Goal: Task Accomplishment & Management: Manage account settings

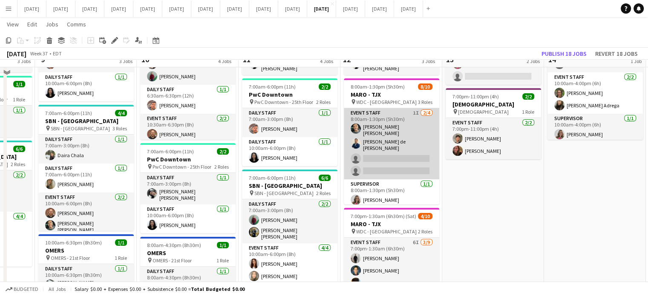
scroll to position [43, 0]
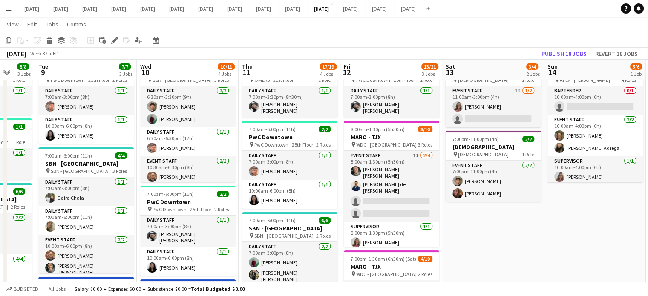
drag, startPoint x: 425, startPoint y: 158, endPoint x: 431, endPoint y: 148, distance: 11.8
click at [426, 158] on app-card-role "Event Staff 1I [DATE] 8:00am-1:30pm (5h30m) [PERSON_NAME] [PERSON_NAME] de [PER…" at bounding box center [391, 186] width 95 height 71
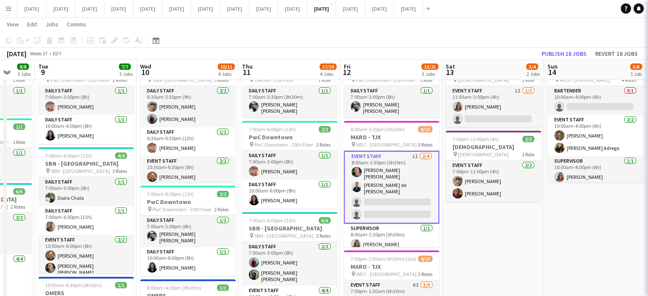
scroll to position [0, 372]
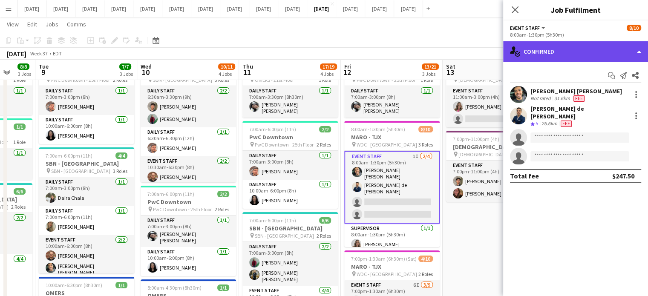
click at [609, 52] on div "single-neutral-actions-check-2 Confirmed" at bounding box center [575, 51] width 145 height 20
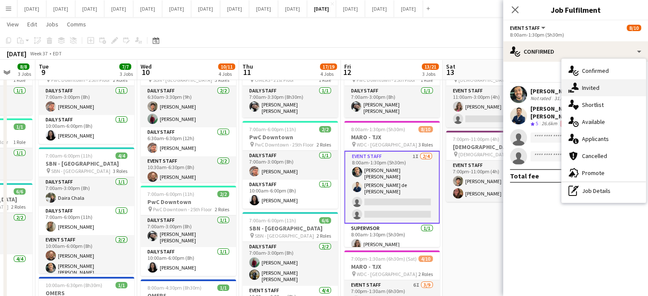
click at [607, 86] on div "single-neutral-actions-share-1 Invited" at bounding box center [604, 87] width 84 height 17
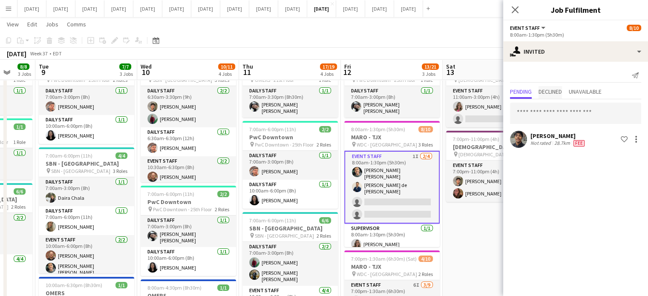
click at [550, 94] on span "Declined" at bounding box center [550, 92] width 23 height 6
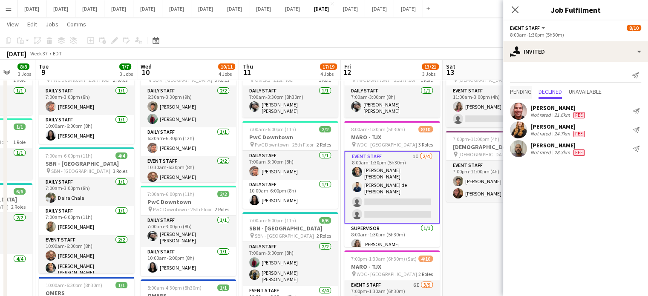
click at [526, 90] on span "Pending" at bounding box center [521, 92] width 22 height 6
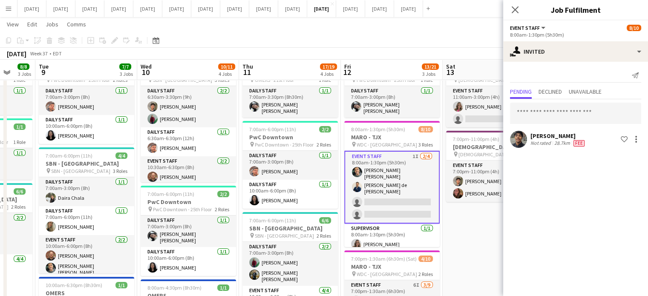
click at [513, 18] on div "Close pop-in" at bounding box center [515, 10] width 24 height 20
click at [514, 13] on icon "Close pop-in" at bounding box center [515, 10] width 8 height 8
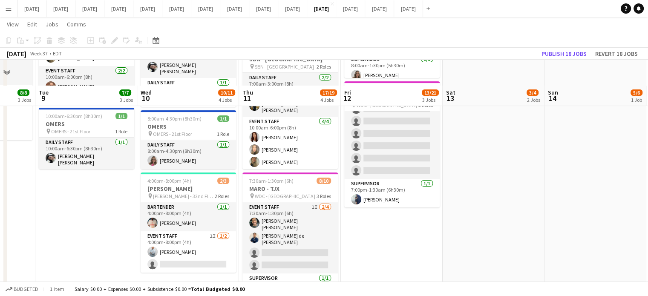
scroll to position [244, 0]
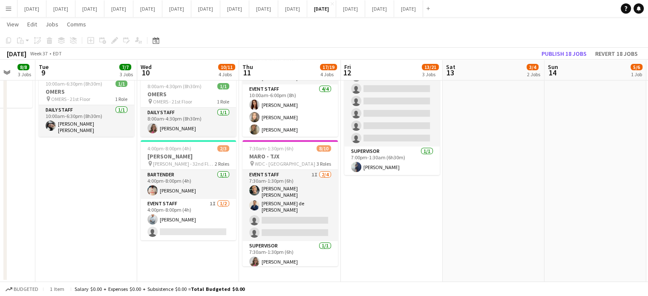
click at [205, 255] on app-date-cell "6:30am-6:30pm (12h) 5/5 SBN - [GEOGRAPHIC_DATA] pin SBN - [GEOGRAPHIC_DATA] 3 R…" at bounding box center [188, 66] width 102 height 431
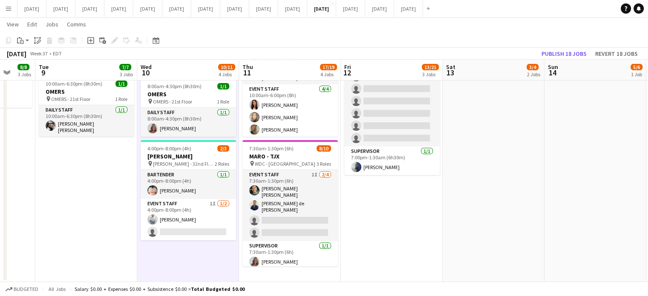
drag, startPoint x: 92, startPoint y: 40, endPoint x: 118, endPoint y: 42, distance: 26.1
click at [92, 40] on icon "Add job" at bounding box center [90, 40] width 7 height 7
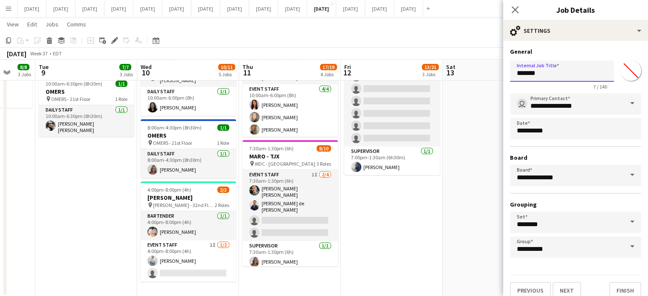
drag, startPoint x: 556, startPoint y: 72, endPoint x: 454, endPoint y: 73, distance: 101.9
click at [454, 73] on body "Menu Boards Boards Boards All jobs Status Workforce Workforce My Workforce Recr…" at bounding box center [324, 34] width 648 height 556
type input "**********"
click at [620, 69] on input "*******" at bounding box center [631, 70] width 31 height 31
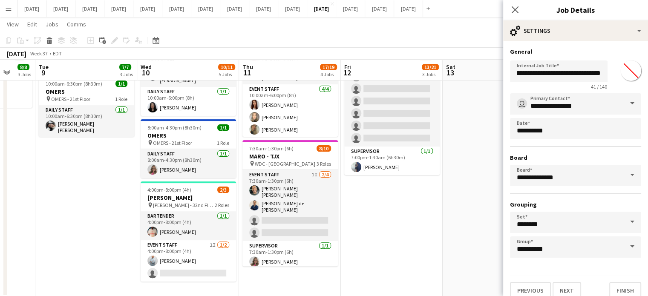
scroll to position [0, 0]
type input "*******"
click at [612, 53] on h3 "General" at bounding box center [575, 52] width 131 height 8
click at [590, 98] on input "**********" at bounding box center [575, 103] width 131 height 21
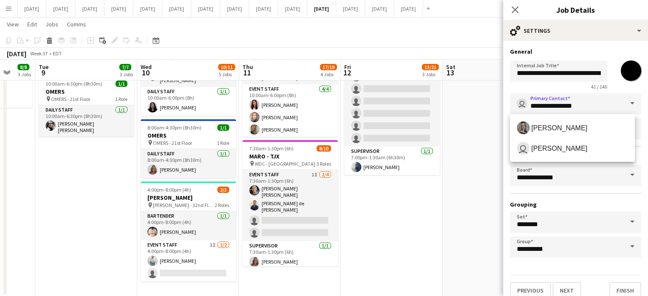
drag, startPoint x: 563, startPoint y: 126, endPoint x: 557, endPoint y: 127, distance: 5.6
click at [557, 127] on span "[PERSON_NAME]" at bounding box center [559, 128] width 56 height 8
type input "**********"
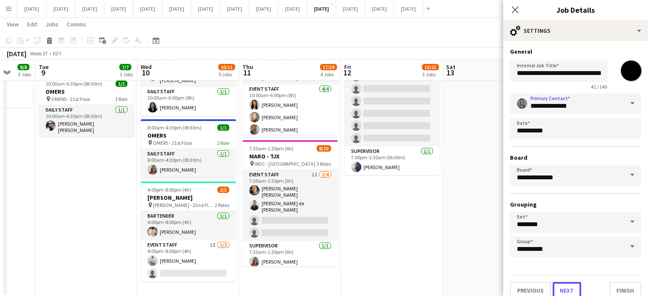
click at [561, 288] on button "Next" at bounding box center [567, 290] width 29 height 17
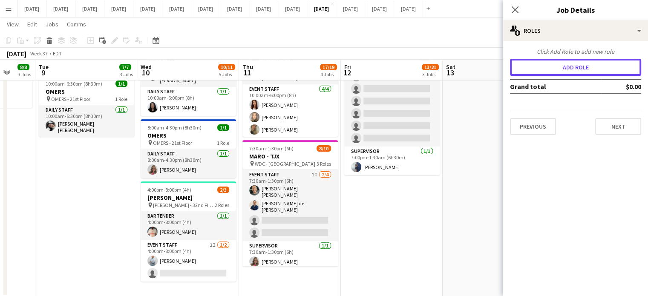
drag, startPoint x: 542, startPoint y: 63, endPoint x: 485, endPoint y: 63, distance: 56.7
click at [542, 63] on button "Add role" at bounding box center [575, 67] width 131 height 17
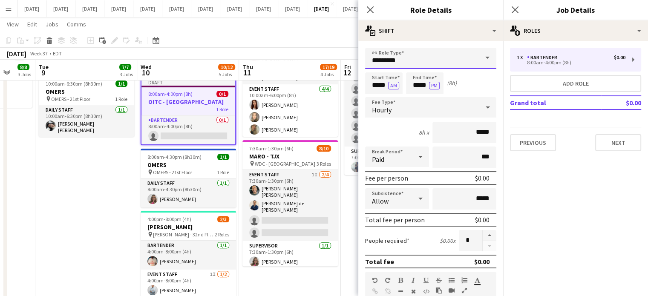
click at [445, 61] on input "*********" at bounding box center [430, 58] width 131 height 21
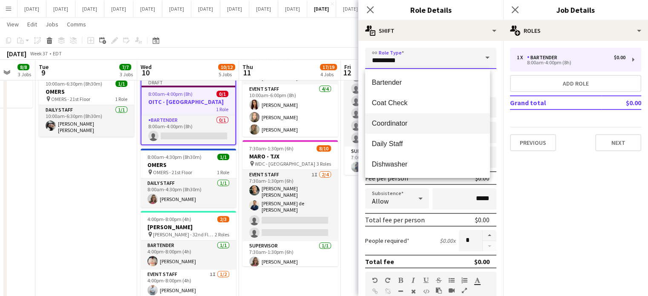
scroll to position [123, 0]
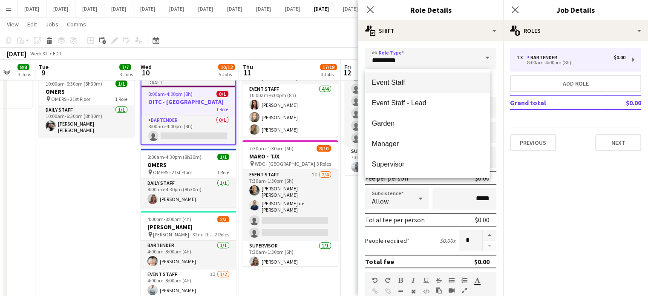
click at [413, 80] on span "Event Staff" at bounding box center [427, 82] width 111 height 8
type input "**********"
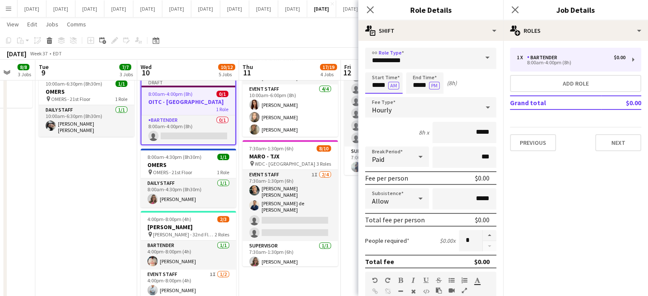
click at [374, 81] on input "*****" at bounding box center [384, 82] width 38 height 21
click at [376, 67] on div at bounding box center [375, 68] width 17 height 9
type input "*****"
click at [376, 67] on div at bounding box center [375, 68] width 17 height 9
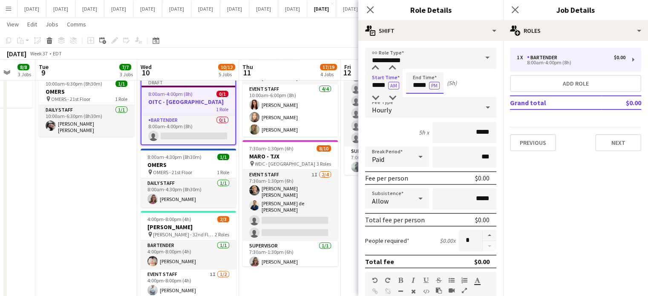
click at [413, 78] on input "*****" at bounding box center [425, 82] width 38 height 21
type input "*****"
click at [419, 96] on div at bounding box center [416, 98] width 17 height 9
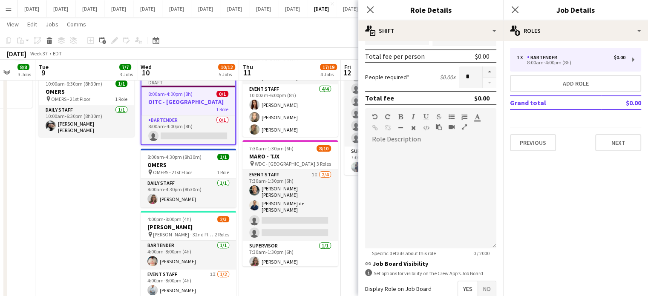
scroll to position [170, 0]
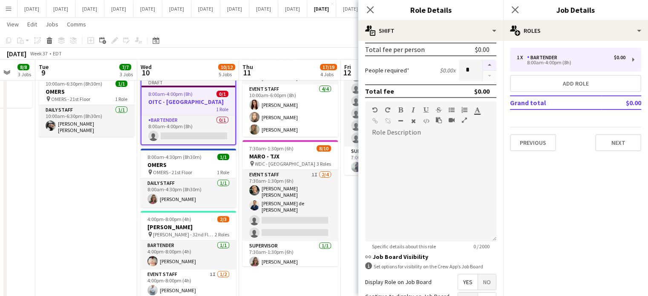
click at [488, 64] on button "button" at bounding box center [490, 65] width 14 height 11
type input "*"
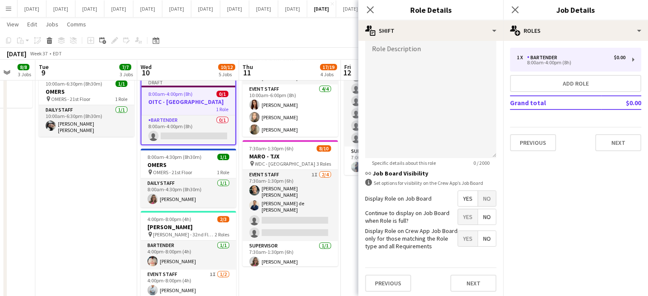
click at [483, 197] on span "No" at bounding box center [487, 198] width 18 height 15
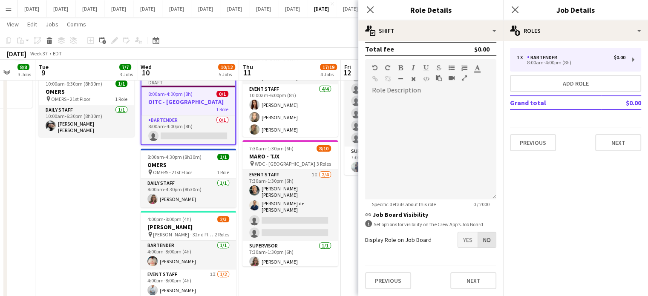
scroll to position [211, 0]
click at [484, 282] on button "Next" at bounding box center [473, 282] width 46 height 17
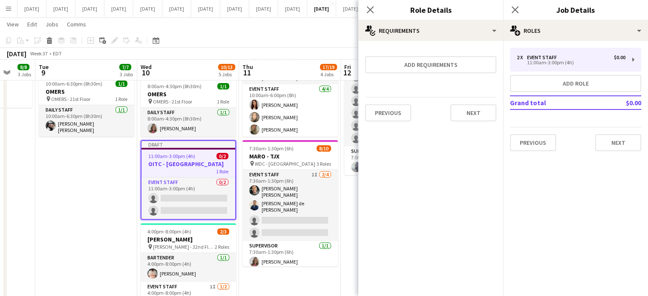
scroll to position [0, 0]
click at [468, 118] on button "Next" at bounding box center [473, 112] width 46 height 17
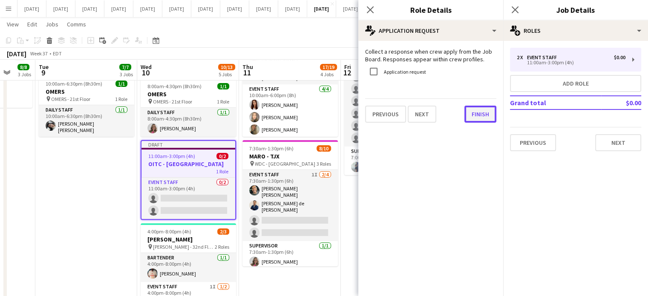
click at [469, 115] on button "Finish" at bounding box center [481, 114] width 32 height 17
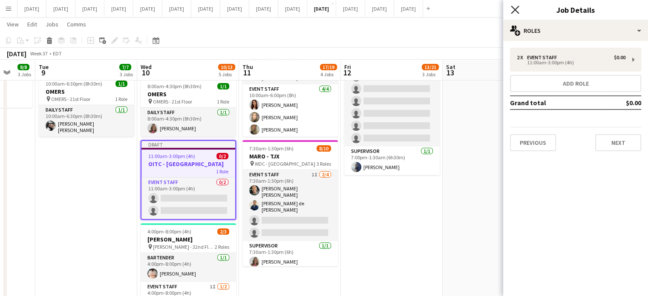
click at [517, 7] on icon "Close pop-in" at bounding box center [515, 10] width 8 height 8
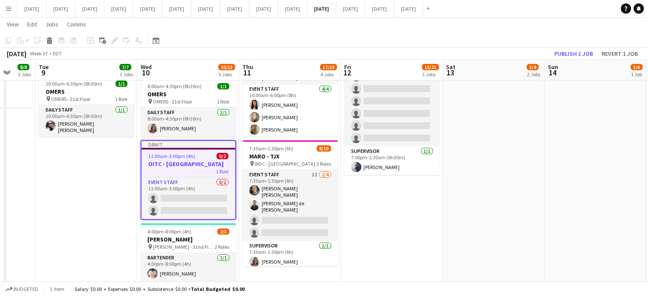
click at [193, 160] on h3 "OITC - [GEOGRAPHIC_DATA]" at bounding box center [188, 164] width 94 height 8
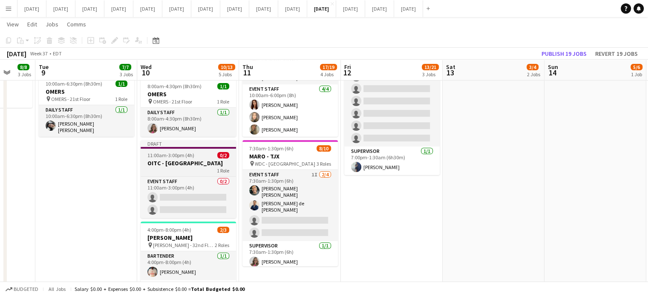
click at [215, 159] on h3 "OITC - [GEOGRAPHIC_DATA]" at bounding box center [188, 163] width 95 height 8
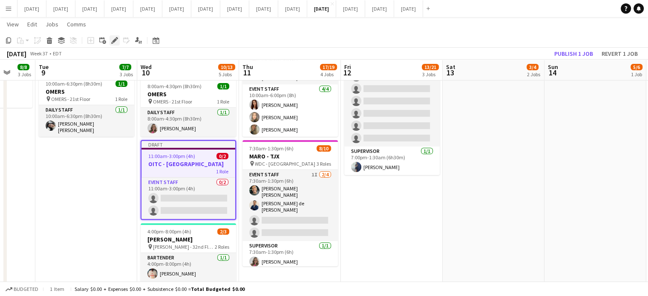
click at [114, 43] on icon "Edit" at bounding box center [114, 40] width 7 height 7
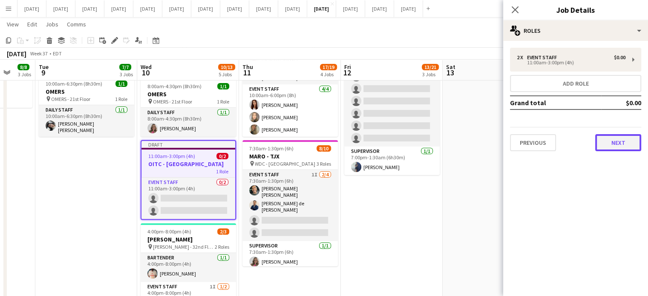
click at [620, 146] on button "Next" at bounding box center [618, 142] width 46 height 17
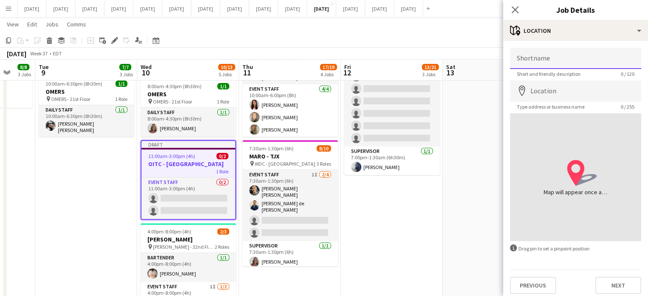
click at [536, 52] on input "Shortname" at bounding box center [575, 58] width 131 height 21
click at [544, 61] on input "**********" at bounding box center [575, 58] width 131 height 21
click at [543, 63] on input "**********" at bounding box center [575, 58] width 131 height 21
type input "**********"
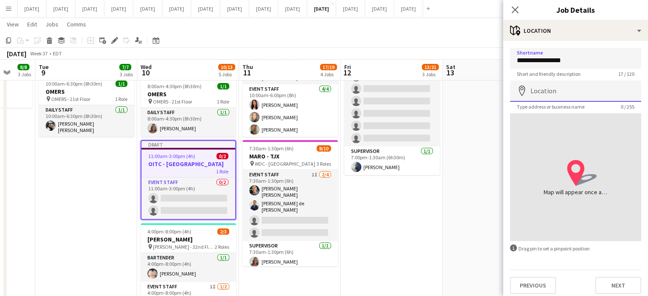
click at [582, 95] on input "Location" at bounding box center [575, 91] width 131 height 21
type input "**********"
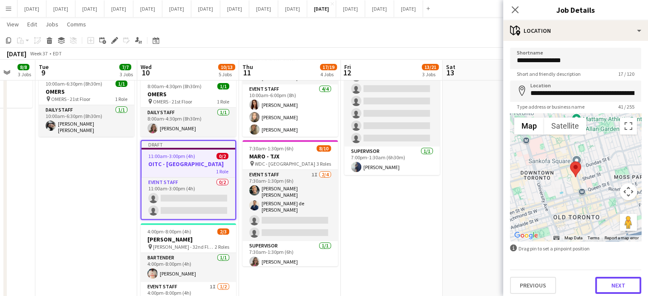
click at [613, 285] on button "Next" at bounding box center [618, 285] width 46 height 17
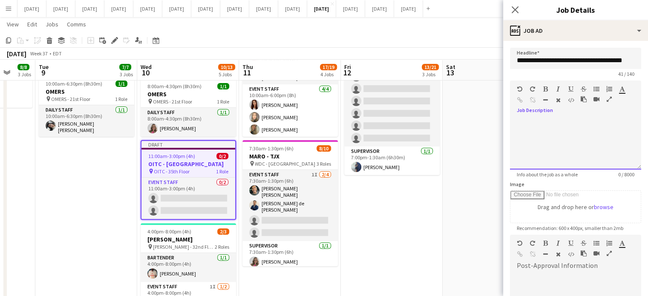
click at [572, 140] on div at bounding box center [575, 143] width 131 height 51
drag, startPoint x: 518, startPoint y: 123, endPoint x: 620, endPoint y: 156, distance: 107.7
click at [620, 156] on div "**********" at bounding box center [572, 143] width 125 height 51
click at [542, 88] on div at bounding box center [530, 91] width 26 height 10
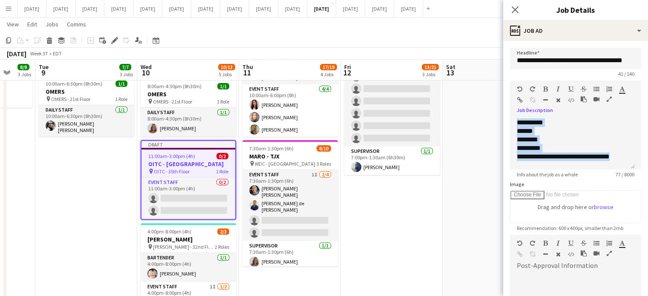
click at [545, 89] on icon "button" at bounding box center [545, 89] width 5 height 6
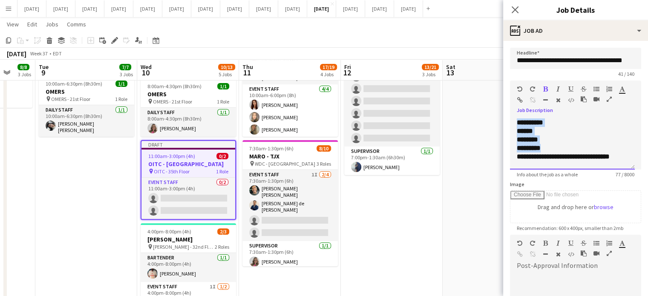
click at [543, 126] on b "**********" at bounding box center [530, 122] width 26 height 6
drag, startPoint x: 517, startPoint y: 131, endPoint x: 626, endPoint y: 155, distance: 111.3
click at [626, 155] on div "**********" at bounding box center [572, 143] width 125 height 51
click at [582, 139] on div "********" at bounding box center [572, 140] width 111 height 9
drag, startPoint x: 516, startPoint y: 122, endPoint x: 622, endPoint y: 158, distance: 112.3
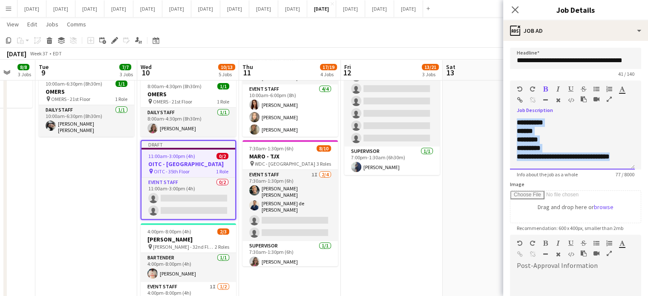
click at [623, 159] on div "**********" at bounding box center [572, 143] width 125 height 51
click at [557, 92] on div at bounding box center [568, 91] width 51 height 10
click at [557, 87] on icon "button" at bounding box center [558, 89] width 3 height 6
click at [563, 125] on div "**********" at bounding box center [572, 143] width 125 height 51
click at [516, 131] on div "**********" at bounding box center [572, 143] width 125 height 51
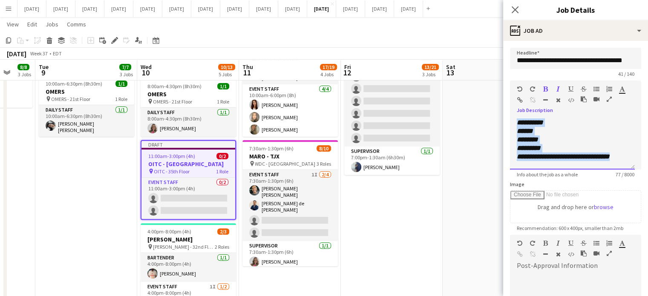
click at [516, 131] on div "**********" at bounding box center [572, 143] width 125 height 51
click at [517, 133] on icon "******" at bounding box center [525, 131] width 16 height 6
click at [518, 133] on icon "******" at bounding box center [525, 131] width 16 height 6
drag, startPoint x: 516, startPoint y: 132, endPoint x: 620, endPoint y: 158, distance: 107.7
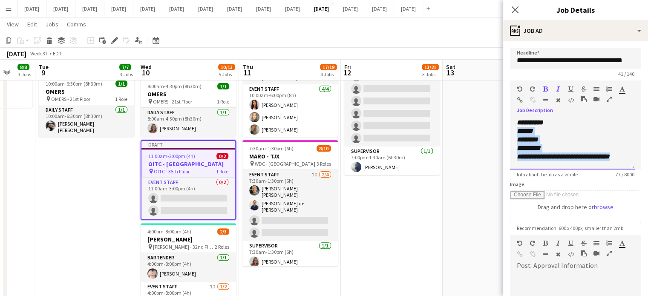
click at [620, 158] on div "**********" at bounding box center [572, 143] width 125 height 51
click at [596, 86] on icon "button" at bounding box center [597, 89] width 6 height 6
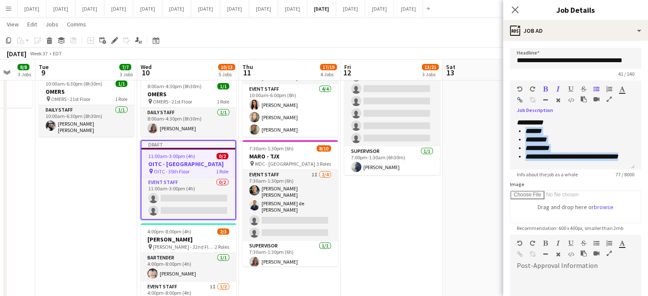
click at [548, 90] on button "button" at bounding box center [546, 89] width 6 height 7
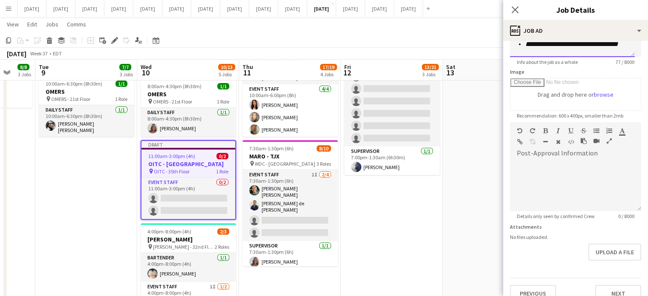
scroll to position [124, 0]
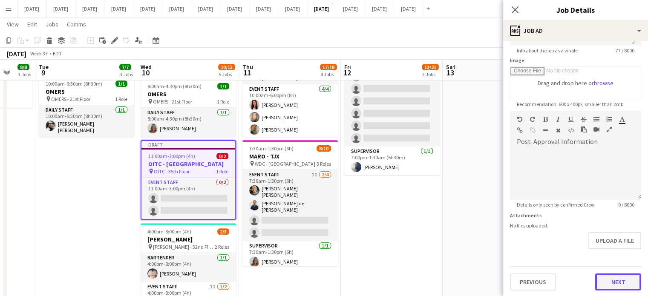
click at [607, 284] on button "Next" at bounding box center [618, 282] width 46 height 17
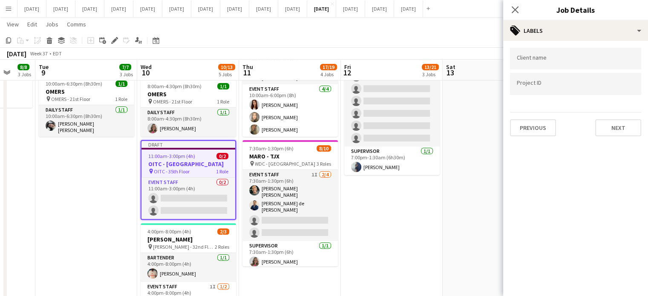
scroll to position [0, 0]
click at [528, 70] on div at bounding box center [575, 71] width 131 height 5
click at [528, 65] on div at bounding box center [575, 59] width 131 height 22
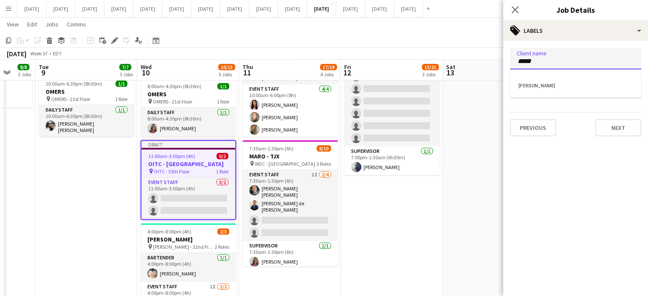
type input "*****"
click at [545, 81] on div "[PERSON_NAME]" at bounding box center [575, 85] width 131 height 20
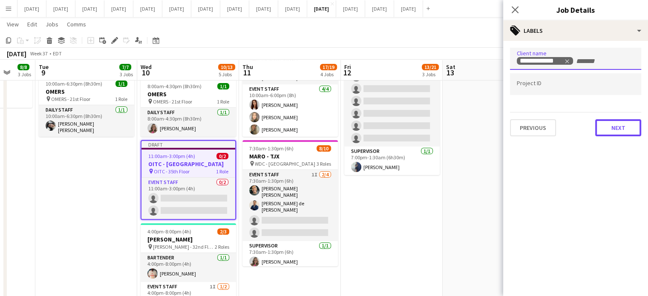
click at [632, 127] on button "Next" at bounding box center [618, 127] width 46 height 17
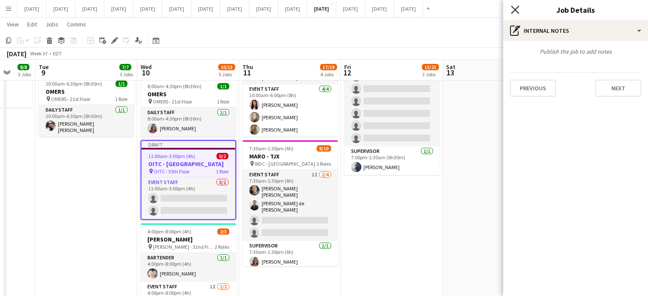
click at [518, 8] on icon "Close pop-in" at bounding box center [515, 10] width 8 height 8
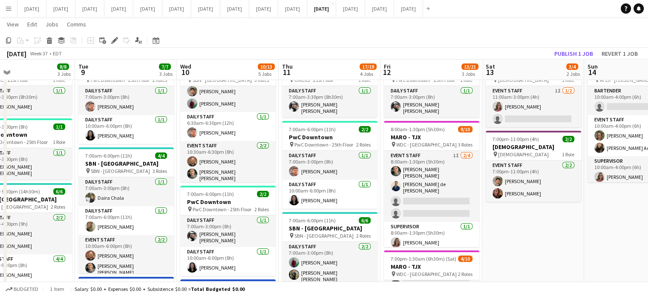
scroll to position [0, 331]
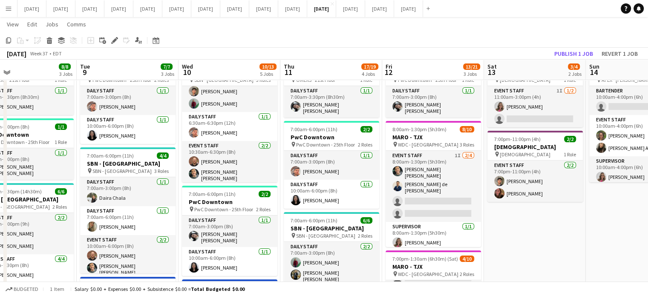
drag, startPoint x: 480, startPoint y: 228, endPoint x: 521, endPoint y: 226, distance: 41.4
click at [521, 226] on app-calendar-viewport "Fri 5 1/1 1 Job Sat 6 2/2 1 Job Sun 7 Mon 8 8/8 3 Jobs Tue 9 7/7 3 Jobs Wed 10 …" at bounding box center [324, 269] width 648 height 557
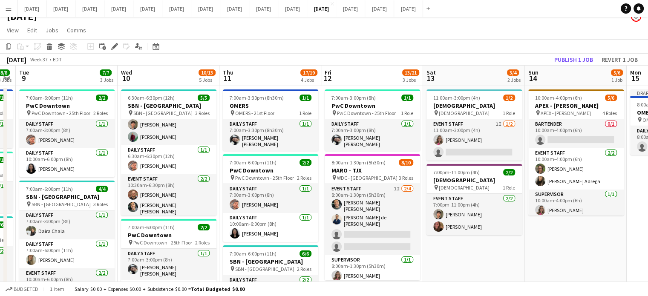
scroll to position [0, 210]
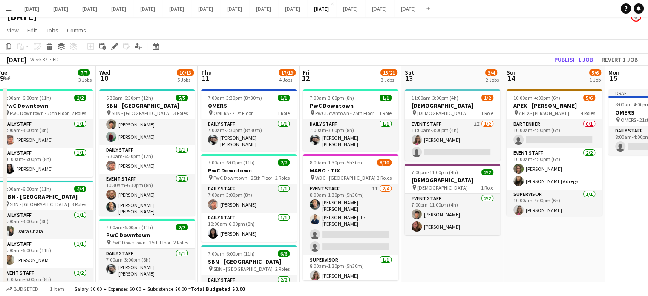
drag, startPoint x: 587, startPoint y: 247, endPoint x: 505, endPoint y: 256, distance: 83.2
click at [545, 127] on app-card-role "Bartender 0/1 10:00am-4:00pm (6h) single-neutral-actions" at bounding box center [554, 133] width 95 height 29
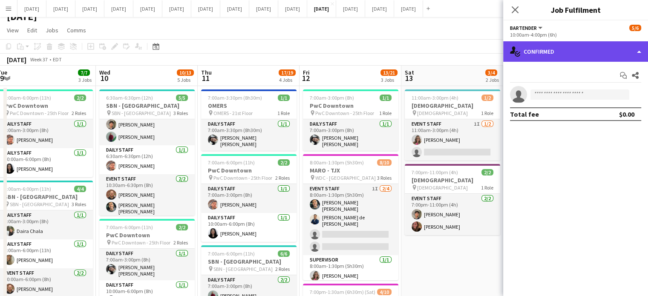
click at [548, 50] on div "single-neutral-actions-check-2 Confirmed" at bounding box center [575, 51] width 145 height 20
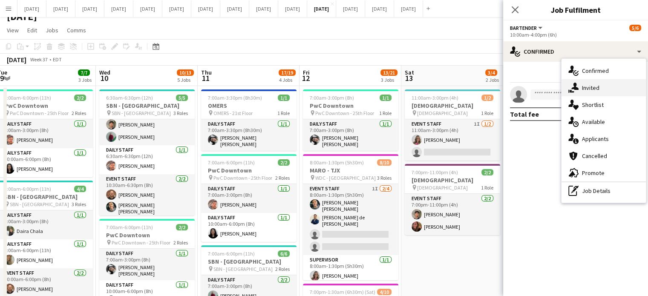
click at [583, 84] on span "Invited" at bounding box center [590, 88] width 17 height 8
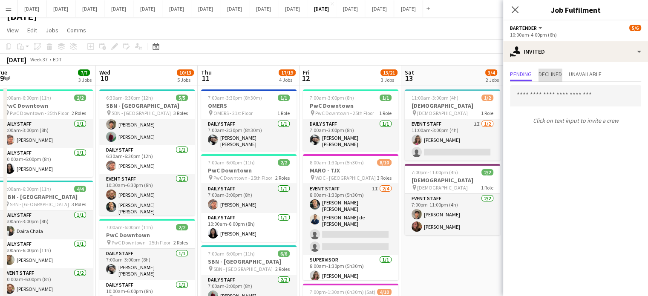
click at [562, 80] on span "Declined" at bounding box center [550, 75] width 23 height 13
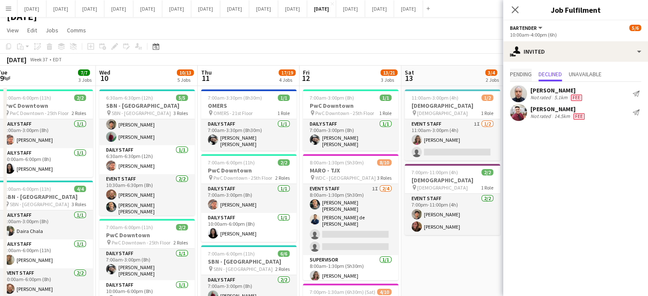
click at [528, 73] on span "Pending" at bounding box center [521, 74] width 22 height 6
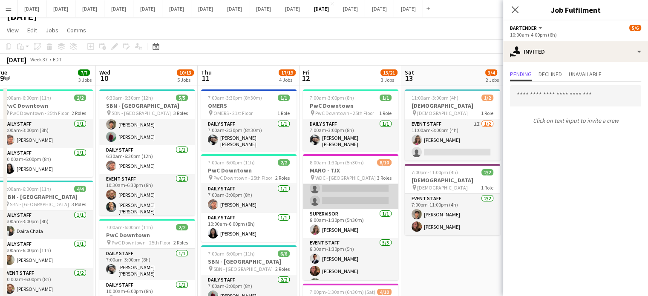
scroll to position [77, 0]
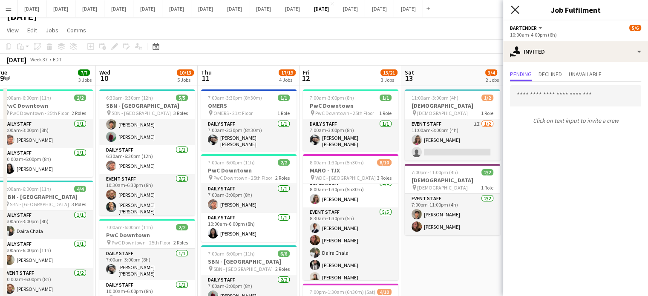
click at [511, 13] on icon at bounding box center [515, 10] width 8 height 8
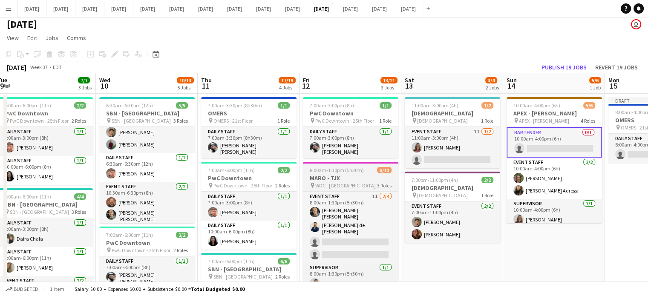
scroll to position [0, 0]
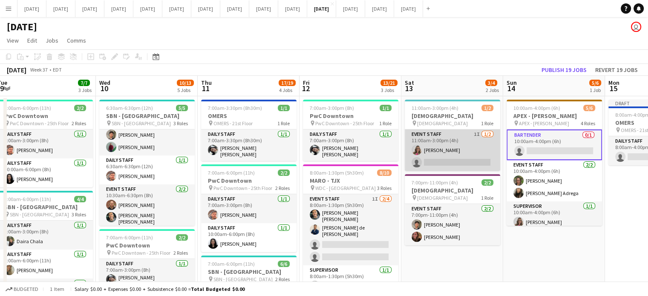
click at [453, 143] on app-card-role "Event Staff 1I [DATE] 11:00am-3:00pm (4h) [PERSON_NAME] single-neutral-actions" at bounding box center [452, 150] width 95 height 41
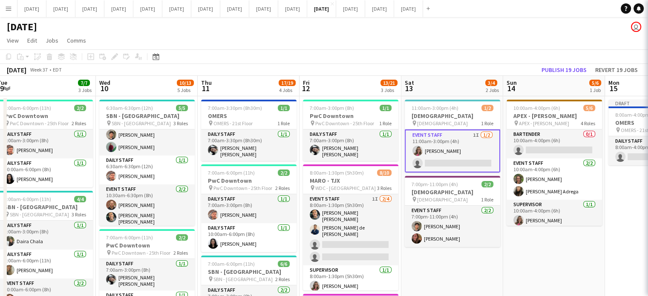
scroll to position [0, 210]
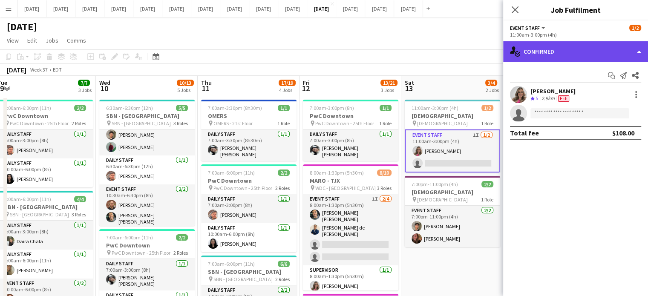
click at [564, 50] on div "single-neutral-actions-check-2 Confirmed" at bounding box center [575, 51] width 145 height 20
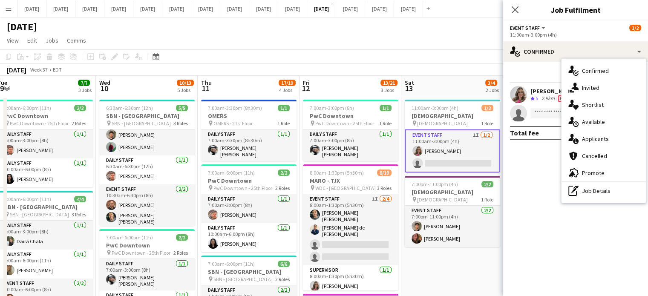
click at [543, 176] on mat-expansion-panel "check Confirmed Start chat Send notification Share [PERSON_NAME] Crew rating 5 …" at bounding box center [575, 179] width 145 height 234
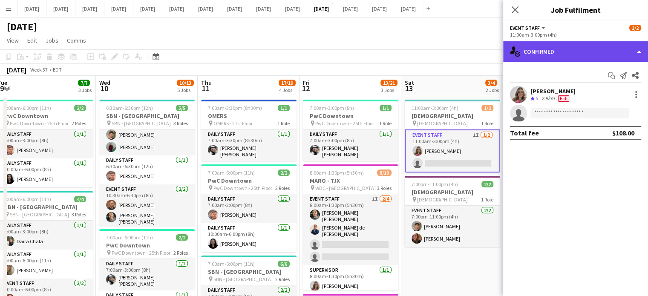
click at [570, 57] on div "single-neutral-actions-check-2 Confirmed" at bounding box center [575, 51] width 145 height 20
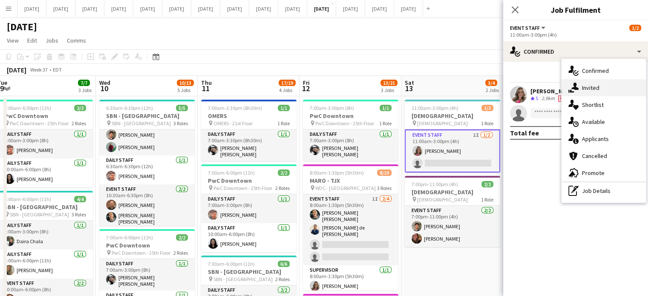
click at [585, 90] on span "Invited" at bounding box center [590, 88] width 17 height 8
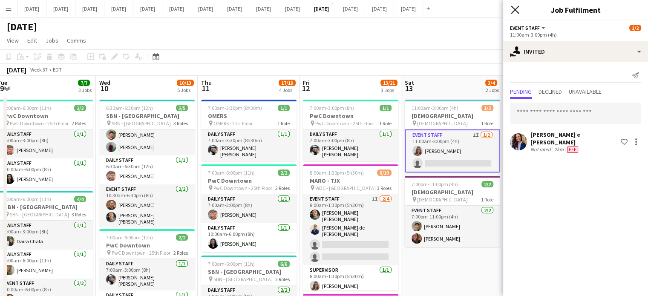
click at [515, 10] on icon at bounding box center [515, 10] width 8 height 8
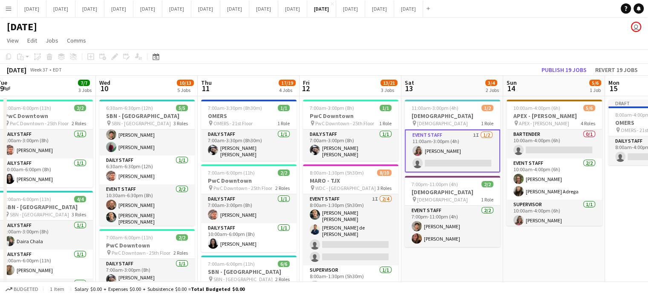
click at [478, 140] on app-card-role "Event Staff 1I [DATE] 11:00am-3:00pm (4h) [PERSON_NAME] single-neutral-actions" at bounding box center [452, 151] width 95 height 43
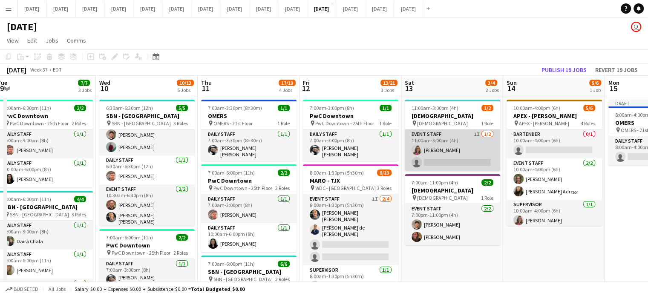
click at [474, 139] on app-card-role "Event Staff 1I [DATE] 11:00am-3:00pm (4h) [PERSON_NAME] single-neutral-actions" at bounding box center [452, 150] width 95 height 41
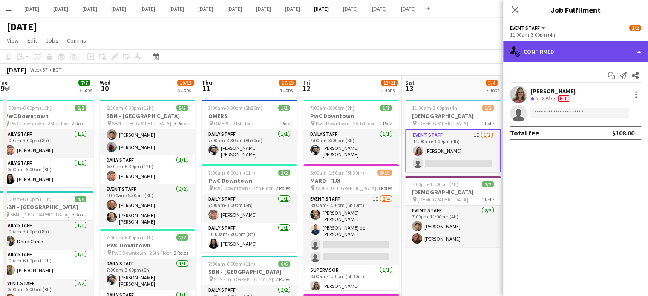
click at [568, 46] on div "single-neutral-actions-check-2 Confirmed" at bounding box center [575, 51] width 145 height 20
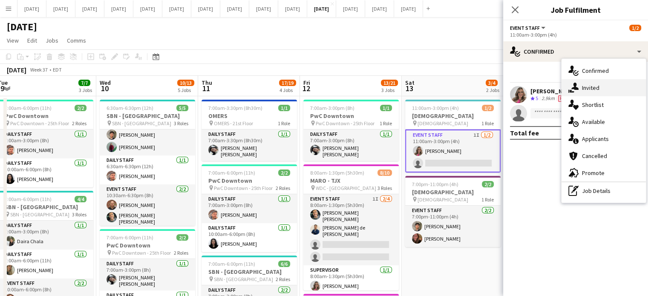
click at [586, 84] on span "Invited" at bounding box center [590, 88] width 17 height 8
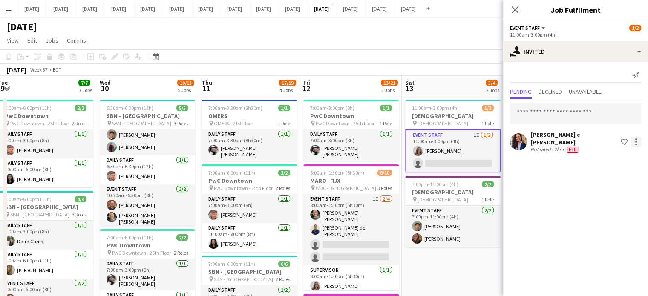
click at [638, 137] on div at bounding box center [636, 142] width 10 height 10
click at [614, 214] on span "Cancel invitation" at bounding box center [609, 215] width 50 height 7
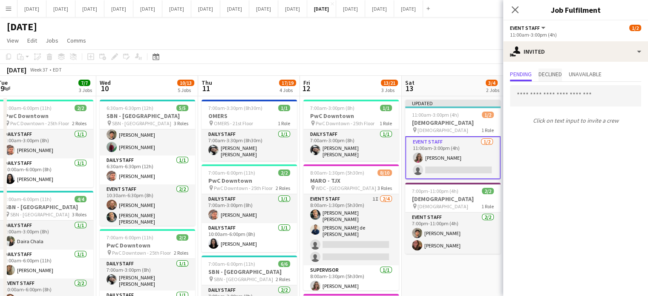
click at [549, 72] on span "Declined" at bounding box center [550, 74] width 23 height 6
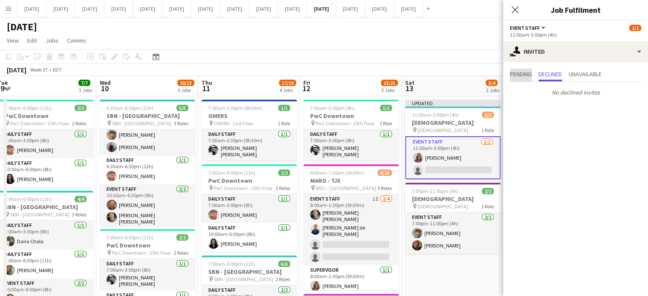
click at [528, 72] on span "Pending" at bounding box center [521, 74] width 22 height 6
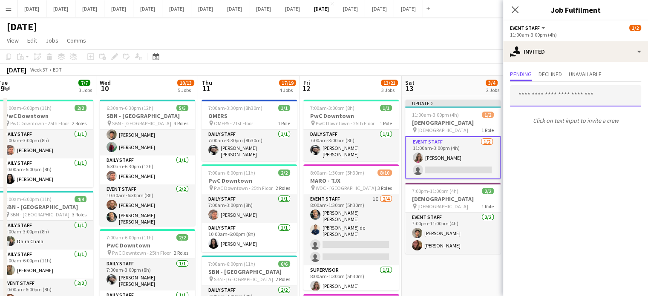
click at [541, 96] on input "text" at bounding box center [575, 95] width 131 height 21
click at [541, 99] on input "text" at bounding box center [575, 95] width 131 height 21
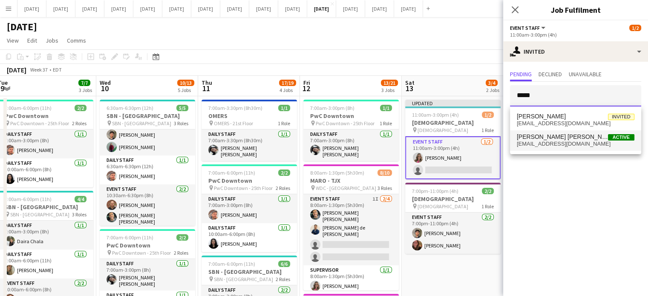
type input "*****"
click at [542, 141] on span "[EMAIL_ADDRESS][DOMAIN_NAME]" at bounding box center [576, 144] width 118 height 7
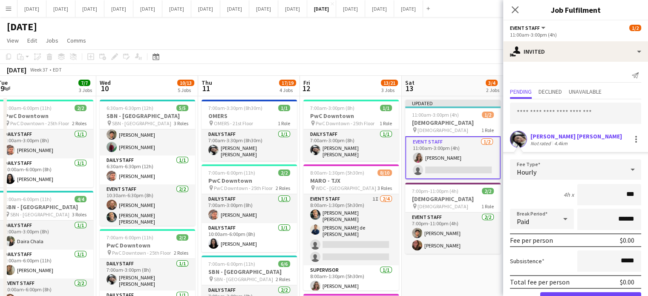
type input "**"
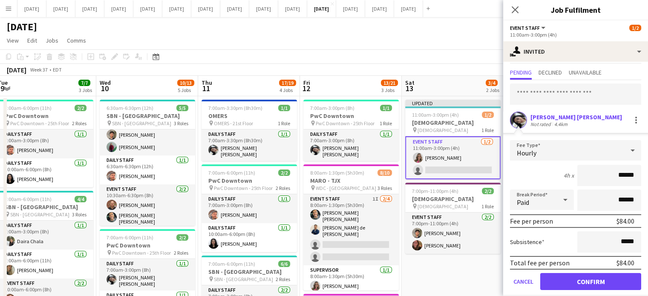
scroll to position [27, 0]
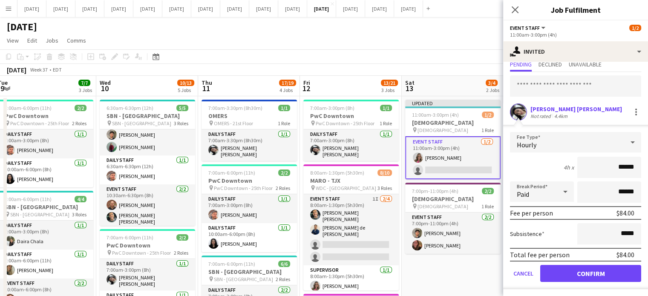
type input "******"
click at [585, 267] on button "Confirm" at bounding box center [590, 273] width 101 height 17
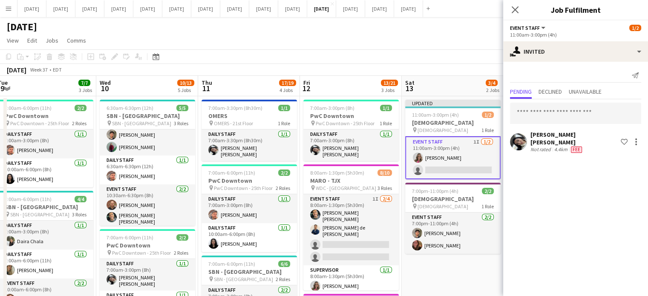
scroll to position [0, 0]
click at [514, 8] on icon "Close pop-in" at bounding box center [515, 9] width 7 height 7
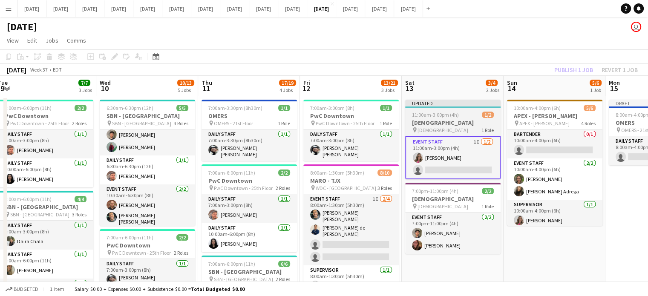
click at [478, 118] on app-job-card "Updated 11:00am-3:00pm (4h) 1/2 [DEMOGRAPHIC_DATA] pin [DEMOGRAPHIC_DATA] 1 Rol…" at bounding box center [452, 140] width 95 height 80
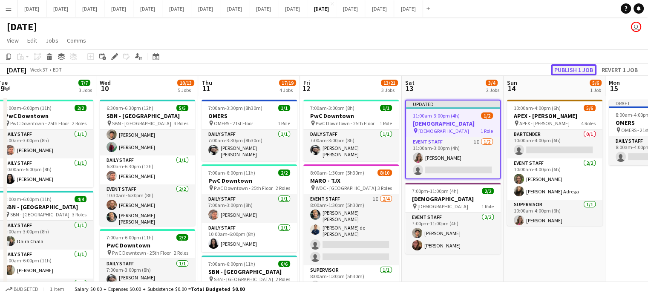
click at [580, 72] on button "Publish 1 job" at bounding box center [574, 69] width 46 height 11
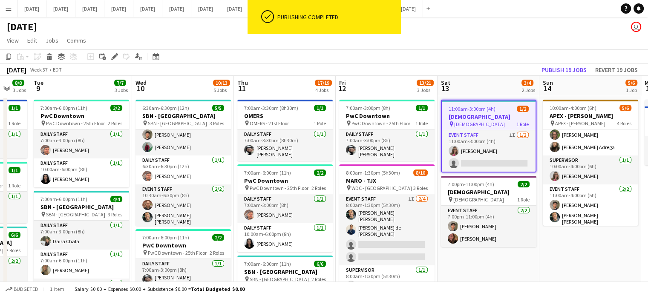
scroll to position [0, 171]
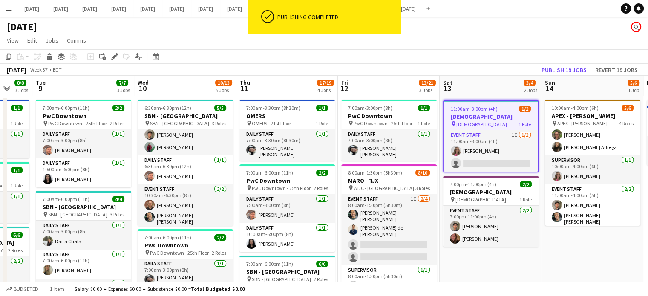
drag, startPoint x: 460, startPoint y: 260, endPoint x: 498, endPoint y: 258, distance: 37.9
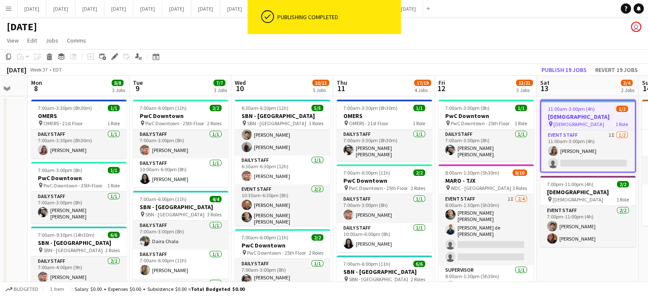
drag, startPoint x: 245, startPoint y: 186, endPoint x: 280, endPoint y: 184, distance: 34.1
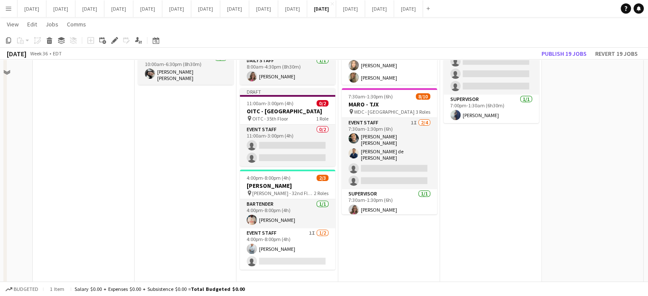
scroll to position [309, 0]
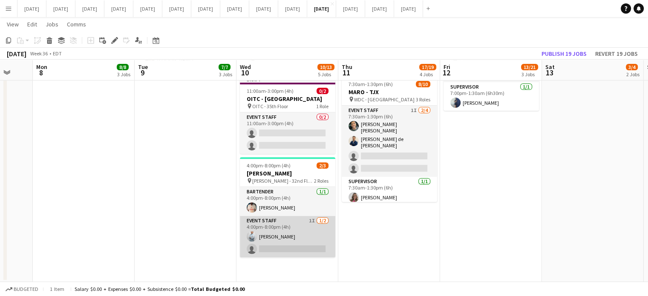
click at [319, 242] on app-card-role "Event Staff 1I [DATE] 4:00pm-8:00pm (4h) [PERSON_NAME] single-neutral-actions" at bounding box center [287, 236] width 95 height 41
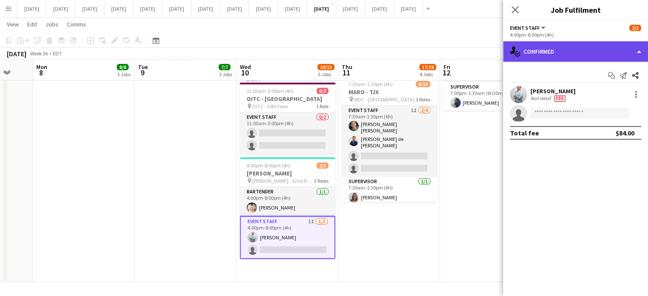
click at [583, 57] on div "single-neutral-actions-check-2 Confirmed" at bounding box center [575, 51] width 145 height 20
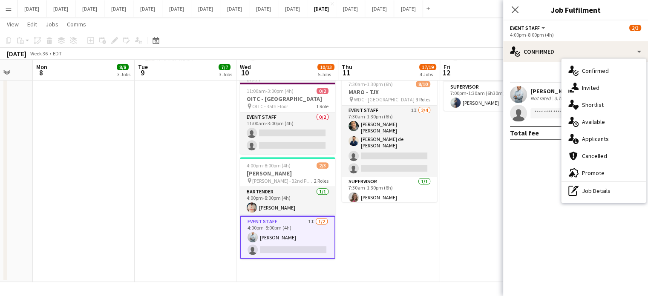
click at [588, 85] on span "Invited" at bounding box center [590, 88] width 17 height 8
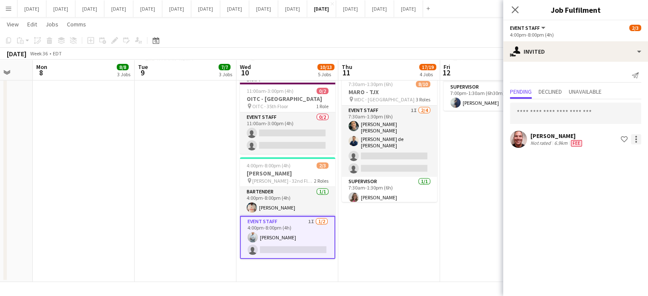
click at [636, 137] on div at bounding box center [636, 137] width 2 height 2
click at [616, 179] on span "Send notification" at bounding box center [609, 174] width 50 height 7
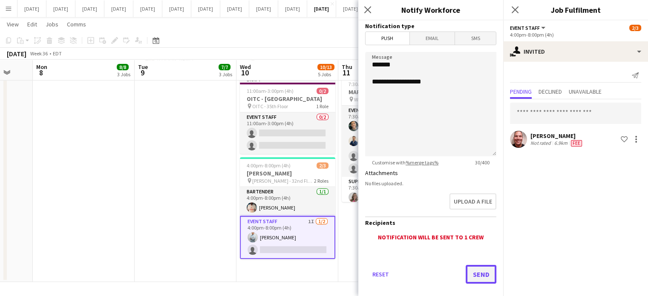
click at [479, 271] on button "Send" at bounding box center [481, 274] width 31 height 19
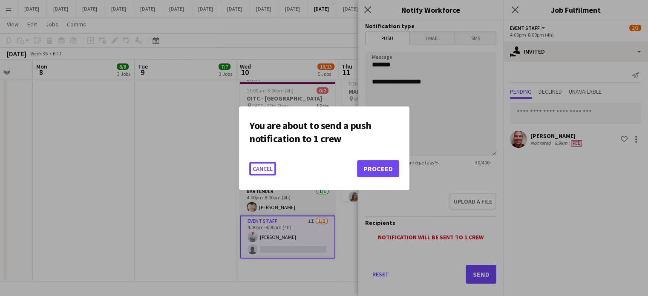
scroll to position [0, 0]
click at [375, 169] on button "Proceed" at bounding box center [378, 168] width 42 height 17
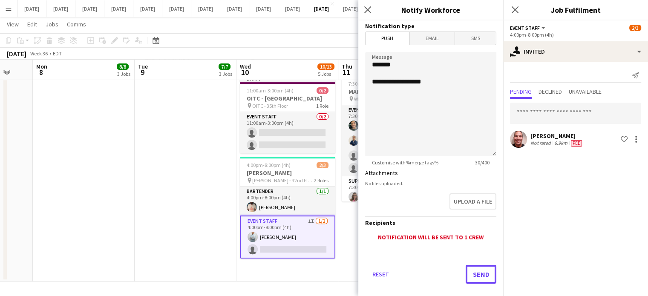
scroll to position [309, 0]
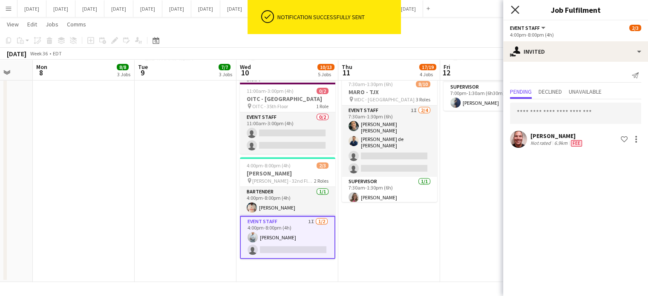
click at [514, 11] on icon at bounding box center [515, 10] width 8 height 8
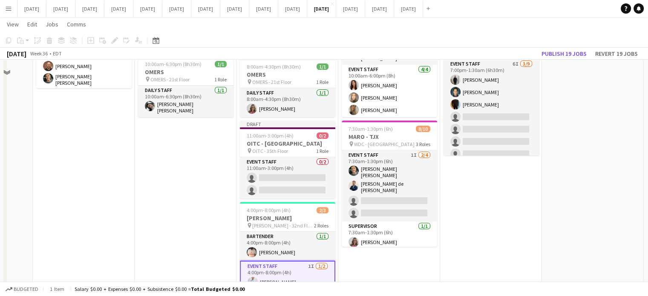
scroll to position [223, 0]
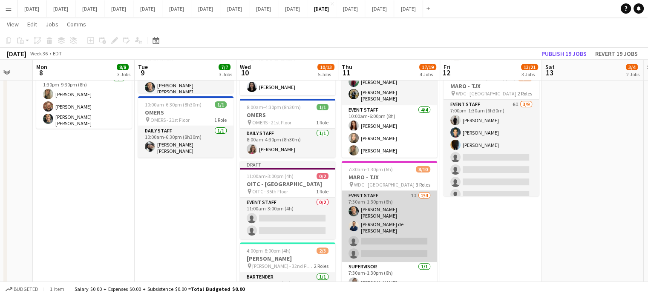
click at [412, 208] on app-card-role "Event Staff 1I [DATE] 7:30am-1:30pm (6h) [PERSON_NAME] [PERSON_NAME] de [PERSON…" at bounding box center [389, 226] width 95 height 71
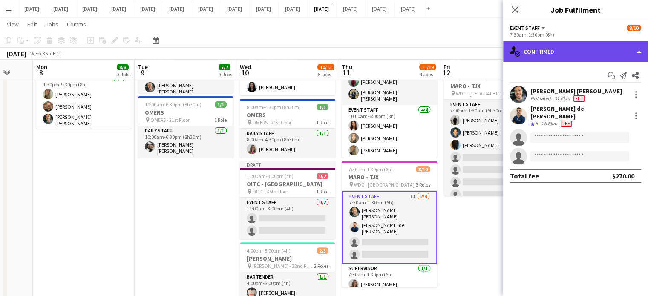
click at [550, 43] on div "single-neutral-actions-check-2 Confirmed" at bounding box center [575, 51] width 145 height 20
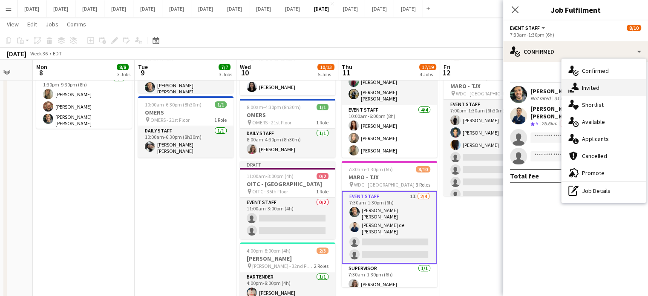
click at [583, 86] on span "Invited" at bounding box center [590, 88] width 17 height 8
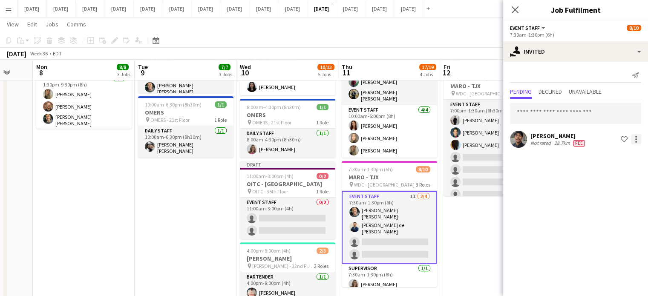
click at [637, 137] on div at bounding box center [636, 139] width 10 height 10
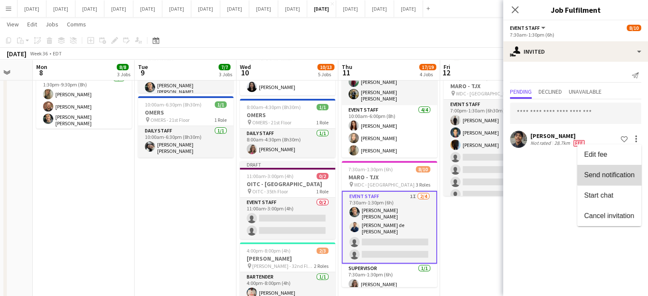
click at [624, 174] on span "Send notification" at bounding box center [609, 174] width 50 height 7
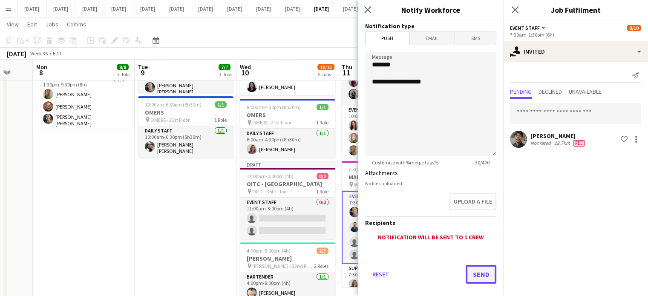
click at [478, 274] on button "Send" at bounding box center [481, 274] width 31 height 19
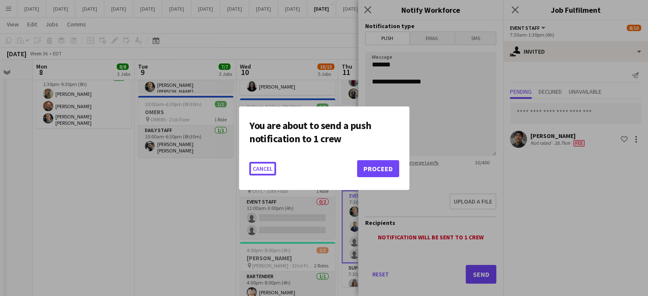
scroll to position [0, 0]
click at [381, 165] on button "Proceed" at bounding box center [378, 168] width 42 height 17
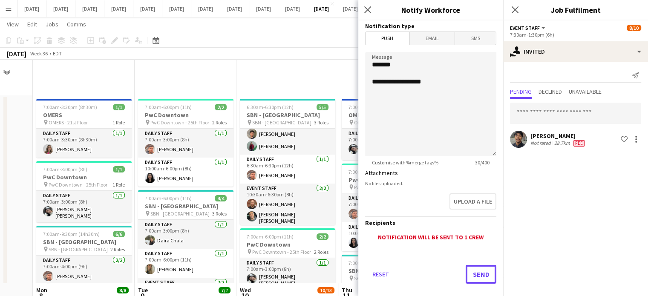
scroll to position [223, 0]
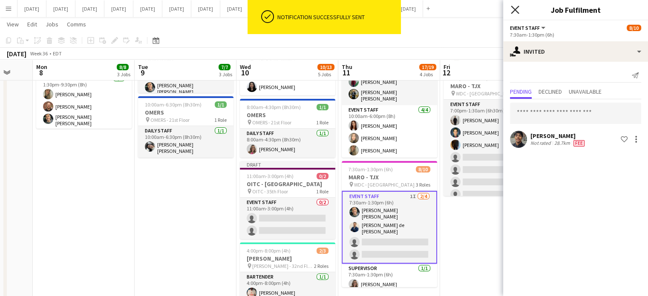
click at [516, 10] on icon at bounding box center [515, 10] width 8 height 8
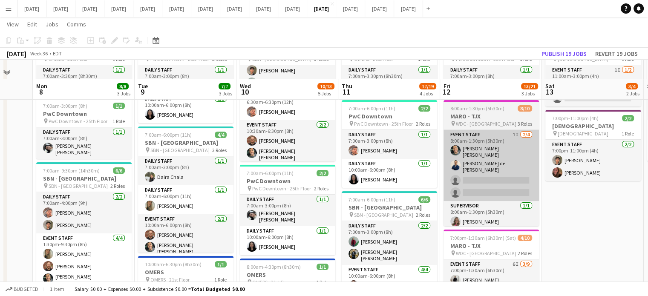
scroll to position [53, 0]
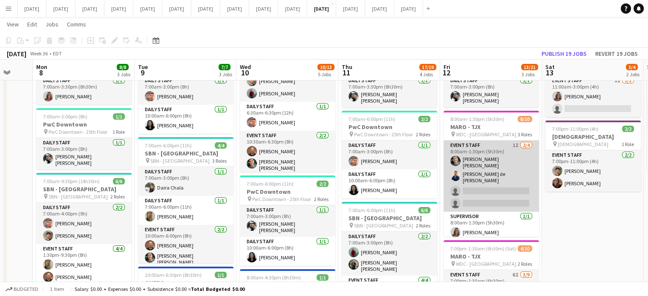
click at [491, 158] on app-card-role "Event Staff 1I [DATE] 8:00am-1:30pm (5h30m) [PERSON_NAME] [PERSON_NAME] de [PER…" at bounding box center [491, 176] width 95 height 71
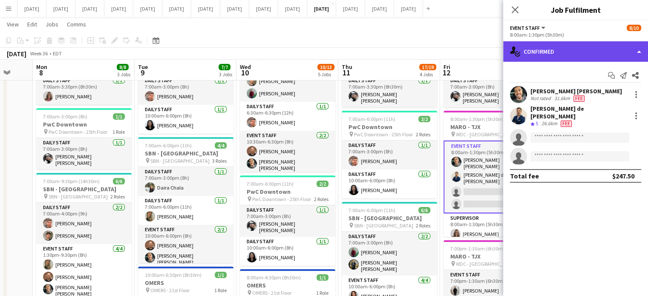
click at [609, 52] on div "single-neutral-actions-check-2 Confirmed" at bounding box center [575, 51] width 145 height 20
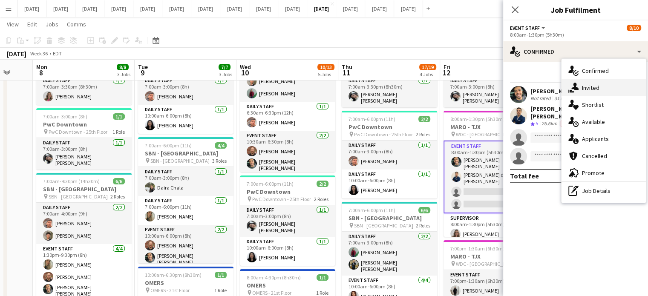
click at [603, 83] on div "single-neutral-actions-share-1 Invited" at bounding box center [604, 87] width 84 height 17
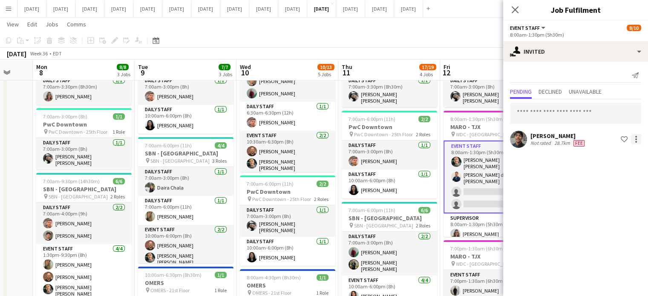
click at [638, 139] on div at bounding box center [636, 139] width 10 height 10
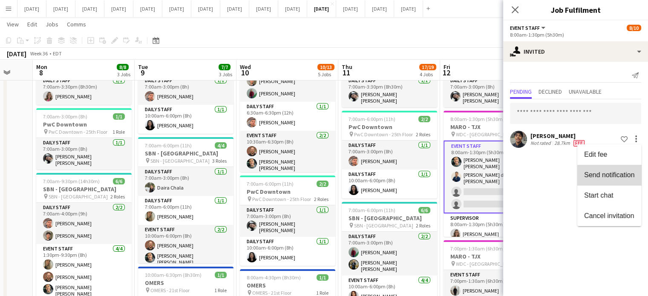
click at [621, 181] on button "Send notification" at bounding box center [609, 175] width 64 height 20
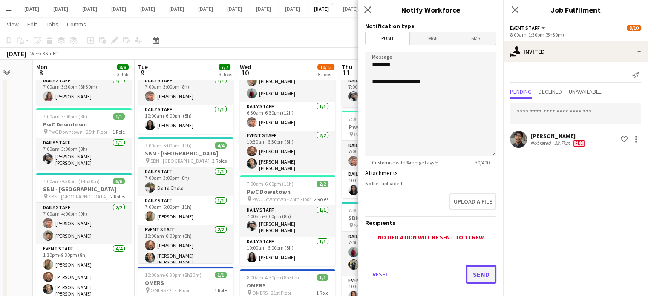
click at [467, 274] on button "Send" at bounding box center [481, 274] width 31 height 19
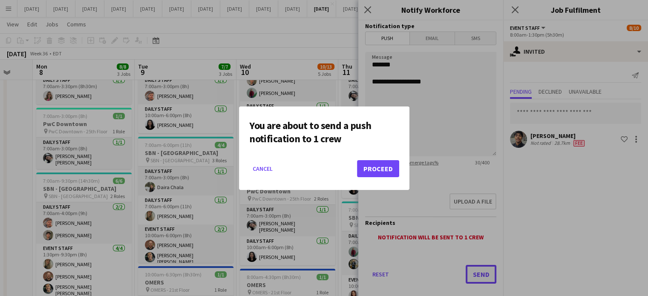
scroll to position [0, 0]
click at [380, 166] on button "Proceed" at bounding box center [378, 168] width 42 height 17
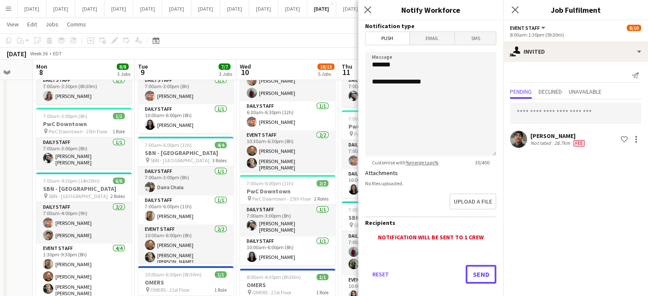
scroll to position [53, 0]
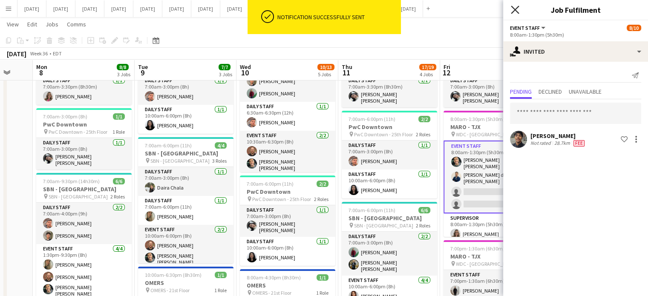
click at [514, 9] on icon at bounding box center [515, 10] width 8 height 8
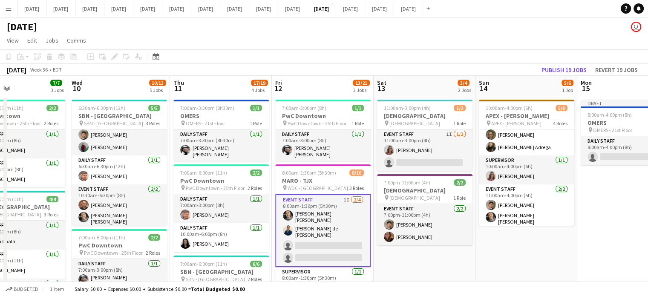
scroll to position [0, 341]
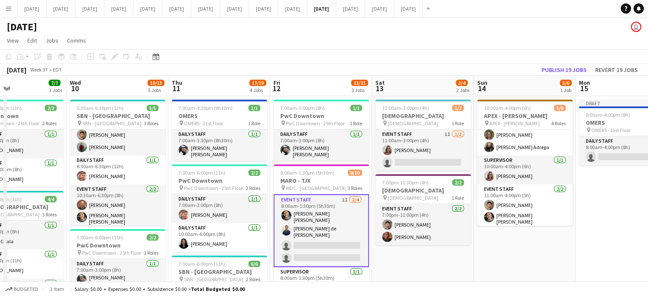
drag, startPoint x: 631, startPoint y: 269, endPoint x: 461, endPoint y: 272, distance: 169.6
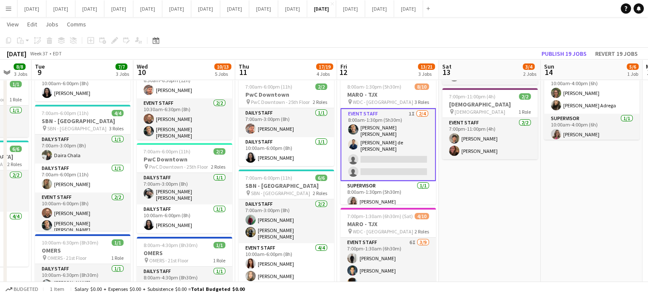
scroll to position [0, 256]
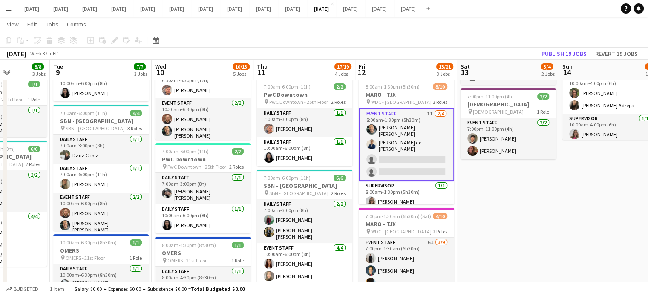
drag, startPoint x: 504, startPoint y: 212, endPoint x: 589, endPoint y: 187, distance: 88.9
click at [589, 187] on app-calendar-viewport "Sat 6 2/2 1 Job Sun 7 Mon 8 8/8 3 Jobs Tue 9 7/7 3 Jobs Wed 10 10/13 5 Jobs Thu…" at bounding box center [324, 226] width 648 height 557
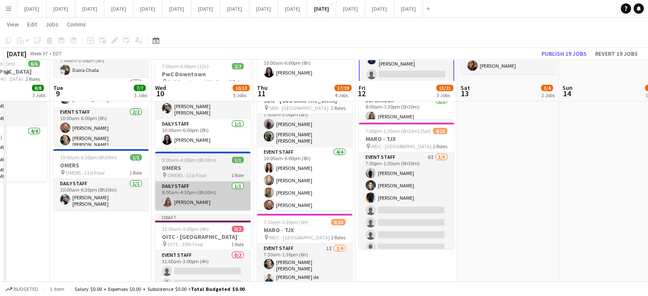
scroll to position [256, 0]
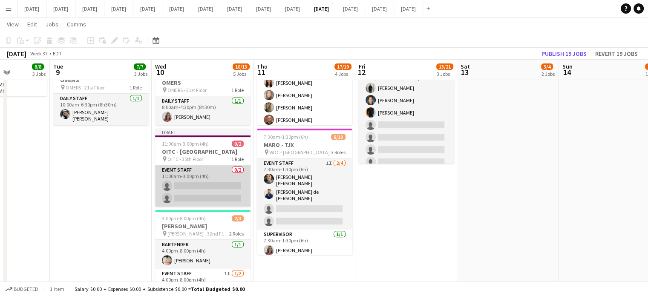
click at [225, 179] on app-card-role "Event Staff 0/2 11:00am-3:00pm (4h) single-neutral-actions single-neutral-actio…" at bounding box center [202, 185] width 95 height 41
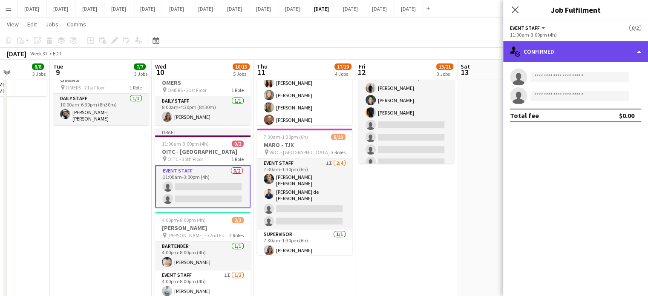
click at [547, 58] on div "single-neutral-actions-check-2 Confirmed" at bounding box center [575, 51] width 145 height 20
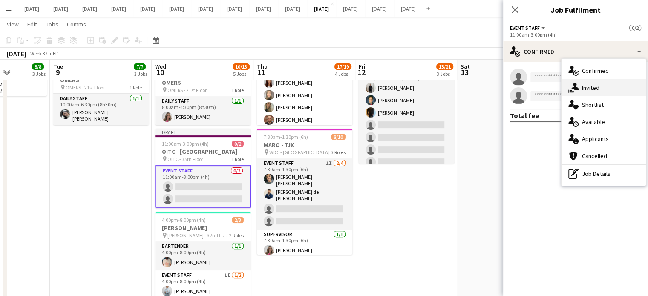
click at [578, 85] on icon "single-neutral-actions-share-1" at bounding box center [573, 88] width 10 height 10
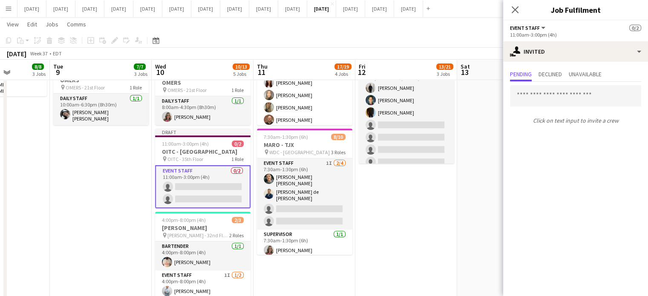
click at [555, 107] on div "Click on text input to invite a crew" at bounding box center [575, 105] width 145 height 46
click at [554, 96] on input "text" at bounding box center [575, 95] width 131 height 21
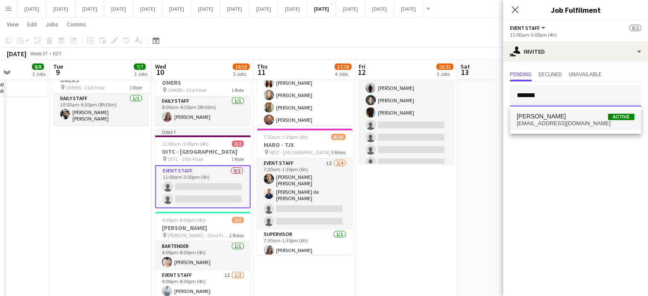
type input "*******"
click at [556, 115] on span "[PERSON_NAME]" at bounding box center [541, 116] width 49 height 7
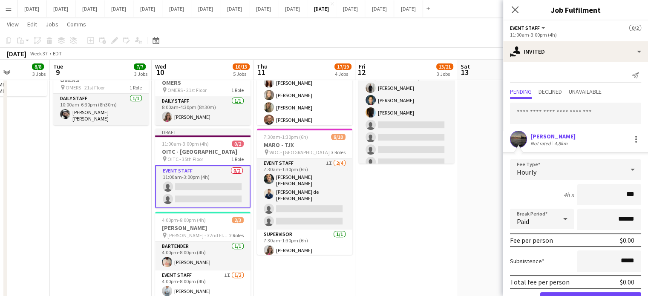
type input "**"
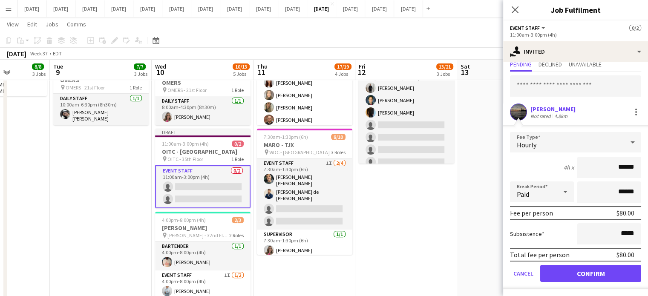
type input "******"
click at [584, 268] on button "Confirm" at bounding box center [590, 273] width 101 height 17
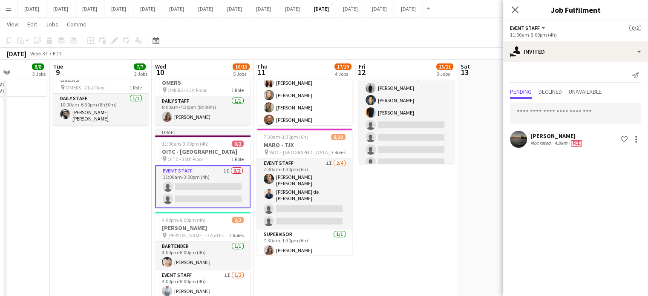
scroll to position [0, 0]
click at [517, 9] on icon "Close pop-in" at bounding box center [515, 10] width 8 height 8
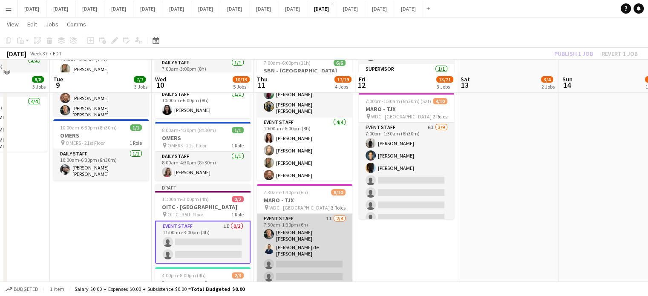
scroll to position [213, 0]
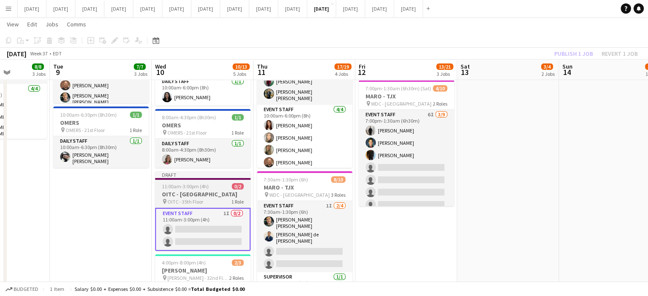
click at [228, 187] on app-job-card "Draft 11:00am-3:00pm (4h) 0/2 OITC - [GEOGRAPHIC_DATA] pin OITC - 35th Floor 1 …" at bounding box center [202, 211] width 95 height 80
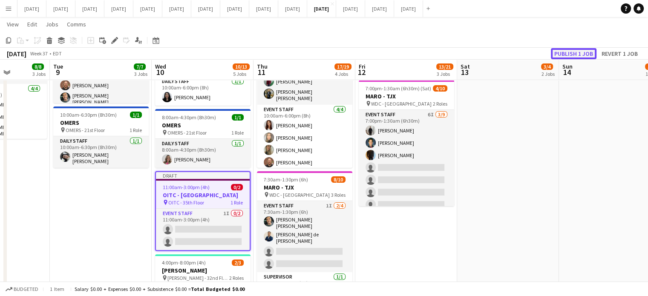
click at [561, 52] on button "Publish 1 job" at bounding box center [574, 53] width 46 height 11
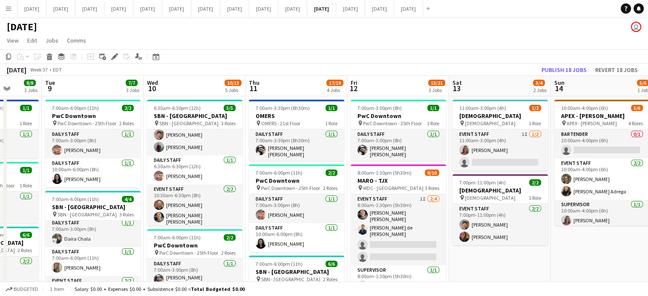
scroll to position [0, 234]
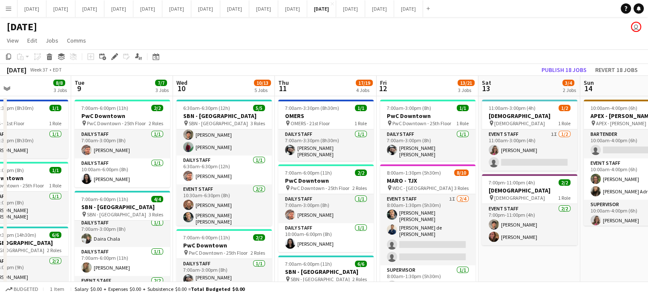
drag, startPoint x: 574, startPoint y: 248, endPoint x: 596, endPoint y: 244, distance: 22.7
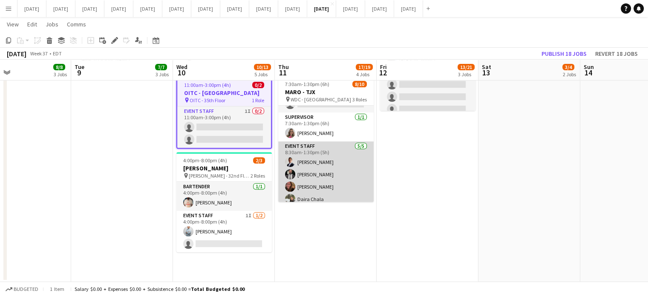
scroll to position [77, 0]
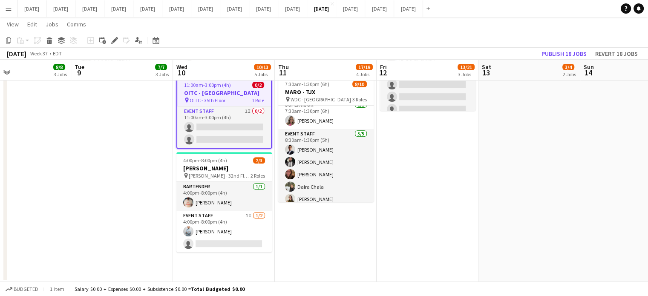
click at [413, 177] on app-date-cell "7:00am-3:00pm (8h) 1/1 PwC Downtown pin PwC Downtown - 25th Floor 1 Role Daily …" at bounding box center [428, 34] width 102 height 495
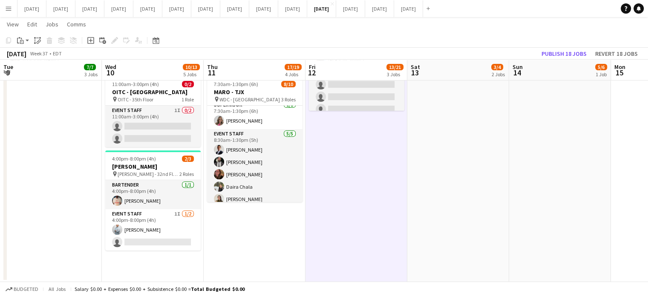
drag, startPoint x: 401, startPoint y: 196, endPoint x: 315, endPoint y: 203, distance: 87.2
click at [308, 208] on app-calendar-viewport "Sat 6 2/2 1 Job Sun 7 Mon 8 8/8 3 Jobs Tue 9 7/7 3 Jobs Wed 10 10/13 5 Jobs Thu…" at bounding box center [324, 3] width 648 height 557
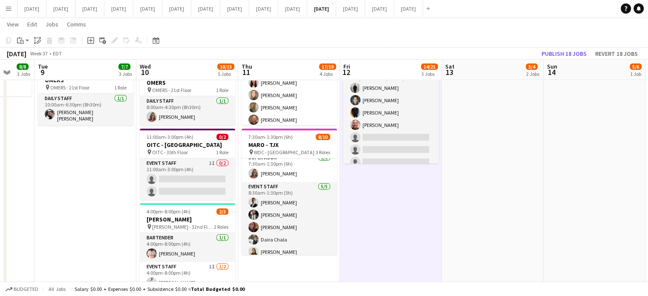
scroll to position [0, 271]
drag, startPoint x: 305, startPoint y: 229, endPoint x: 390, endPoint y: 214, distance: 85.6
click at [390, 214] on app-calendar-viewport "Sat 6 2/2 1 Job Sun 7 Mon 8 8/8 3 Jobs Tue 9 7/7 3 Jobs Wed 10 10/13 5 Jobs Thu…" at bounding box center [324, 56] width 648 height 557
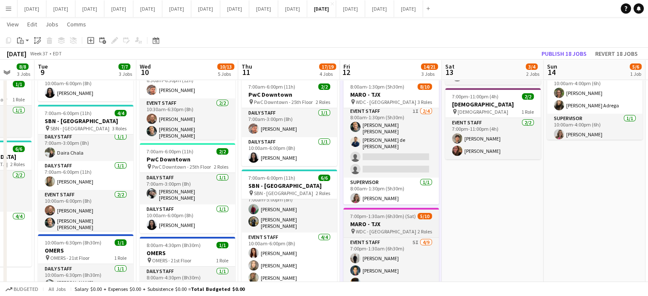
scroll to position [0, 0]
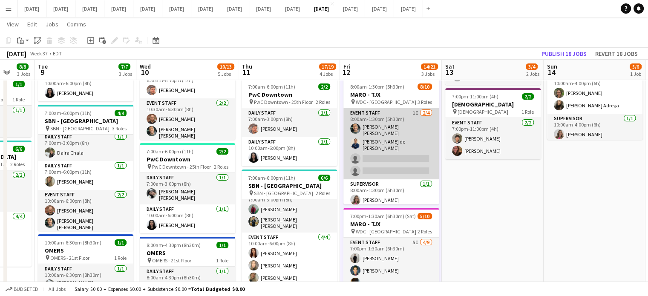
click at [414, 121] on app-card-role "Event Staff 1I [DATE] 8:00am-1:30pm (5h30m) [PERSON_NAME] [PERSON_NAME] de [PER…" at bounding box center [390, 143] width 95 height 71
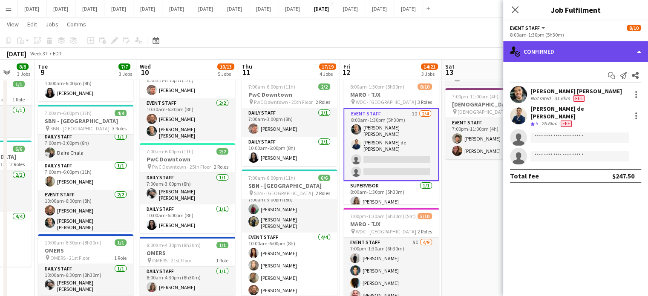
click at [597, 49] on div "single-neutral-actions-check-2 Confirmed" at bounding box center [575, 51] width 145 height 20
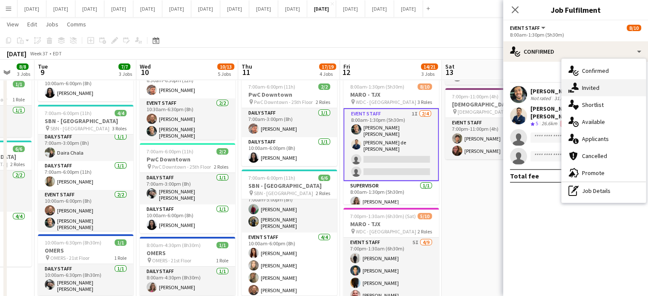
click at [592, 87] on span "Invited" at bounding box center [590, 88] width 17 height 8
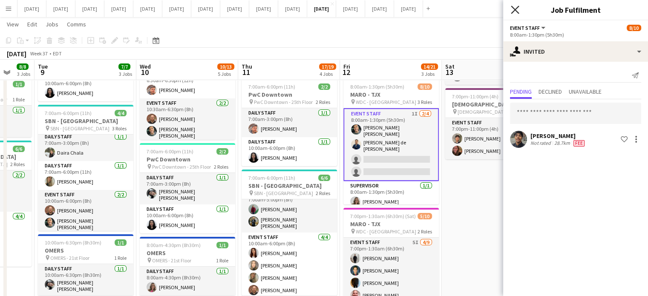
click at [517, 13] on icon "Close pop-in" at bounding box center [515, 10] width 8 height 8
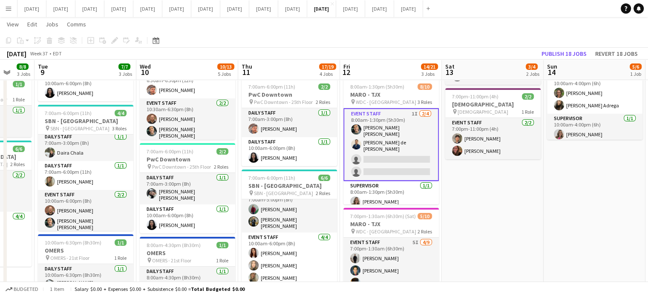
click at [392, 126] on app-card-role "Event Staff 1I [DATE] 8:00am-1:30pm (5h30m) [PERSON_NAME] [PERSON_NAME] de [PER…" at bounding box center [390, 144] width 95 height 73
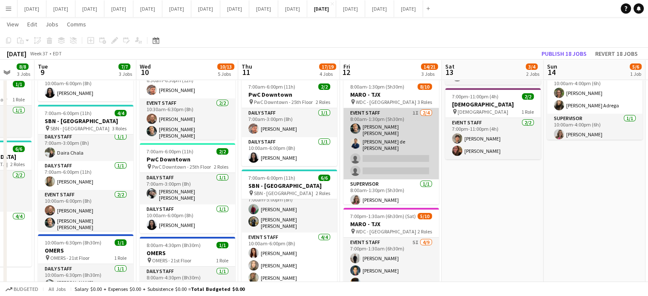
click at [404, 146] on app-card-role "Event Staff 1I [DATE] 8:00am-1:30pm (5h30m) [PERSON_NAME] [PERSON_NAME] de [PER…" at bounding box center [390, 143] width 95 height 71
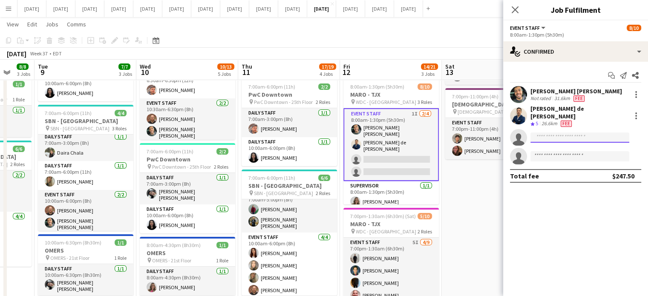
click at [560, 133] on input at bounding box center [580, 138] width 99 height 10
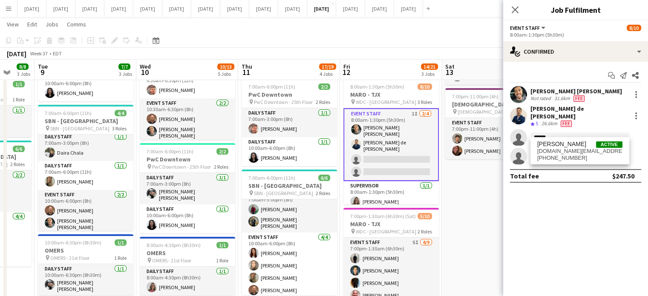
type input "******"
click at [570, 162] on div "[PERSON_NAME] Active [DOMAIN_NAME][EMAIL_ADDRESS][DOMAIN_NAME] [PHONE_NUMBER]" at bounding box center [580, 150] width 99 height 27
click at [571, 155] on span "[PHONE_NUMBER]" at bounding box center [579, 158] width 85 height 7
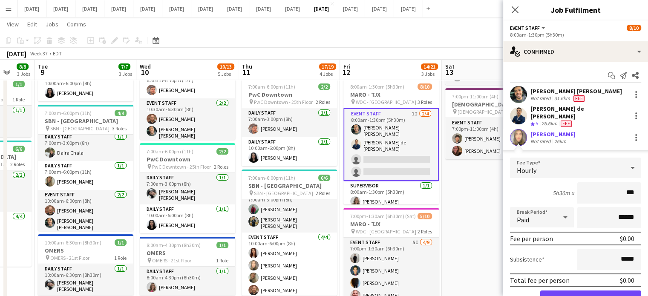
type input "**"
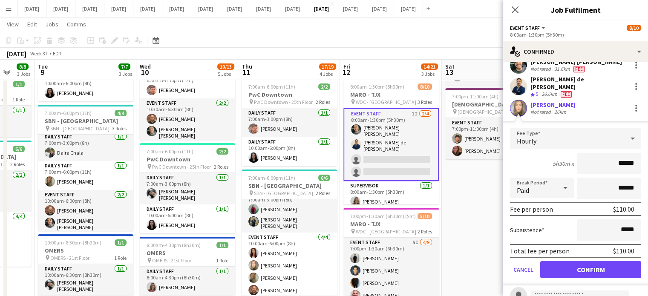
scroll to position [55, 0]
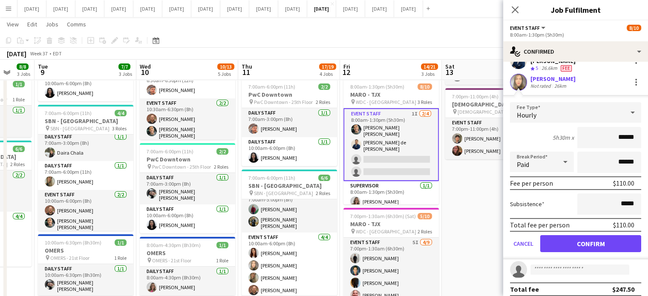
type input "******"
click at [581, 240] on button "Confirm" at bounding box center [590, 243] width 101 height 17
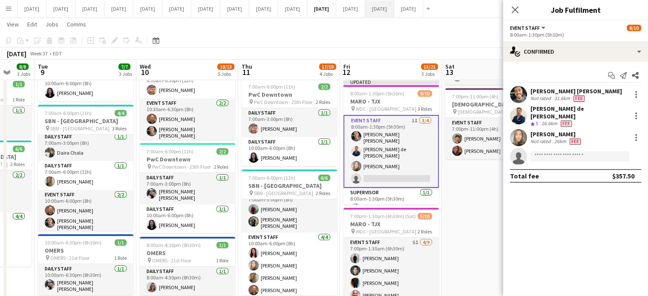
click at [517, 6] on icon "Close pop-in" at bounding box center [515, 9] width 7 height 7
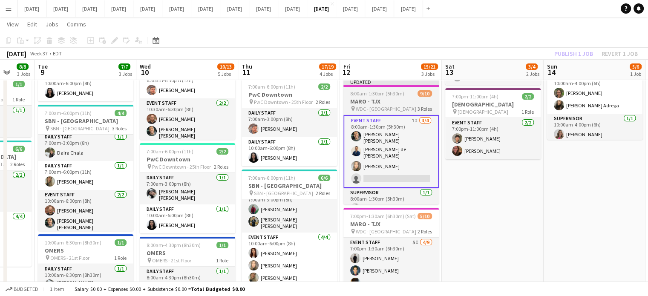
click at [399, 90] on span "8:00am-1:30pm (5h30m)" at bounding box center [377, 93] width 54 height 6
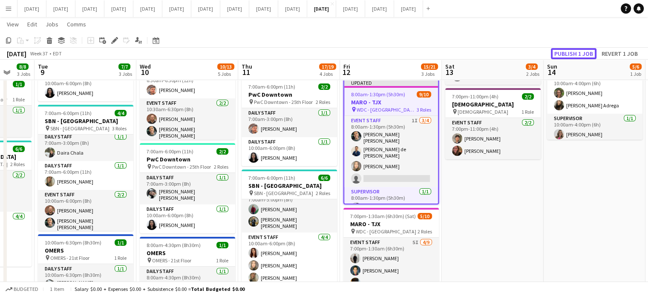
click at [566, 57] on button "Publish 1 job" at bounding box center [574, 53] width 46 height 11
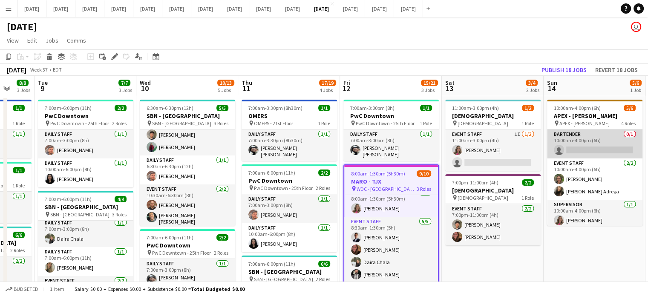
click at [589, 141] on app-card-role "Bartender 0/1 10:00am-4:00pm (6h) single-neutral-actions" at bounding box center [594, 144] width 95 height 29
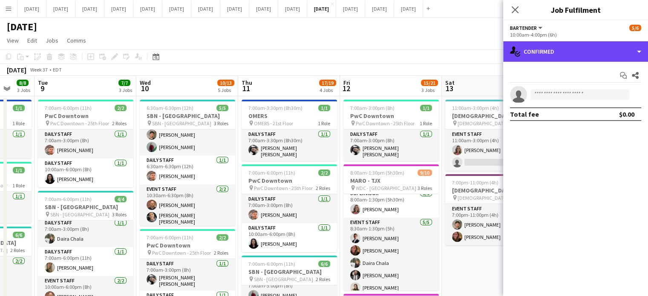
drag, startPoint x: 568, startPoint y: 54, endPoint x: 576, endPoint y: 68, distance: 15.8
click at [568, 54] on div "single-neutral-actions-check-2 Confirmed" at bounding box center [575, 51] width 145 height 20
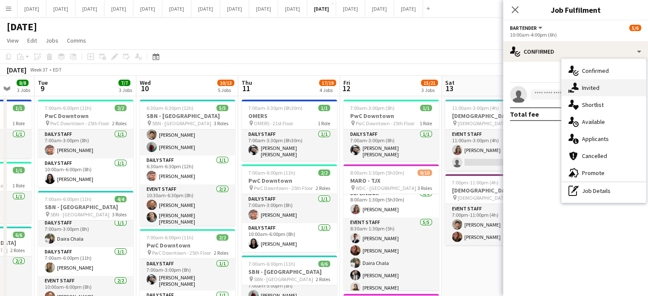
click at [590, 86] on span "Invited" at bounding box center [590, 88] width 17 height 8
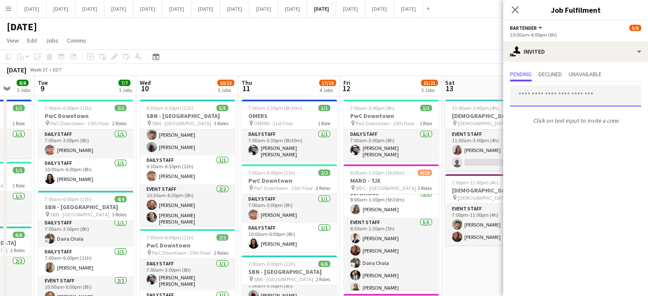
click at [540, 97] on input "text" at bounding box center [575, 95] width 131 height 21
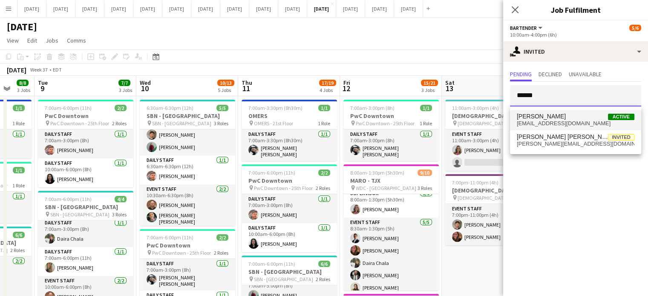
type input "******"
click at [545, 113] on span "[PERSON_NAME]" at bounding box center [541, 116] width 49 height 7
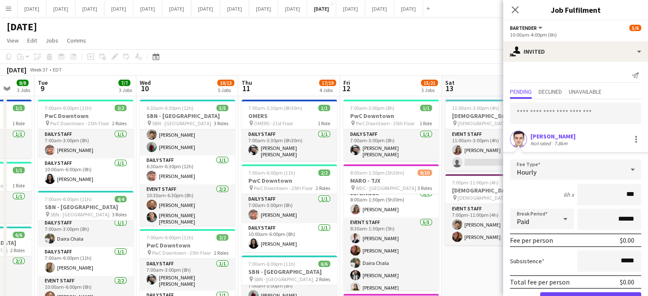
type input "**"
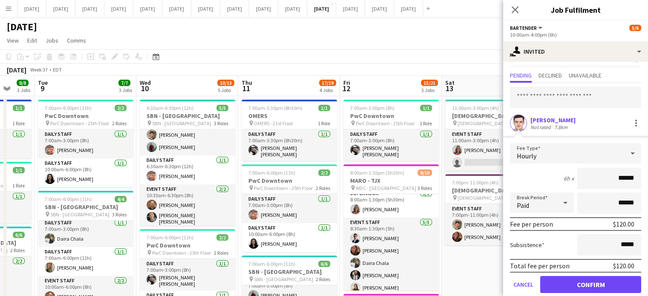
scroll to position [27, 0]
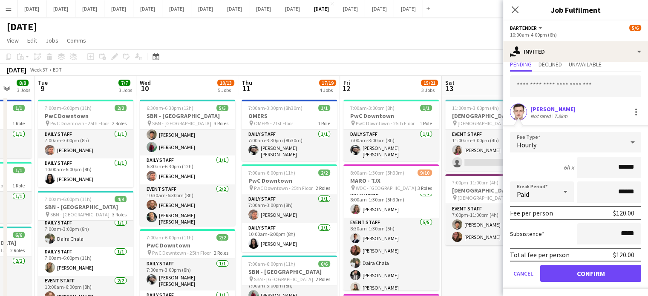
type input "******"
click at [593, 274] on button "Confirm" at bounding box center [590, 273] width 101 height 17
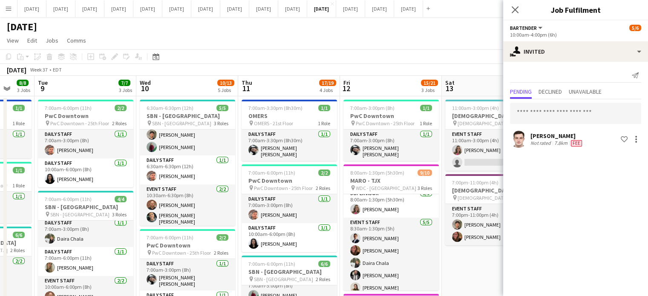
scroll to position [0, 0]
click at [512, 10] on icon "Close pop-in" at bounding box center [515, 10] width 8 height 8
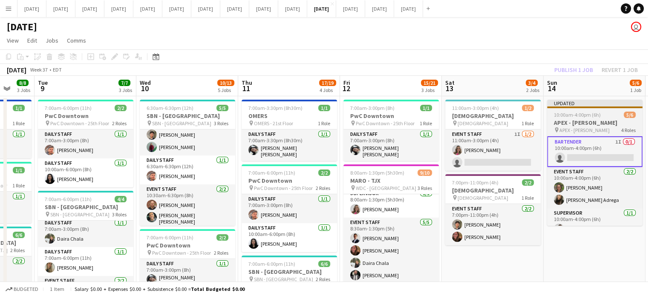
click at [587, 112] on span "10:00am-4:00pm (6h)" at bounding box center [577, 115] width 47 height 6
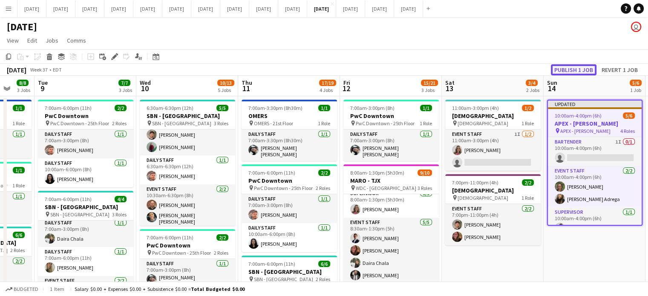
click at [585, 65] on button "Publish 1 job" at bounding box center [574, 69] width 46 height 11
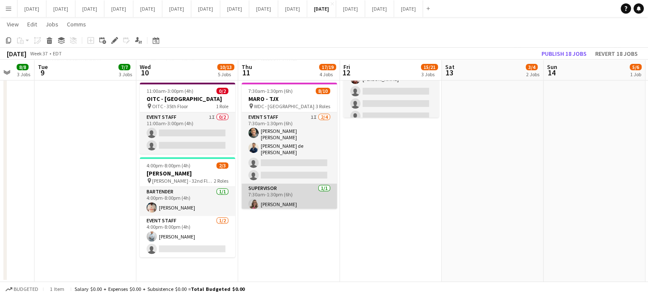
scroll to position [302, 0]
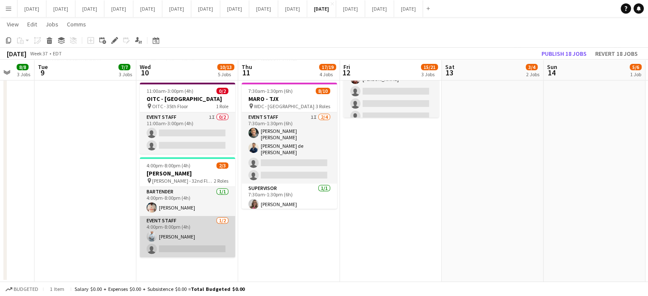
click at [211, 234] on app-card-role "Event Staff [DATE] 4:00pm-8:00pm (4h) [PERSON_NAME] single-neutral-actions" at bounding box center [187, 236] width 95 height 41
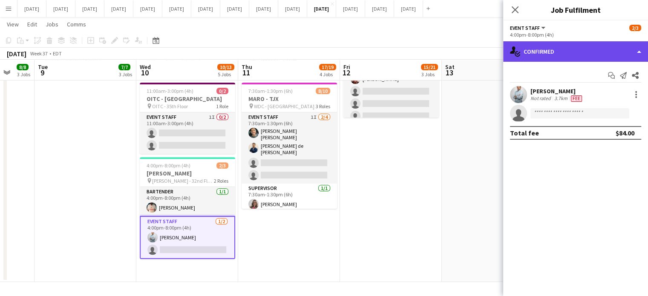
click at [598, 56] on div "single-neutral-actions-check-2 Confirmed" at bounding box center [575, 51] width 145 height 20
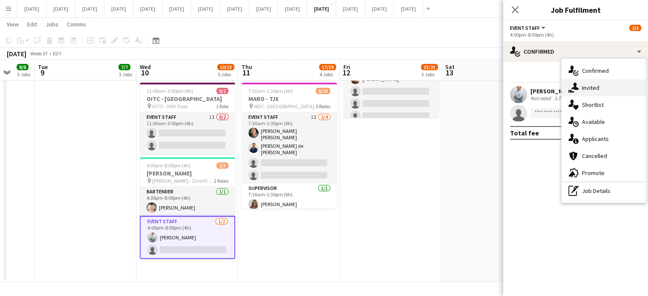
click at [596, 91] on span "Invited" at bounding box center [590, 88] width 17 height 8
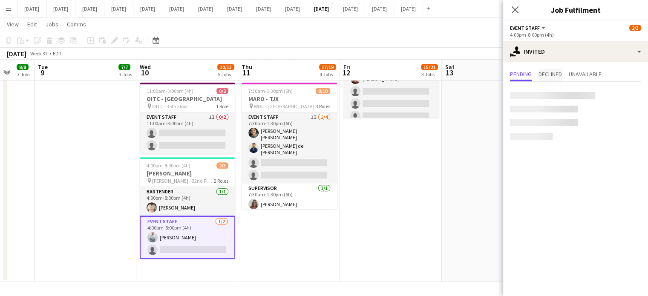
click at [557, 75] on span "Declined" at bounding box center [550, 74] width 23 height 6
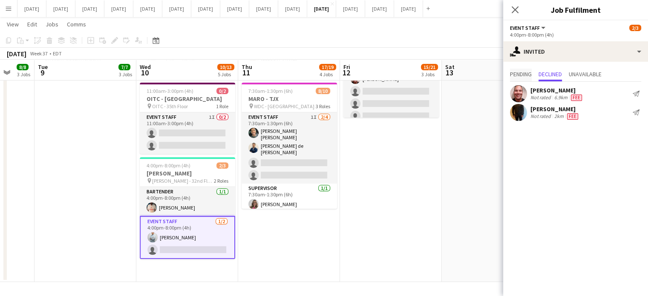
click at [515, 75] on span "Pending" at bounding box center [521, 74] width 22 height 6
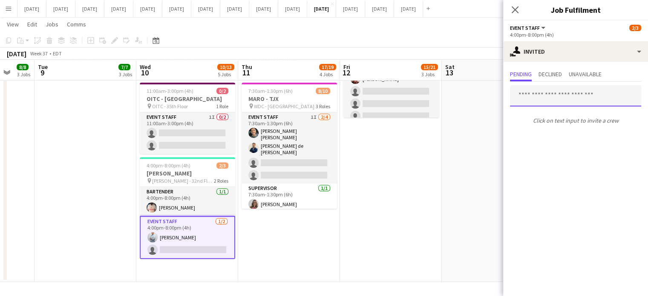
click at [551, 99] on input "text" at bounding box center [575, 95] width 131 height 21
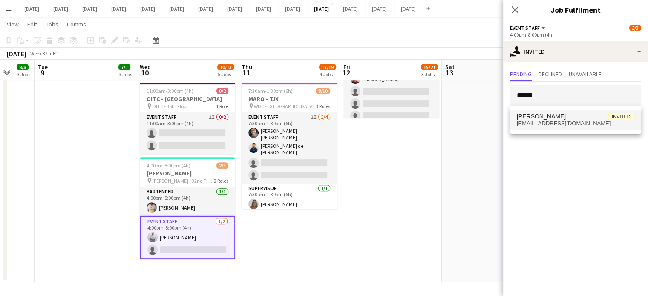
type input "******"
click at [551, 115] on span "[PERSON_NAME] Invited" at bounding box center [576, 116] width 118 height 7
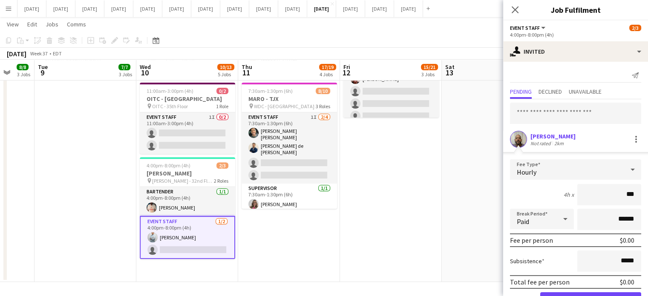
type input "**"
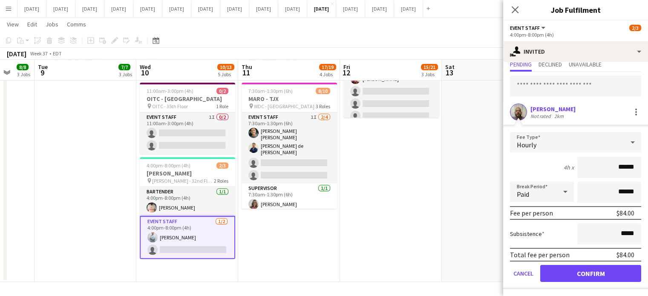
type input "******"
click at [579, 269] on button "Confirm" at bounding box center [590, 273] width 101 height 17
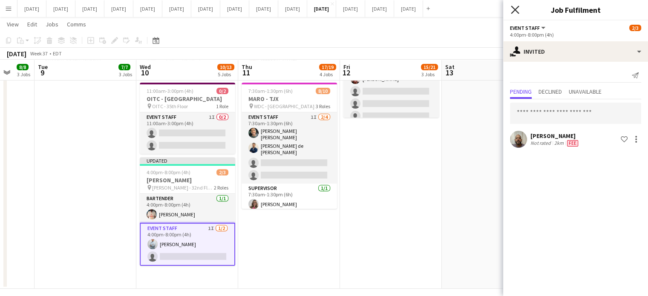
click at [517, 10] on icon "Close pop-in" at bounding box center [515, 10] width 8 height 8
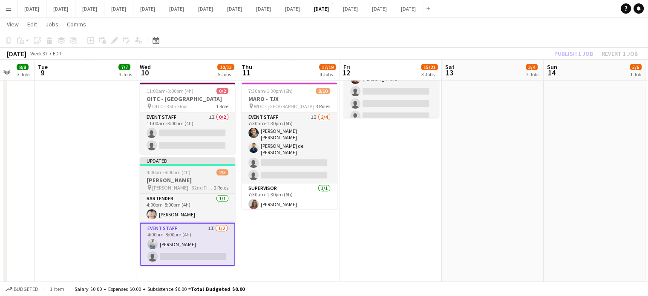
click at [216, 176] on span "2/3" at bounding box center [222, 172] width 12 height 6
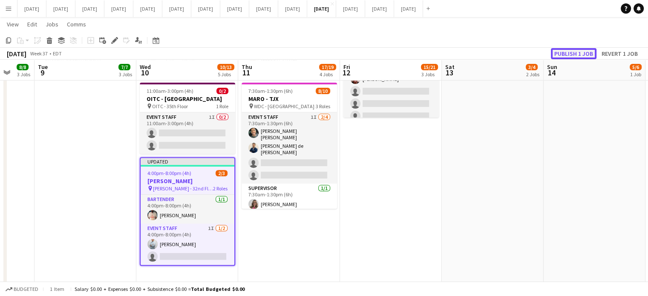
click at [579, 54] on button "Publish 1 job" at bounding box center [574, 53] width 46 height 11
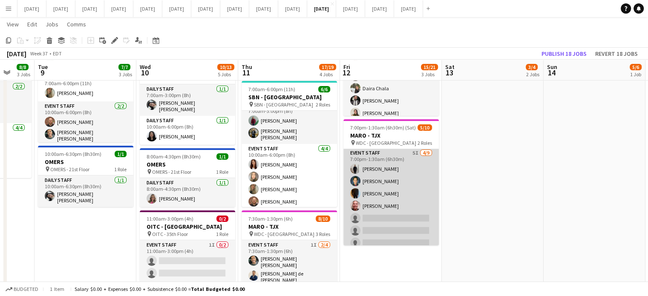
scroll to position [0, 0]
click at [399, 174] on app-card-role "Event Staff 5I [DATE] 7:00pm-1:30am (6h30m) [PERSON_NAME] [PERSON_NAME] [PERSON…" at bounding box center [390, 213] width 95 height 128
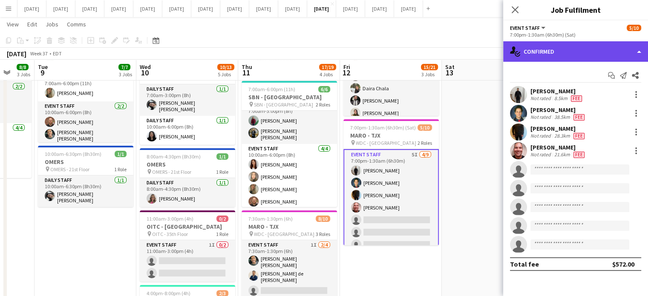
click at [558, 48] on div "single-neutral-actions-check-2 Confirmed" at bounding box center [575, 51] width 145 height 20
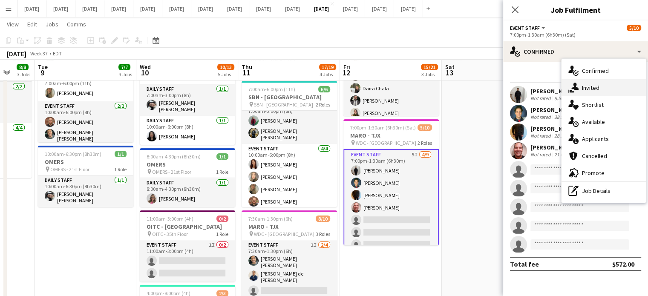
click at [589, 87] on span "Invited" at bounding box center [590, 88] width 17 height 8
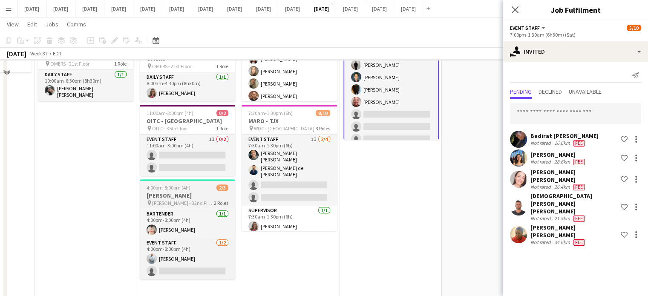
scroll to position [302, 0]
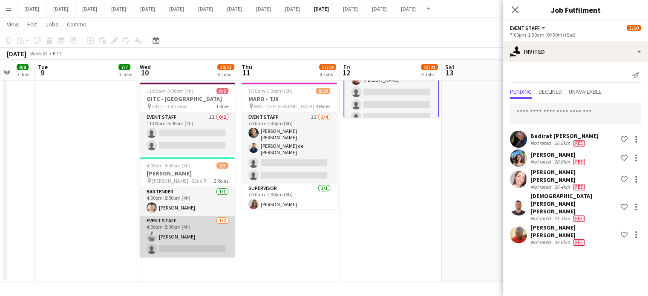
click at [218, 238] on app-card-role "Event Staff [DATE] 4:00pm-8:00pm (4h) [PERSON_NAME] single-neutral-actions" at bounding box center [187, 236] width 95 height 41
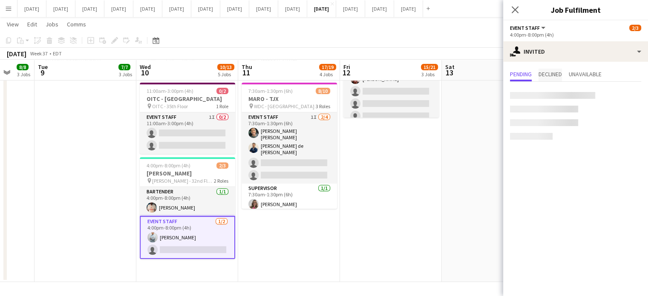
click at [554, 73] on span "Declined" at bounding box center [550, 74] width 23 height 6
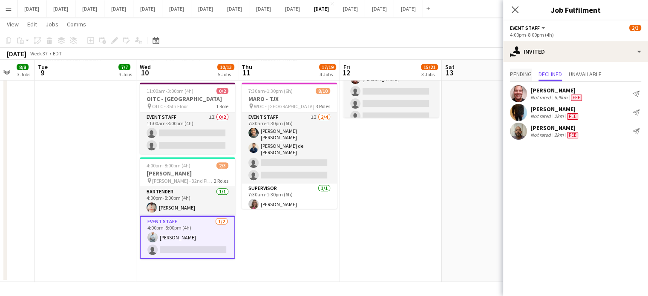
click at [528, 75] on span "Pending" at bounding box center [521, 74] width 22 height 6
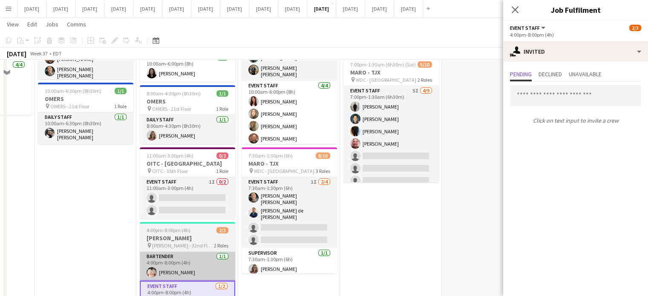
scroll to position [298, 0]
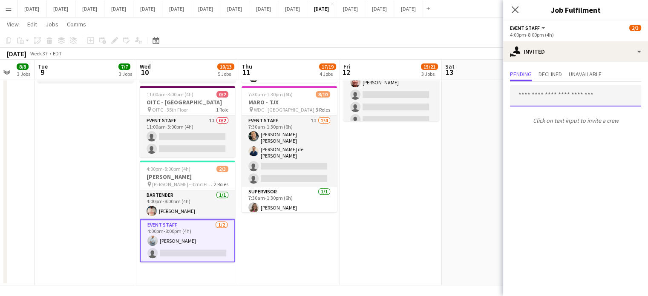
click at [561, 101] on input "text" at bounding box center [575, 95] width 131 height 21
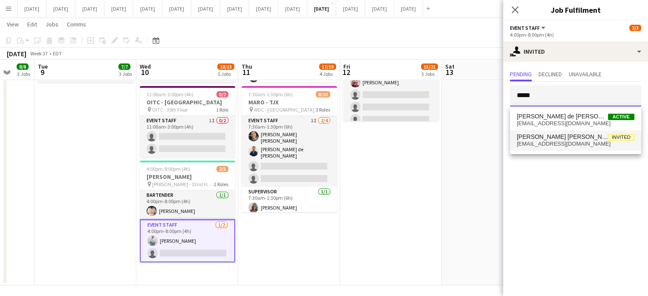
type input "*****"
click at [562, 140] on span "[PERSON_NAME] [PERSON_NAME]" at bounding box center [562, 136] width 91 height 7
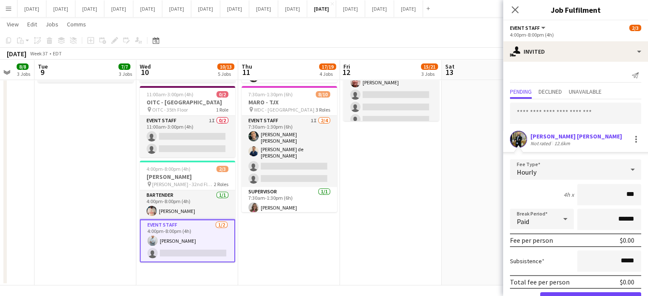
type input "**"
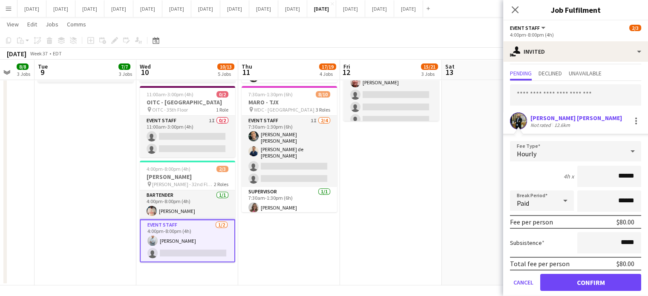
scroll to position [27, 0]
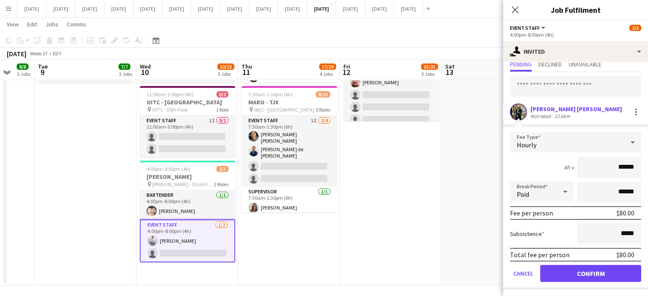
type input "******"
click at [595, 273] on button "Confirm" at bounding box center [590, 273] width 101 height 17
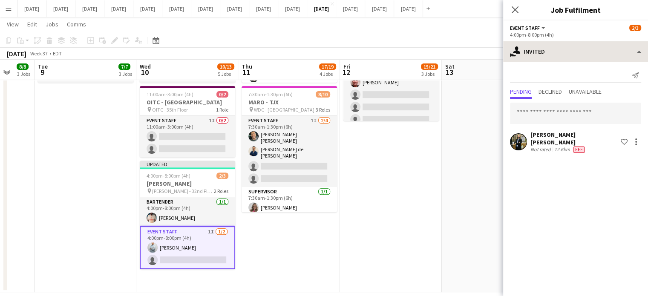
scroll to position [0, 0]
click at [517, 9] on icon "Close pop-in" at bounding box center [515, 10] width 8 height 8
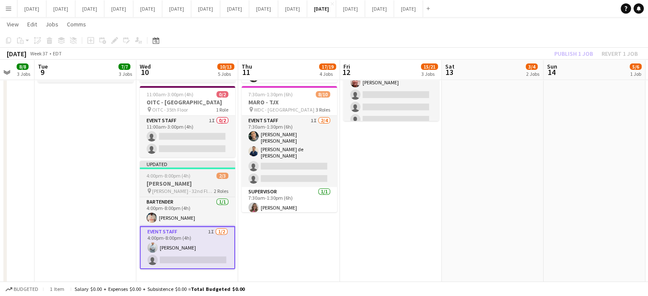
click at [201, 177] on app-job-card "Updated 4:00pm-8:00pm (4h) 2/3 [PERSON_NAME] pin [PERSON_NAME] - 32nd Floor 2 R…" at bounding box center [187, 215] width 95 height 109
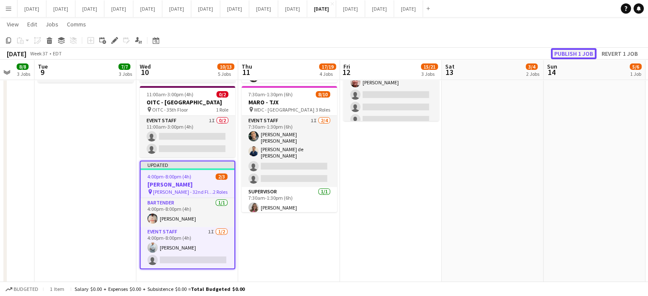
click at [561, 55] on button "Publish 1 job" at bounding box center [574, 53] width 46 height 11
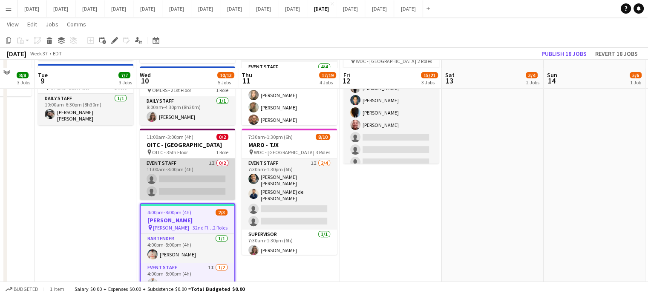
scroll to position [309, 0]
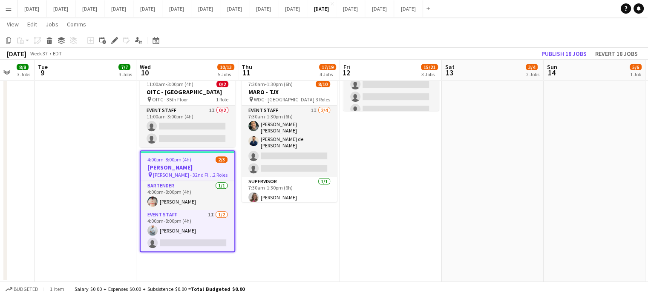
click at [308, 244] on app-date-cell "7:00am-3:30pm (8h30m) 1/1 OMERS pin OMERS - 21st Floor 1 Role Daily Staff [DATE…" at bounding box center [289, 34] width 102 height 495
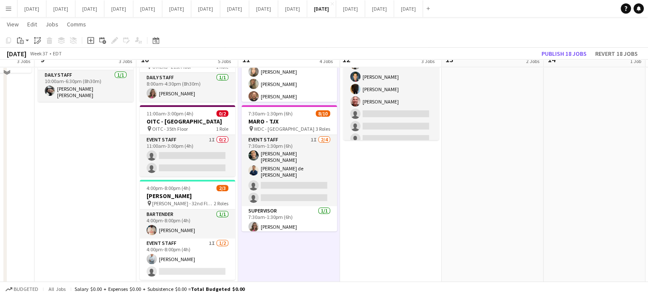
scroll to position [266, 0]
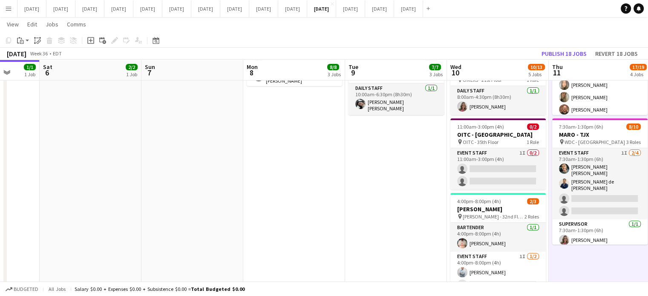
drag, startPoint x: 72, startPoint y: 197, endPoint x: 507, endPoint y: 172, distance: 435.4
click at [507, 172] on app-calendar-viewport "Wed 3 Thu 4 Fri 5 1/1 1 Job Sat 6 2/2 1 Job Sun 7 Mon 8 8/8 3 Jobs Tue 9 7/7 3 …" at bounding box center [324, 45] width 648 height 557
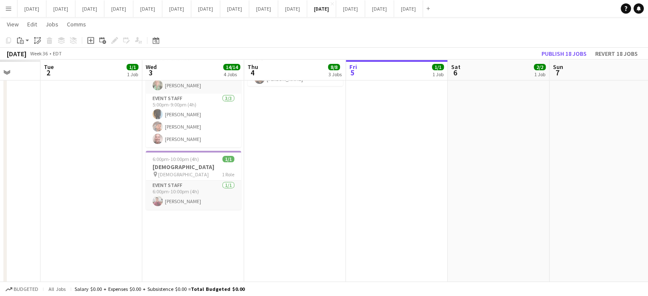
scroll to position [0, 265]
drag, startPoint x: 220, startPoint y: 197, endPoint x: 495, endPoint y: 158, distance: 277.7
click at [495, 158] on app-calendar-viewport "Sat 30 Sun 31 Mon 1 Tue 2 1/1 1 Job Wed 3 14/14 4 Jobs Thu 4 8/8 3 Jobs Fri 5 1…" at bounding box center [324, 42] width 648 height 551
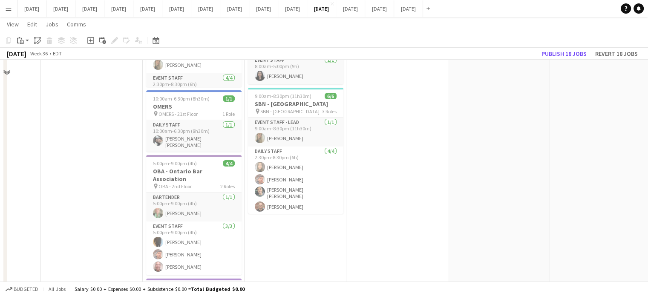
scroll to position [10, 0]
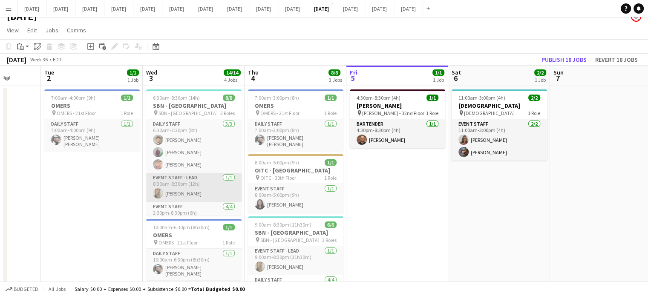
click at [198, 187] on app-card-role "Event Staff - Lead [DATE] 8:30am-8:30pm (12h) [PERSON_NAME]" at bounding box center [193, 187] width 95 height 29
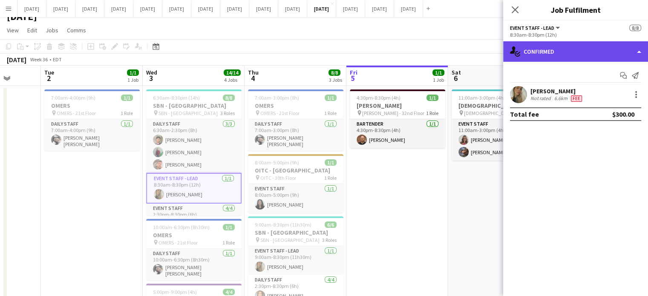
click at [592, 48] on div "single-neutral-actions-check-2 Confirmed" at bounding box center [575, 51] width 145 height 20
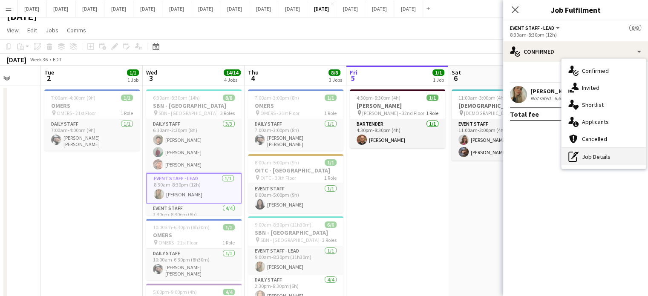
click at [621, 157] on div "pen-write Job Details" at bounding box center [604, 156] width 84 height 17
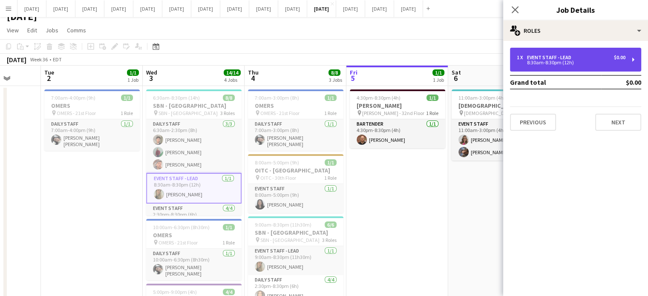
click at [522, 64] on div "8:30am-8:30pm (12h)" at bounding box center [571, 63] width 109 height 4
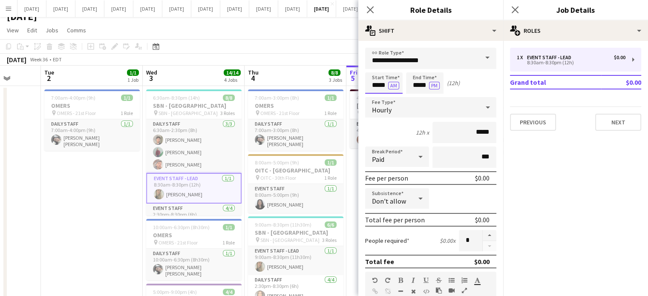
click at [368, 80] on body "Menu Boards Boards Boards All jobs Status Workforce Workforce My Workforce Recr…" at bounding box center [324, 289] width 648 height 599
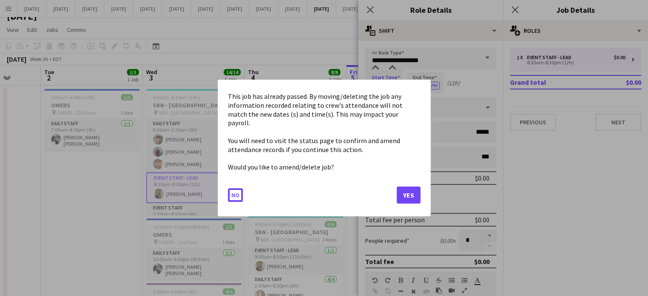
scroll to position [0, 0]
click at [406, 189] on button "Yes" at bounding box center [409, 195] width 24 height 17
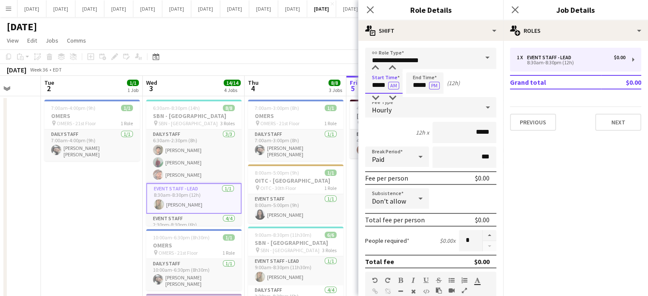
scroll to position [10, 0]
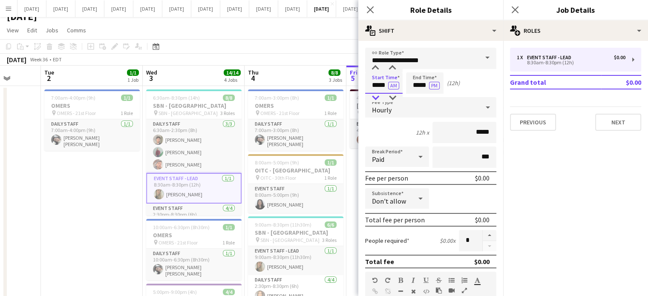
type input "*****"
click at [381, 101] on div at bounding box center [375, 98] width 17 height 9
click at [370, 5] on app-icon "Close pop-in" at bounding box center [370, 10] width 12 height 12
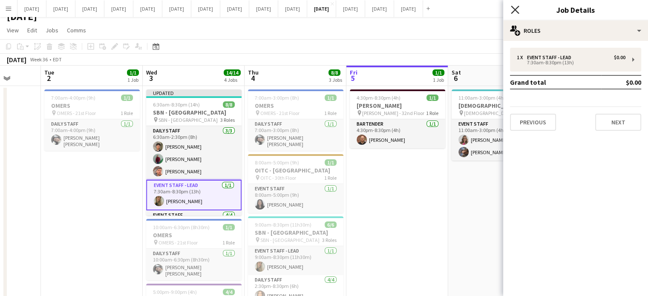
click at [514, 9] on icon at bounding box center [515, 10] width 8 height 8
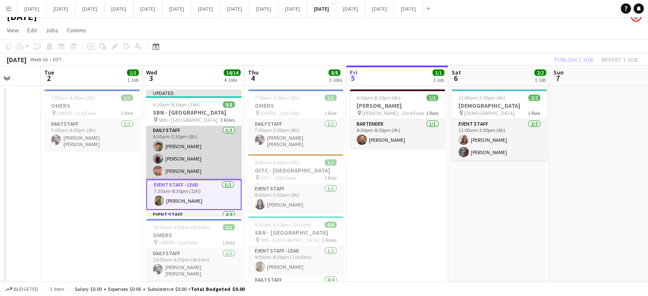
scroll to position [0, 0]
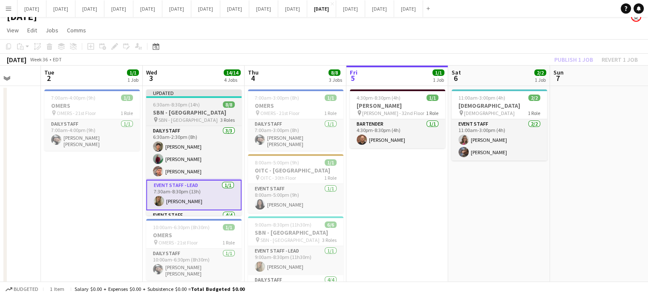
click at [212, 111] on h3 "SBN - [GEOGRAPHIC_DATA]" at bounding box center [193, 113] width 95 height 8
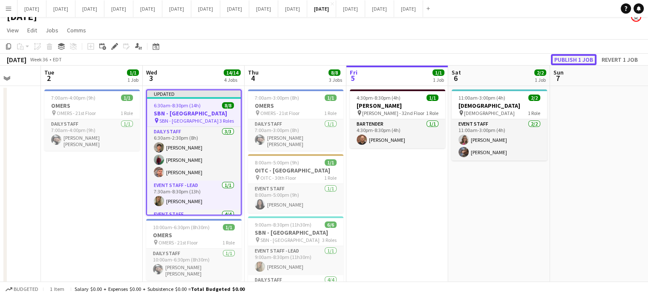
click at [587, 61] on button "Publish 1 job" at bounding box center [574, 59] width 46 height 11
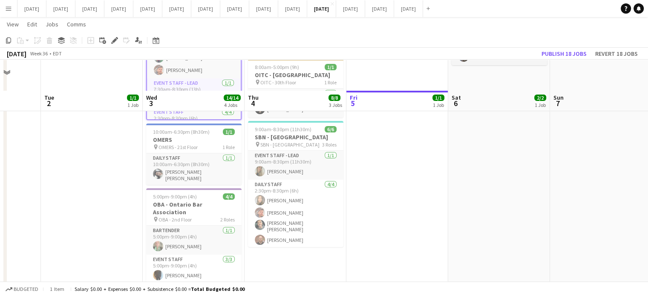
scroll to position [138, 0]
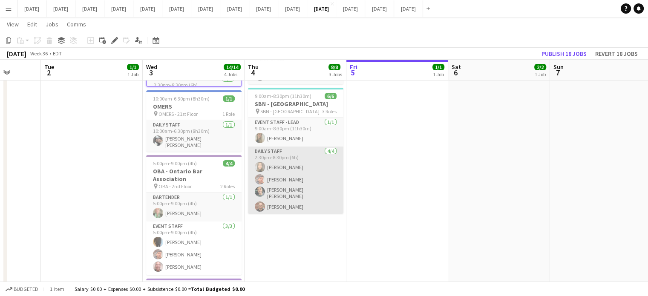
click at [310, 175] on app-card-role "Daily Staff [DATE] 2:30pm-8:30pm (6h) [PERSON_NAME] [PERSON_NAME] [PERSON_NAME]…" at bounding box center [295, 181] width 95 height 69
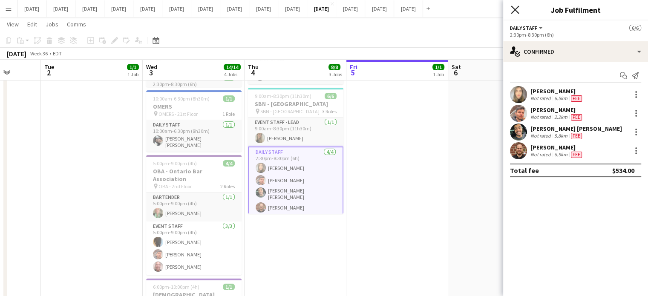
click at [515, 11] on icon "Close pop-in" at bounding box center [515, 10] width 8 height 8
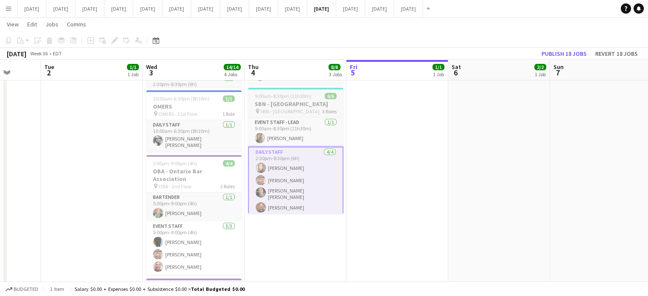
click at [326, 99] on span "6/6" at bounding box center [331, 96] width 12 height 6
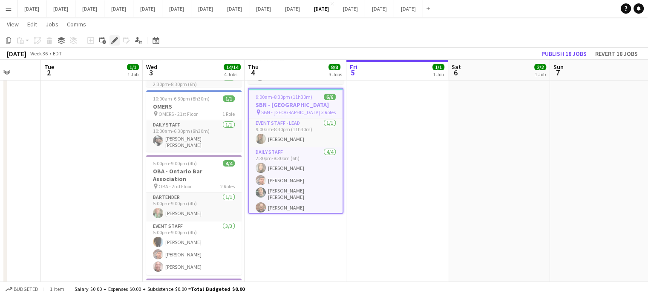
click at [116, 39] on icon at bounding box center [114, 40] width 5 height 5
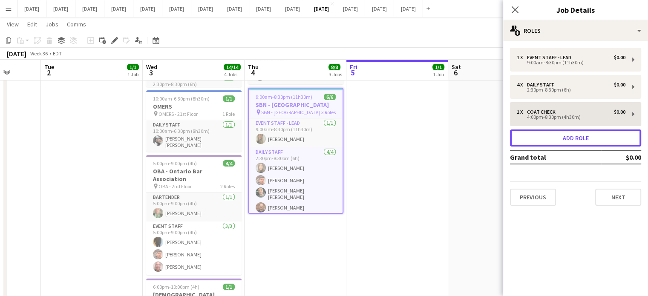
click at [576, 142] on button "Add role" at bounding box center [575, 138] width 131 height 17
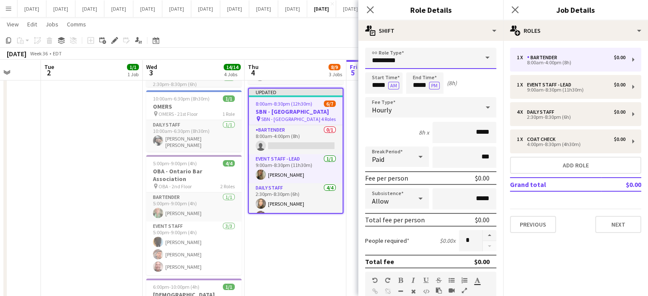
click at [455, 61] on input "*********" at bounding box center [430, 58] width 131 height 21
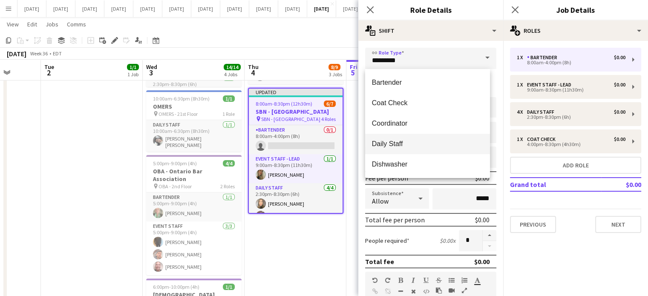
click at [409, 144] on span "Daily Staff" at bounding box center [427, 144] width 111 height 8
type input "**********"
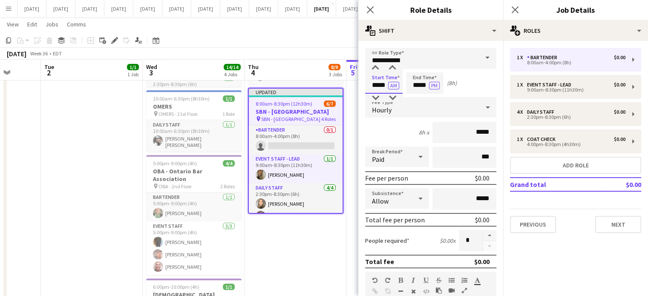
click at [371, 81] on input "*****" at bounding box center [384, 82] width 38 height 21
click at [375, 96] on div at bounding box center [375, 98] width 17 height 9
click at [375, 65] on div at bounding box center [375, 68] width 17 height 9
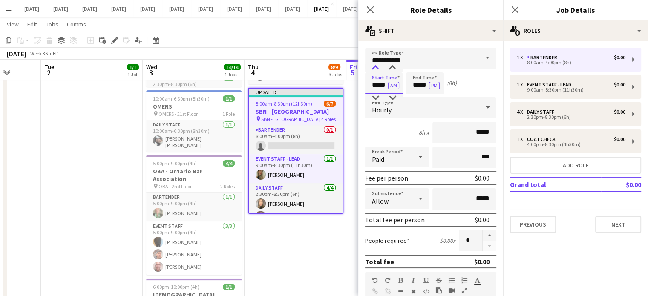
click at [375, 65] on div at bounding box center [375, 68] width 17 height 9
click at [391, 66] on div at bounding box center [392, 68] width 17 height 9
type input "*****"
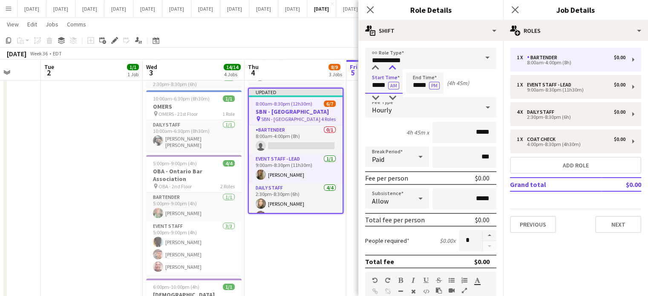
click at [391, 66] on div at bounding box center [392, 68] width 17 height 9
click at [418, 76] on input "*****" at bounding box center [425, 82] width 38 height 21
click at [418, 68] on div at bounding box center [416, 68] width 17 height 9
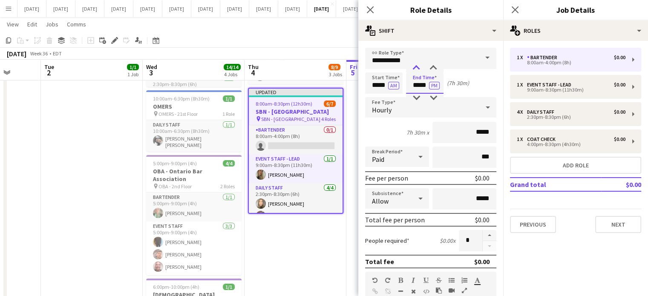
click at [418, 68] on div at bounding box center [416, 68] width 17 height 9
click at [427, 67] on div at bounding box center [433, 68] width 17 height 9
type input "*****"
click at [427, 67] on div at bounding box center [433, 68] width 17 height 9
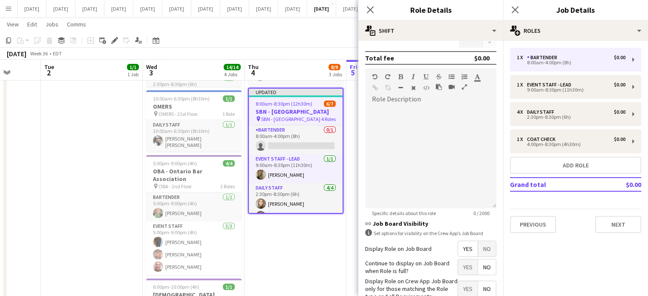
scroll to position [254, 0]
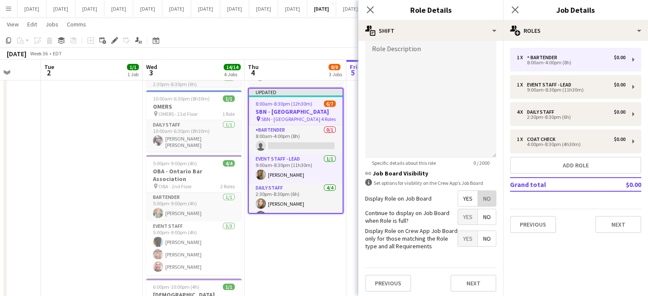
click at [485, 195] on span "No" at bounding box center [487, 198] width 18 height 15
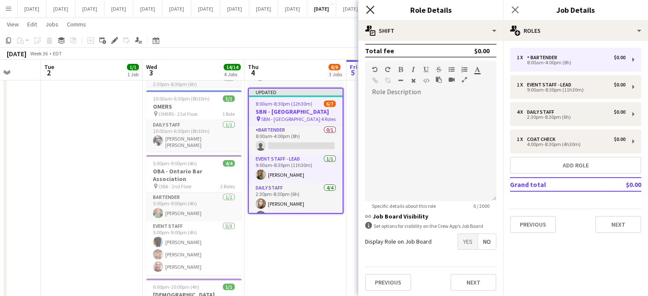
click at [373, 9] on icon "Close pop-in" at bounding box center [370, 10] width 8 height 8
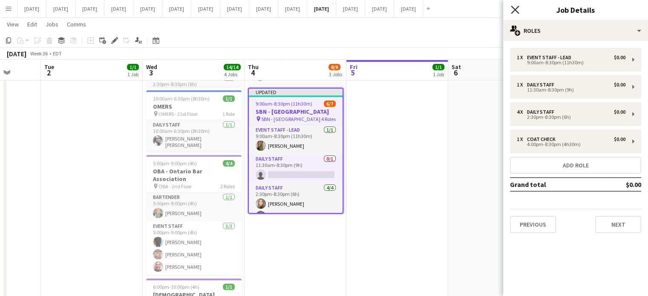
click at [515, 10] on icon at bounding box center [515, 10] width 8 height 8
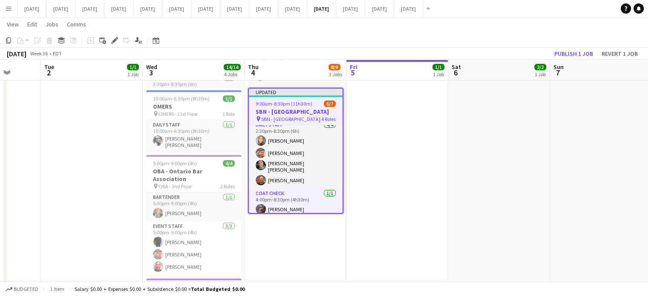
scroll to position [65, 0]
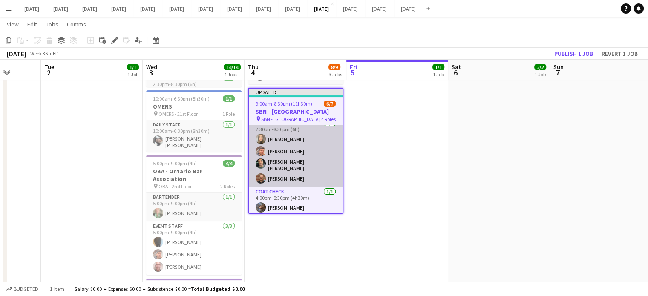
click at [309, 152] on app-card-role "Daily Staff [DATE] 2:30pm-8:30pm (6h) [PERSON_NAME] [PERSON_NAME] [PERSON_NAME]…" at bounding box center [296, 152] width 94 height 69
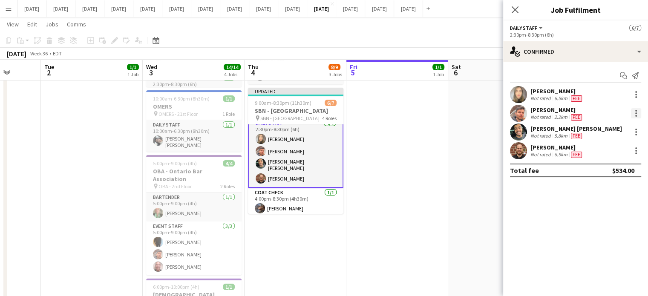
click at [633, 109] on div at bounding box center [636, 113] width 10 height 10
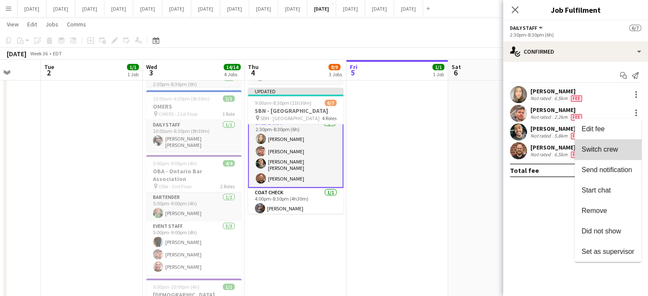
click at [616, 144] on button "Switch crew" at bounding box center [608, 149] width 66 height 20
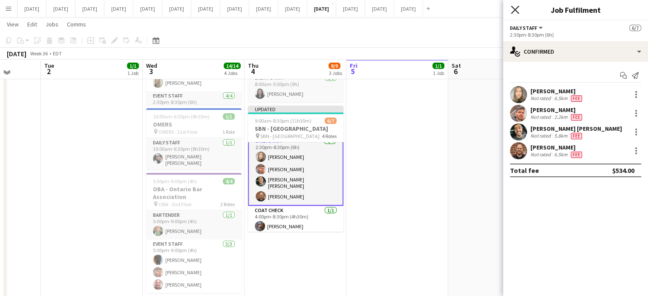
click at [514, 13] on icon "Close pop-in" at bounding box center [515, 10] width 8 height 8
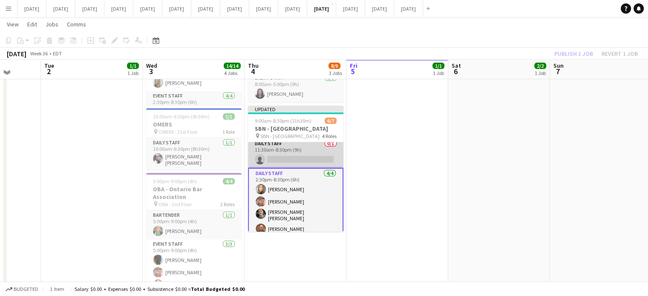
scroll to position [0, 0]
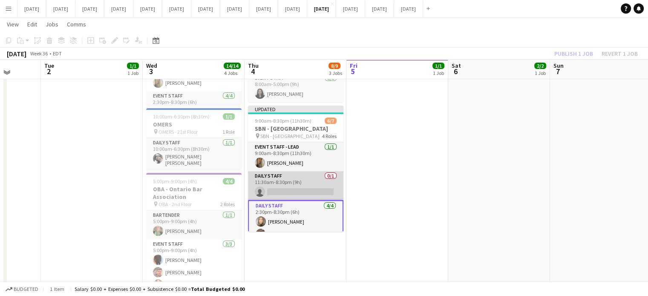
click at [309, 190] on app-card-role "Daily Staff 0/1 11:30am-8:30pm (9h) single-neutral-actions" at bounding box center [295, 185] width 95 height 29
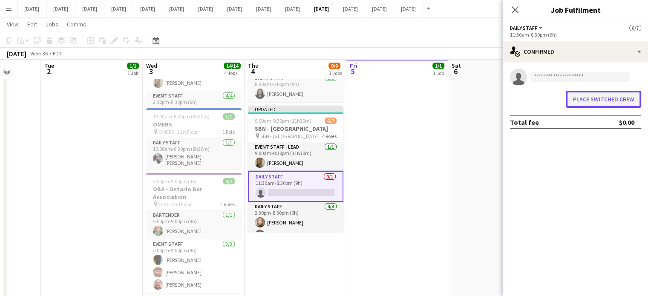
click at [595, 94] on button "Place switched crew" at bounding box center [603, 99] width 75 height 17
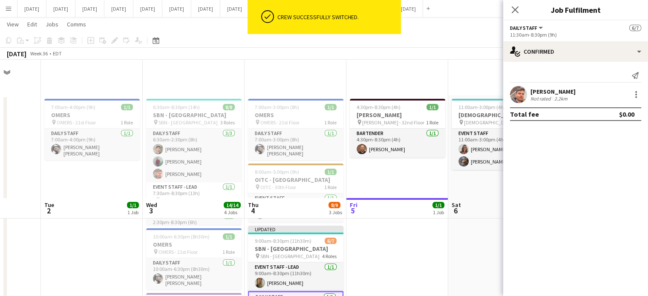
scroll to position [138, 0]
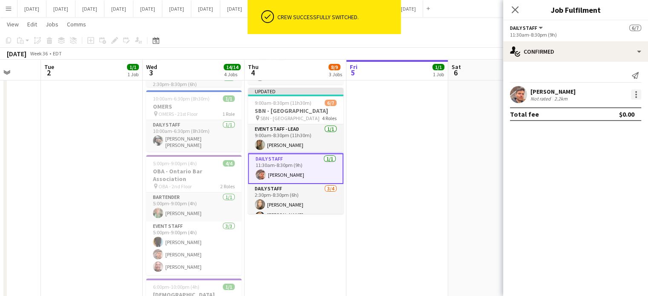
click at [636, 92] on div at bounding box center [636, 92] width 2 height 2
click at [607, 114] on button "Edit fee" at bounding box center [608, 110] width 66 height 20
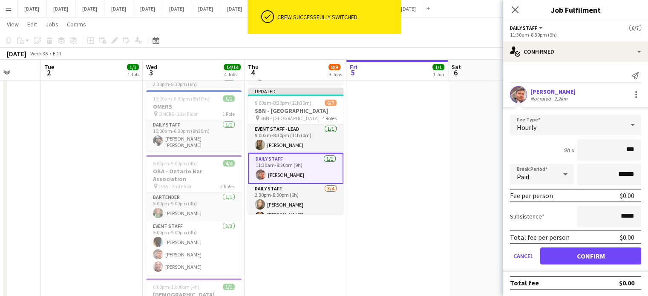
type input "**"
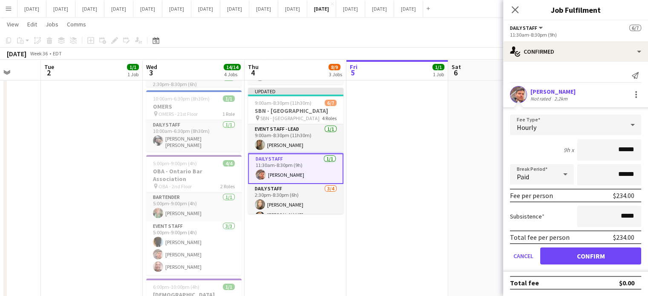
type input "******"
click at [605, 260] on button "Confirm" at bounding box center [590, 256] width 101 height 17
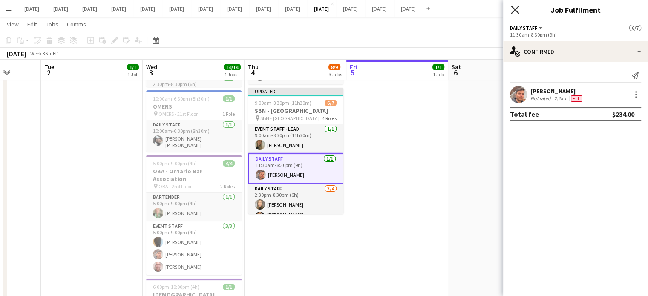
click at [516, 6] on icon "Close pop-in" at bounding box center [515, 10] width 8 height 8
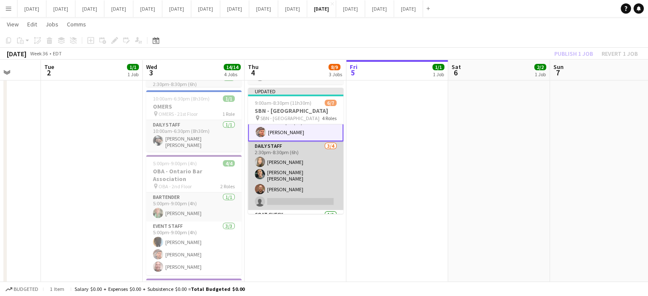
click at [320, 170] on app-card-role "Daily Staff [DATE] 2:30pm-8:30pm (6h) [PERSON_NAME] [PERSON_NAME] [PERSON_NAME]…" at bounding box center [295, 175] width 95 height 69
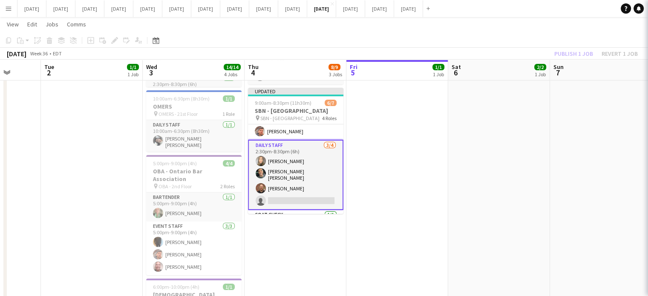
scroll to position [42, 0]
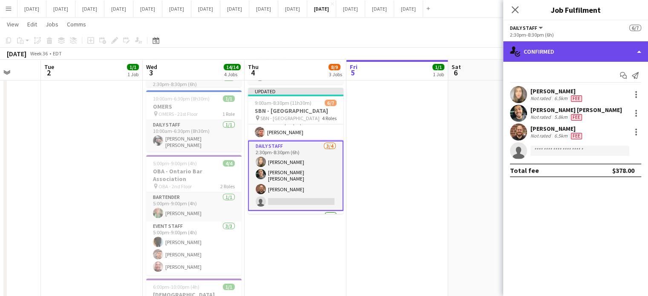
click at [534, 54] on div "single-neutral-actions-check-2 Confirmed" at bounding box center [575, 51] width 145 height 20
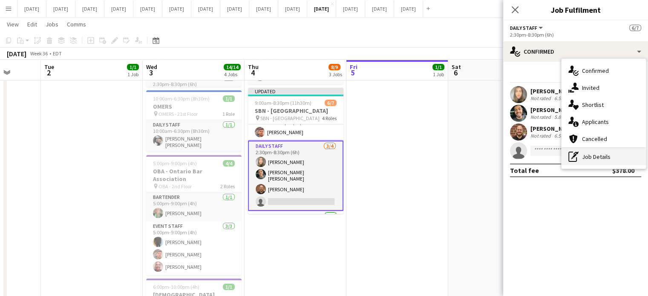
click at [586, 163] on div "pen-write Job Details" at bounding box center [604, 156] width 84 height 17
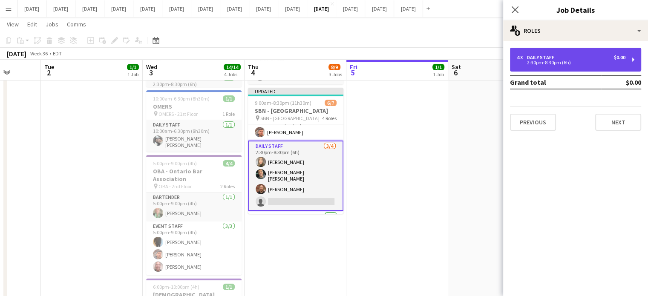
click at [525, 64] on div "2:30pm-8:30pm (6h)" at bounding box center [571, 63] width 109 height 4
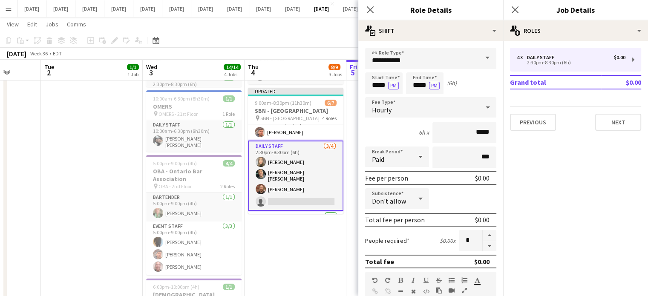
click at [485, 244] on button "button" at bounding box center [490, 246] width 14 height 11
type input "*"
click at [371, 7] on icon "Close pop-in" at bounding box center [370, 10] width 8 height 8
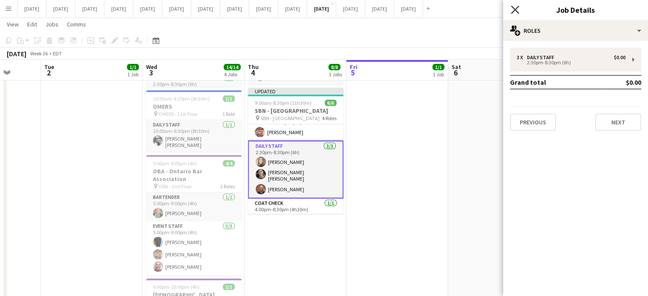
click at [517, 13] on icon "Close pop-in" at bounding box center [515, 10] width 8 height 8
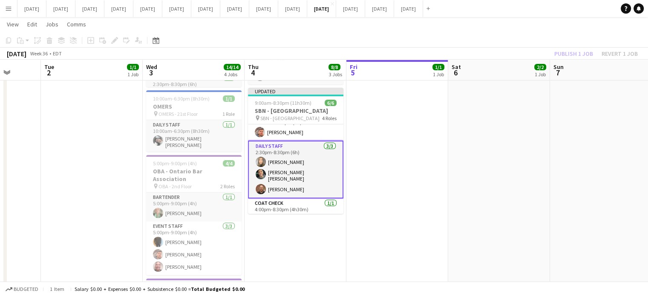
scroll to position [0, 0]
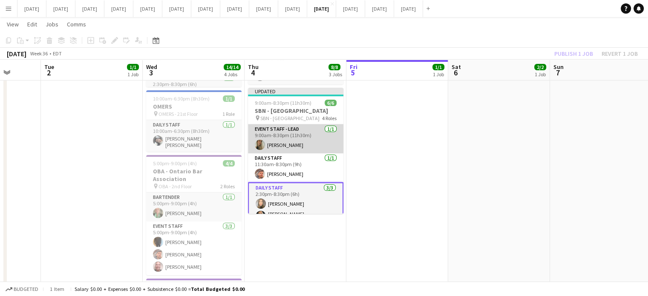
click at [306, 145] on app-card-role "Event Staff - Lead [DATE] 9:00am-8:30pm (11h30m) [PERSON_NAME]" at bounding box center [295, 138] width 95 height 29
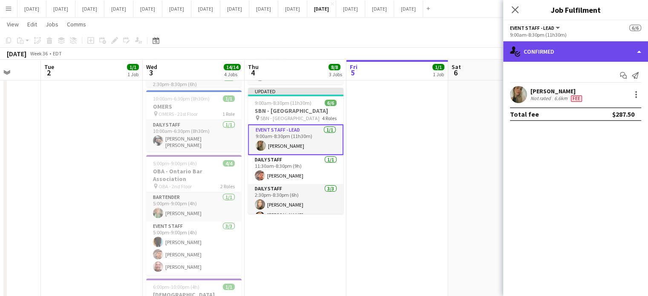
click at [534, 55] on div "single-neutral-actions-check-2 Confirmed" at bounding box center [575, 51] width 145 height 20
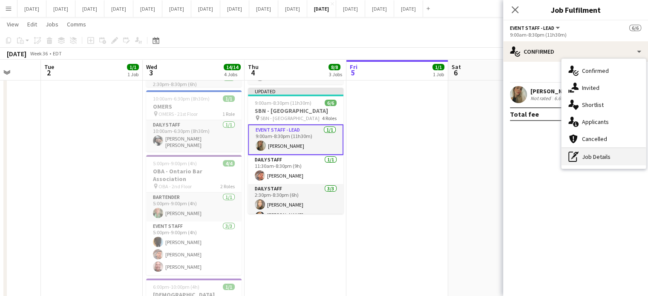
click at [623, 158] on div "pen-write Job Details" at bounding box center [604, 156] width 84 height 17
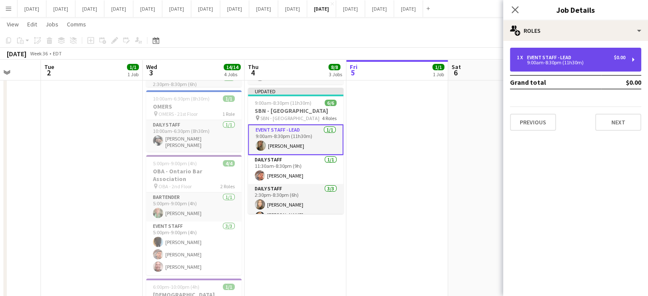
click at [539, 64] on div "9:00am-8:30pm (11h30m)" at bounding box center [571, 63] width 109 height 4
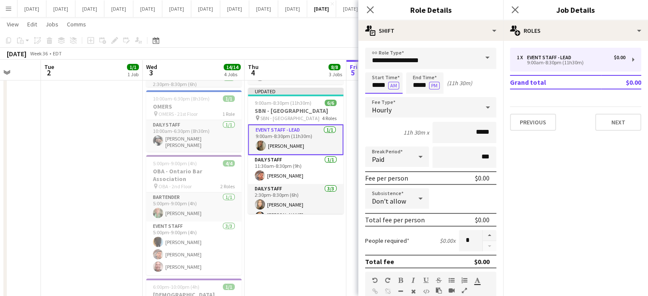
click at [383, 88] on body "Menu Boards Boards Boards All jobs Status Workforce Workforce My Workforce Recr…" at bounding box center [324, 161] width 648 height 598
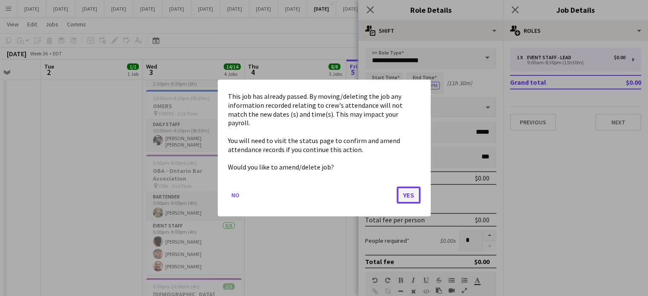
click at [409, 190] on button "Yes" at bounding box center [409, 195] width 24 height 17
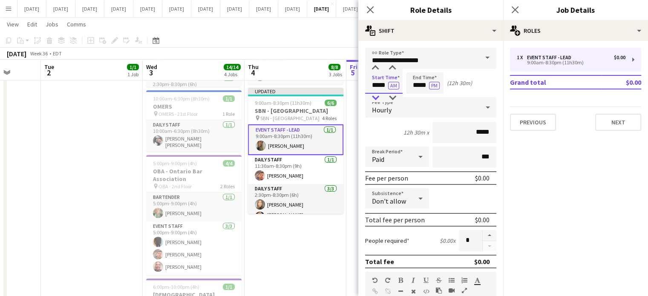
click at [375, 97] on div at bounding box center [375, 98] width 17 height 9
click at [379, 66] on div at bounding box center [375, 68] width 17 height 9
click at [390, 66] on div at bounding box center [392, 68] width 17 height 9
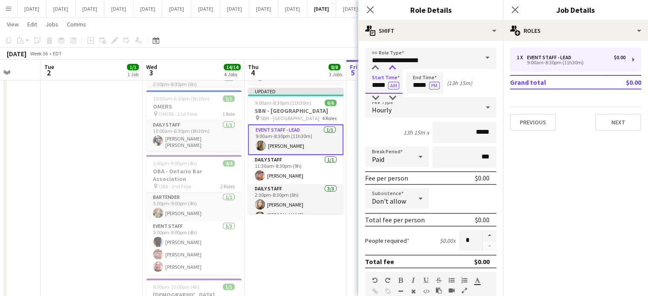
type input "*****"
click at [390, 66] on div at bounding box center [392, 68] width 17 height 9
click at [419, 80] on input "*****" at bounding box center [425, 82] width 38 height 21
type input "*****"
click at [418, 70] on div at bounding box center [416, 68] width 17 height 9
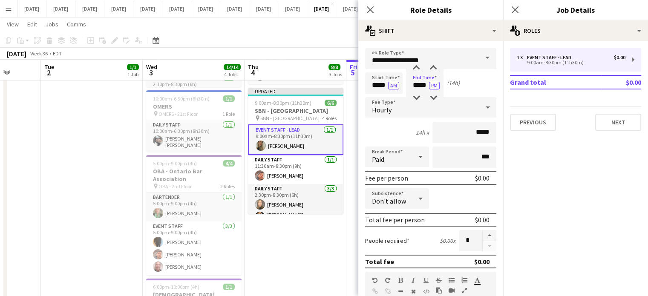
click at [375, 12] on div "Close pop-in" at bounding box center [370, 10] width 24 height 20
click at [372, 10] on icon "Close pop-in" at bounding box center [370, 10] width 8 height 8
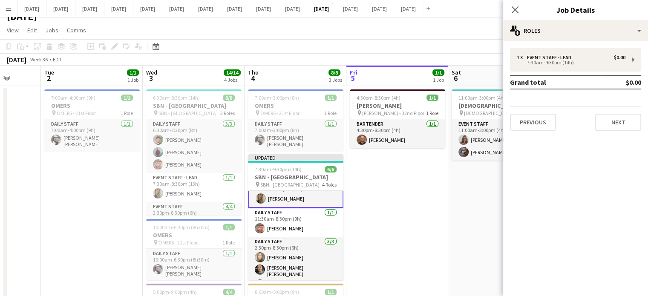
scroll to position [0, 0]
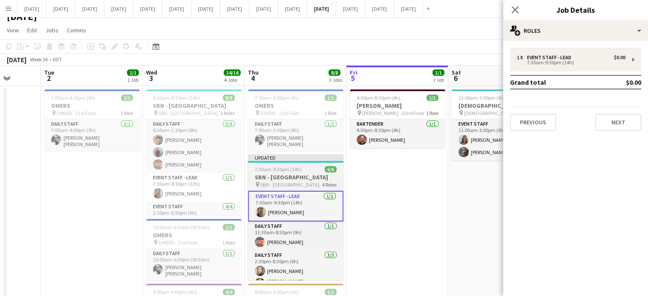
click at [295, 173] on h3 "SBN - [GEOGRAPHIC_DATA]" at bounding box center [295, 177] width 95 height 8
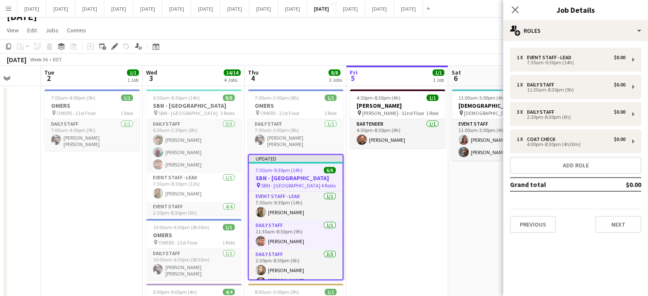
scroll to position [0, 265]
click at [515, 6] on icon "Close pop-in" at bounding box center [515, 10] width 8 height 8
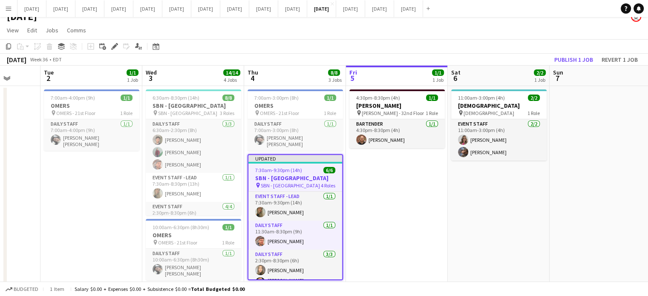
click at [314, 162] on app-job-card "Updated 7:30am-9:30pm (14h) 6/6 SBN - [GEOGRAPHIC_DATA] pin SBN - [GEOGRAPHIC_D…" at bounding box center [295, 217] width 95 height 126
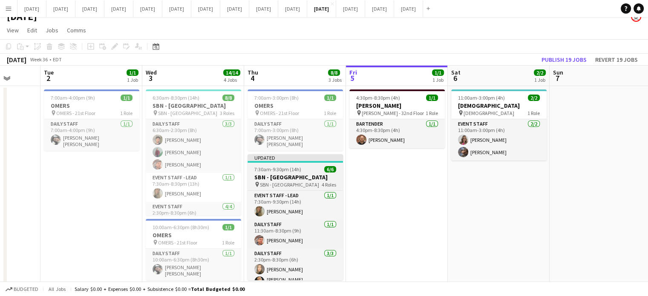
click at [314, 162] on app-job-card "Updated 7:30am-9:30pm (14h) 6/6 SBN - [GEOGRAPHIC_DATA] pin SBN - [GEOGRAPHIC_D…" at bounding box center [295, 217] width 95 height 126
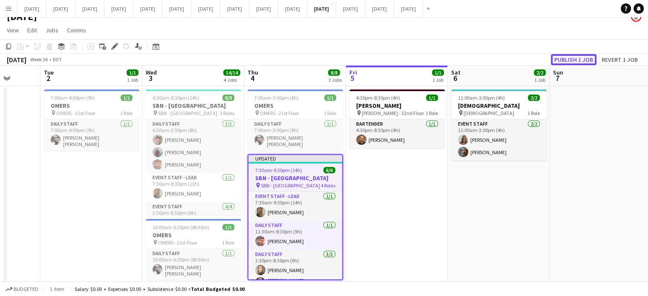
click at [560, 58] on button "Publish 1 job" at bounding box center [574, 59] width 46 height 11
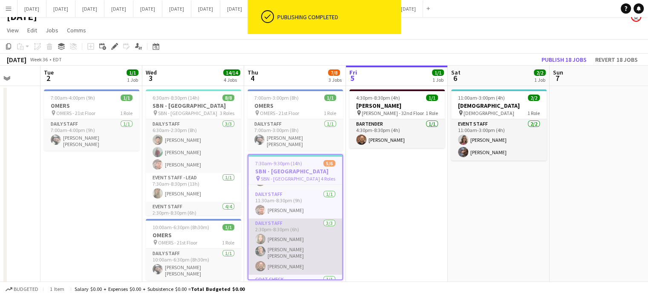
scroll to position [46, 0]
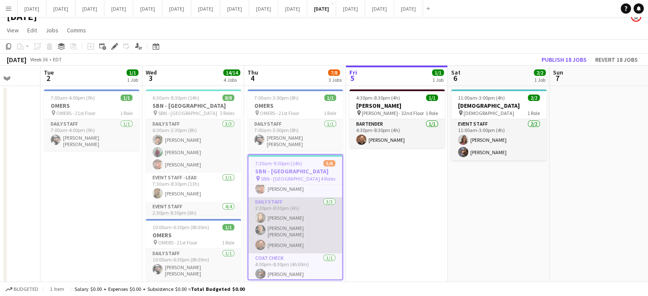
click at [317, 223] on app-card-role "Daily Staff [DATE] 2:30pm-8:30pm (6h) [PERSON_NAME] [PERSON_NAME] [PERSON_NAME]…" at bounding box center [295, 225] width 94 height 56
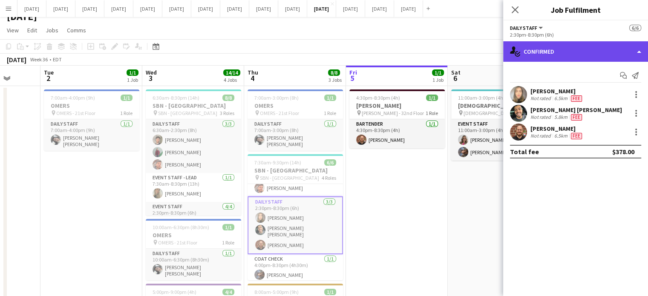
click at [537, 54] on div "single-neutral-actions-check-2 Confirmed" at bounding box center [575, 51] width 145 height 20
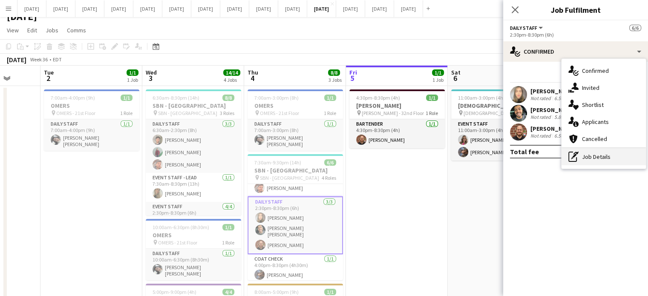
click at [594, 163] on div "pen-write Job Details" at bounding box center [604, 156] width 84 height 17
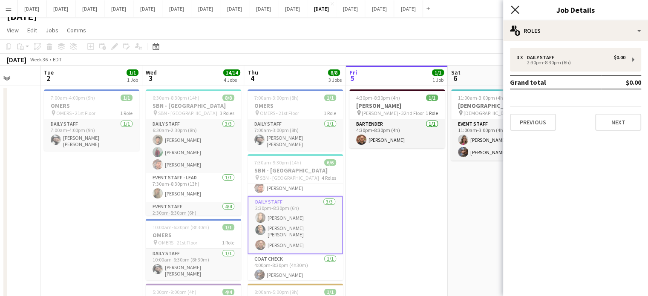
click at [513, 8] on icon at bounding box center [515, 10] width 8 height 8
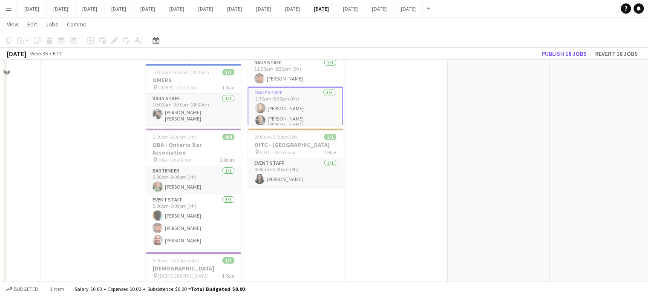
scroll to position [181, 0]
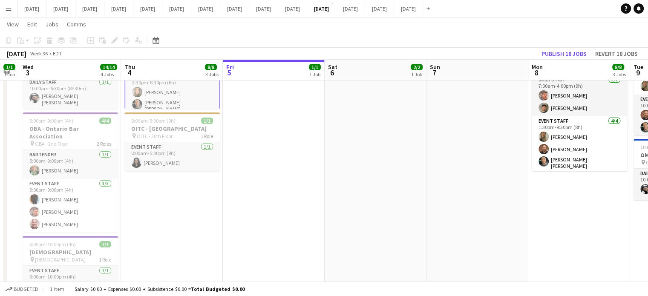
drag, startPoint x: 408, startPoint y: 204, endPoint x: 285, endPoint y: 215, distance: 124.1
click at [285, 215] on app-calendar-viewport "Sat 30 Sun 31 Mon 1 Tue 2 1/1 1 Job Wed 3 14/14 4 Jobs Thu 4 8/8 3 Jobs Fri 5 1…" at bounding box center [324, 128] width 648 height 551
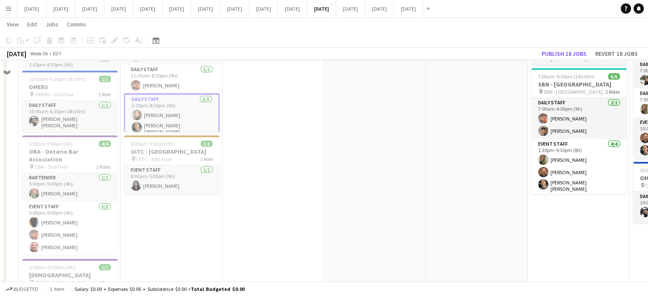
scroll to position [138, 0]
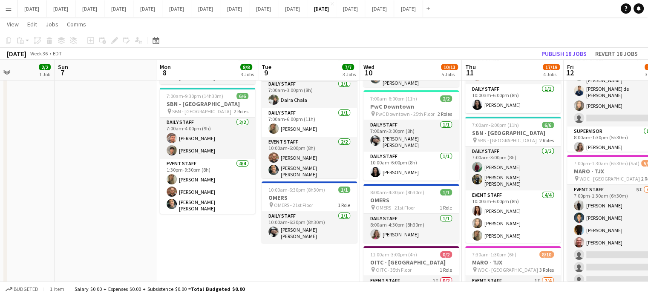
drag, startPoint x: 493, startPoint y: 260, endPoint x: 137, endPoint y: 216, distance: 359.4
click at [136, 219] on app-calendar-viewport "Wed 3 14/14 4 Jobs Thu 4 8/8 3 Jobs Fri 5 1/1 1 Job Sat 6 2/2 1 Job Sun 7 Mon 8…" at bounding box center [324, 170] width 648 height 551
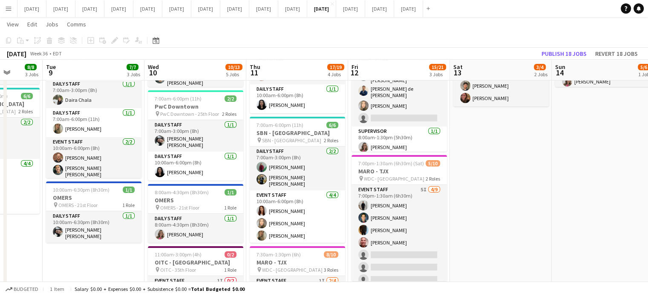
scroll to position [0, 368]
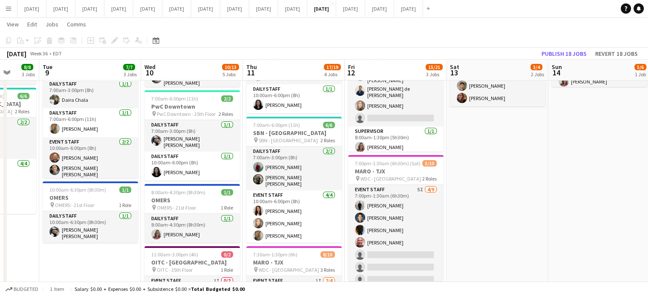
drag, startPoint x: 280, startPoint y: 251, endPoint x: 101, endPoint y: 246, distance: 179.9
click at [101, 246] on app-calendar-viewport "Fri 5 1/1 1 Job Sat 6 2/2 1 Job Sun 7 Mon 8 8/8 3 Jobs Tue 9 7/7 3 Jobs Wed 10 …" at bounding box center [324, 170] width 648 height 551
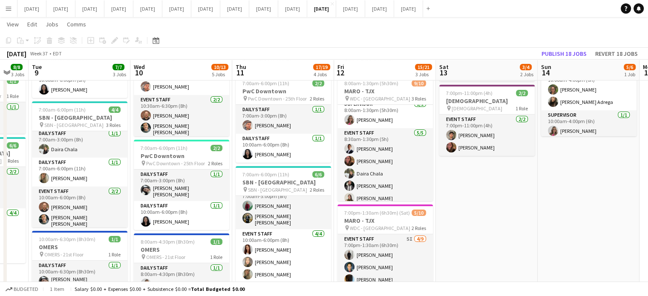
scroll to position [0, 216]
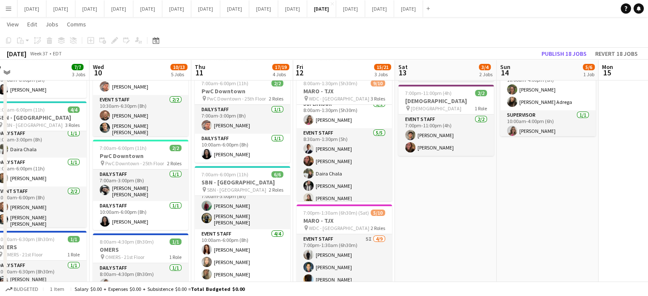
drag, startPoint x: 513, startPoint y: 201, endPoint x: 462, endPoint y: 196, distance: 51.4
click at [462, 196] on app-calendar-viewport "Sun 7 Mon 8 8/8 3 Jobs Tue 9 7/7 3 Jobs Wed 10 10/13 5 Jobs Thu 11 17/19 4 Jobs…" at bounding box center [324, 220] width 648 height 551
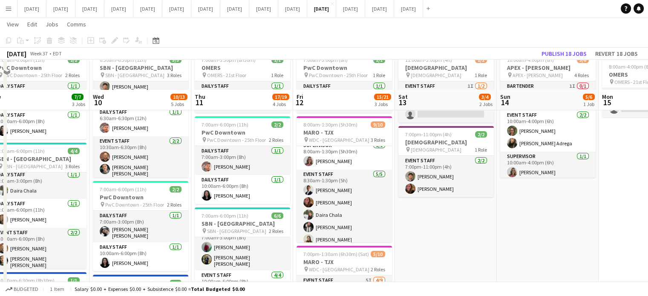
scroll to position [3, 0]
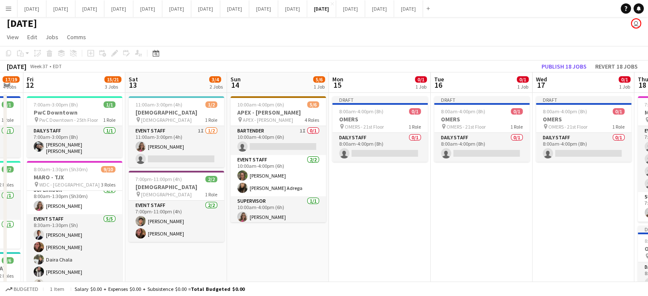
drag, startPoint x: 529, startPoint y: 239, endPoint x: 293, endPoint y: 230, distance: 236.3
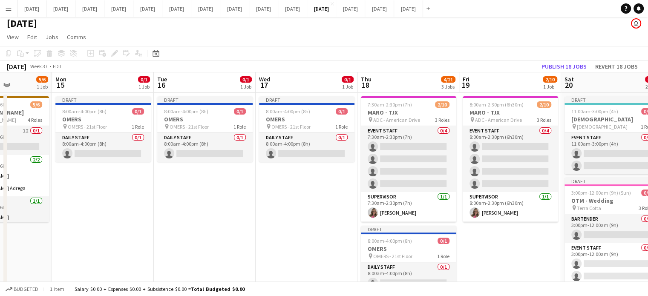
drag, startPoint x: 499, startPoint y: 222, endPoint x: 222, endPoint y: 212, distance: 277.2
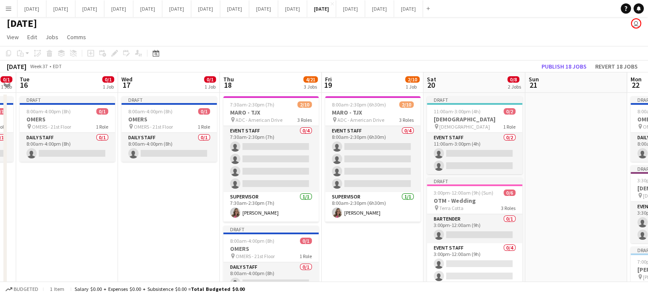
scroll to position [0, 315]
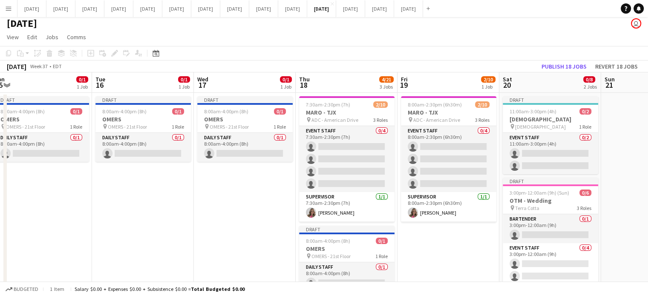
drag, startPoint x: 290, startPoint y: 211, endPoint x: 229, endPoint y: 206, distance: 60.7
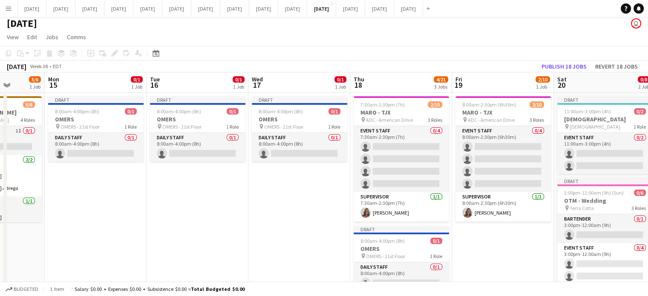
scroll to position [0, 256]
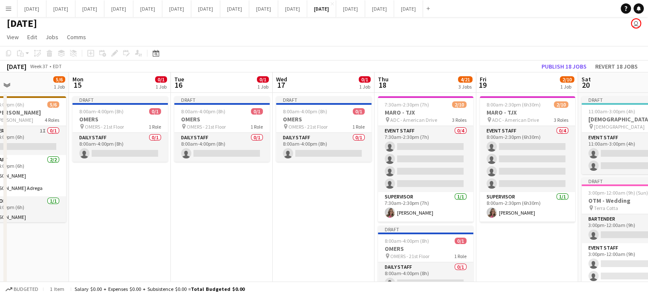
drag, startPoint x: 252, startPoint y: 196, endPoint x: 118, endPoint y: 196, distance: 133.4
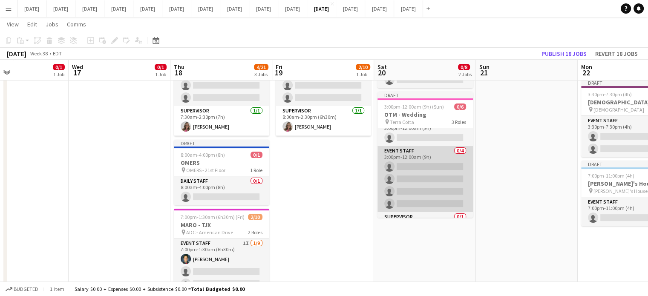
scroll to position [0, 0]
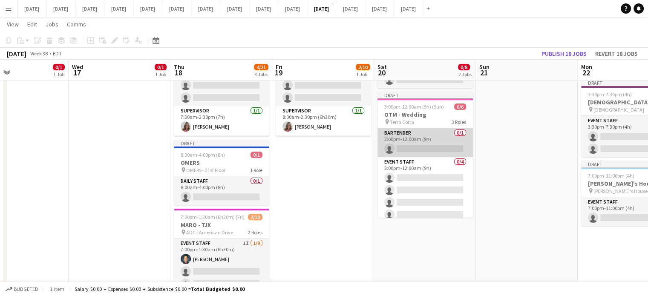
click at [424, 134] on app-card-role "Bartender 0/1 3:00pm-12:00am (9h) single-neutral-actions" at bounding box center [425, 142] width 95 height 29
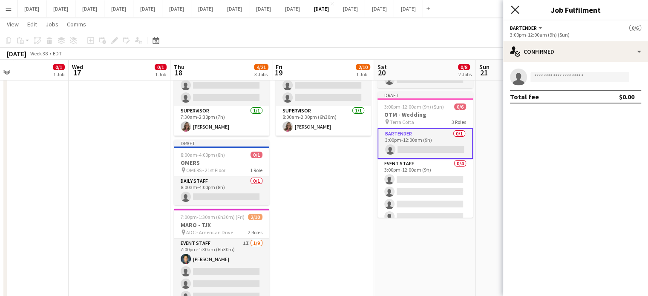
click at [518, 11] on icon "Close pop-in" at bounding box center [515, 10] width 8 height 8
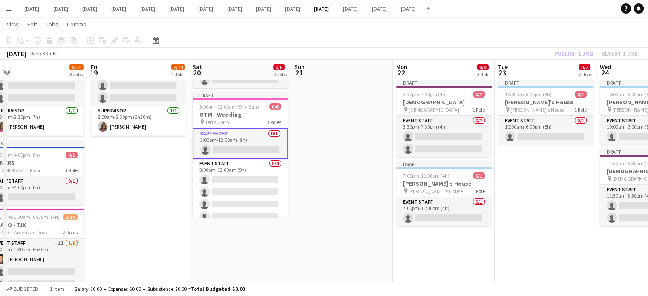
scroll to position [0, 299]
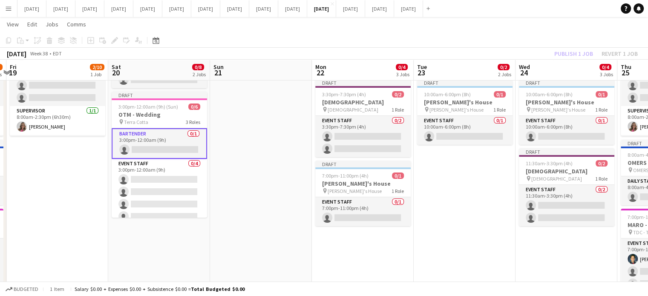
drag, startPoint x: 540, startPoint y: 149, endPoint x: 287, endPoint y: 144, distance: 252.3
click at [287, 144] on app-calendar-viewport "Tue 16 0/1 1 Job Wed 17 0/1 1 Job Thu 18 4/21 3 Jobs Fri 19 2/10 1 Job Sat 20 0…" at bounding box center [324, 220] width 648 height 551
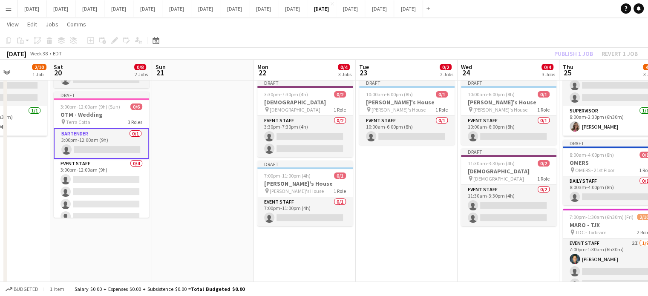
scroll to position [0, 366]
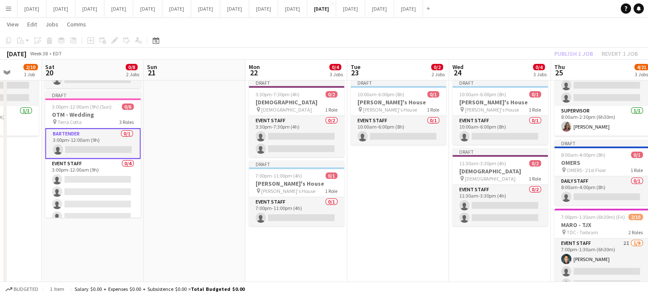
drag, startPoint x: 479, startPoint y: 171, endPoint x: 404, endPoint y: 177, distance: 75.2
click at [413, 177] on app-calendar-viewport "Tue 16 0/1 1 Job Wed 17 0/1 1 Job Thu 18 4/21 3 Jobs Fri 19 2/10 1 Job Sat 20 0…" at bounding box center [324, 220] width 648 height 551
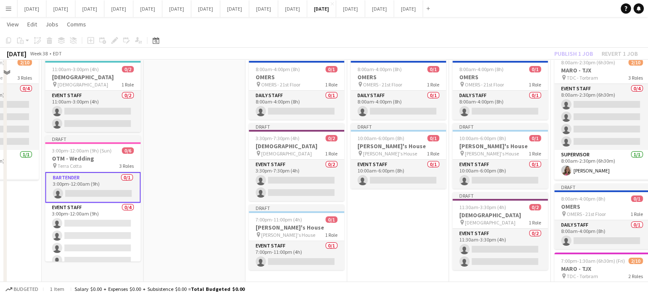
scroll to position [3, 0]
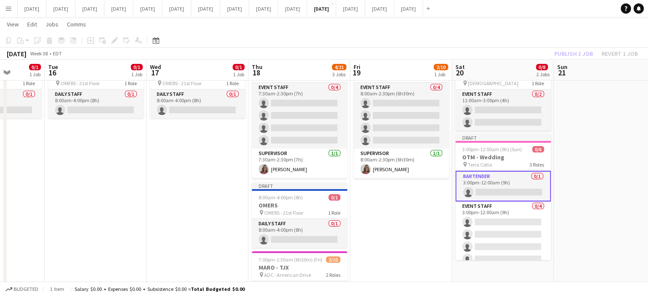
drag, startPoint x: 198, startPoint y: 151, endPoint x: 654, endPoint y: 174, distance: 456.6
click at [648, 174] on html "Menu Boards Boards Boards All jobs Status Workforce Workforce My Workforce Recr…" at bounding box center [324, 253] width 648 height 598
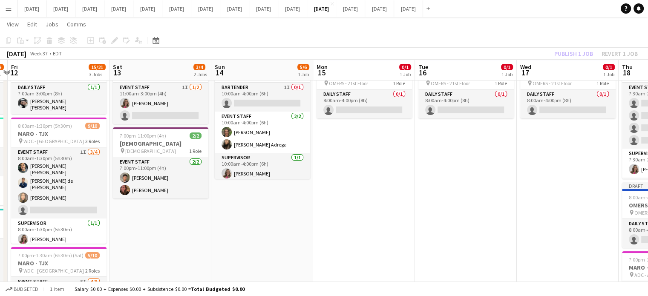
drag, startPoint x: 241, startPoint y: 191, endPoint x: 613, endPoint y: 180, distance: 372.6
click at [613, 180] on app-calendar-viewport "Wed 10 10/13 5 Jobs Thu 11 17/19 4 Jobs Fri 12 15/21 3 Jobs Sat 13 3/4 2 Jobs S…" at bounding box center [324, 262] width 648 height 551
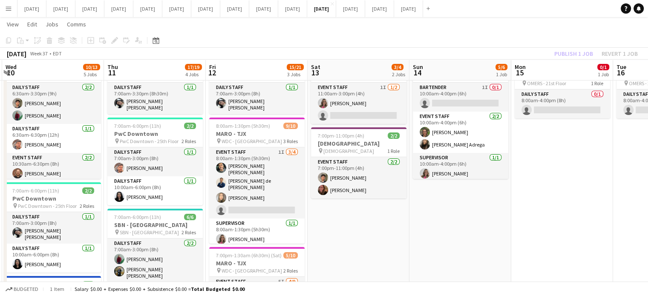
scroll to position [0, 181]
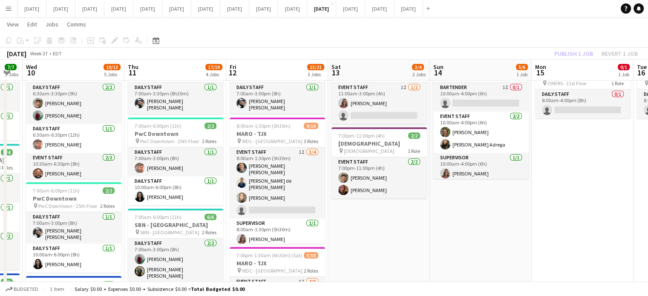
drag, startPoint x: 471, startPoint y: 206, endPoint x: 580, endPoint y: 201, distance: 109.2
click at [580, 201] on app-calendar-viewport "Mon 8 8/8 3 Jobs Tue 9 7/7 3 Jobs Wed 10 10/13 5 Jobs Thu 11 17/19 4 Jobs Fri 1…" at bounding box center [324, 262] width 648 height 551
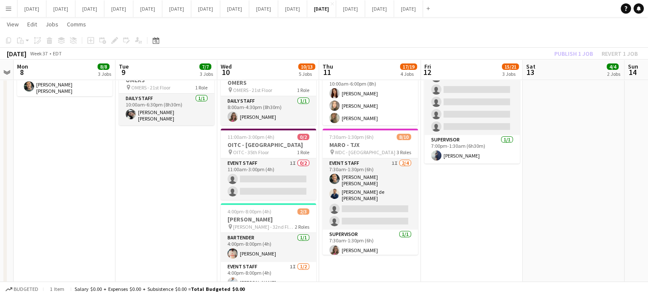
scroll to position [0, 250]
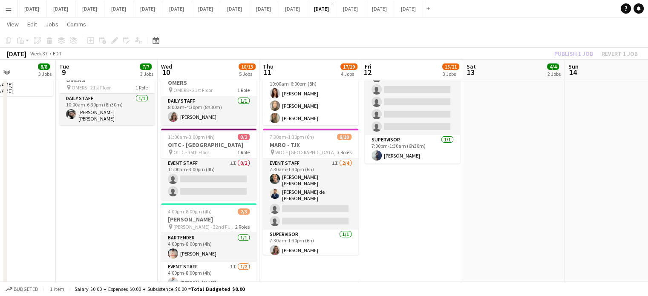
drag, startPoint x: 315, startPoint y: 223, endPoint x: 419, endPoint y: 217, distance: 103.7
click at [419, 217] on app-calendar-viewport "Sat 6 2/2 1 Job Sun 7 Mon 8 8/8 3 Jobs Tue 9 7/7 3 Jobs Wed 10 10/13 5 Jobs Thu…" at bounding box center [324, 53] width 648 height 551
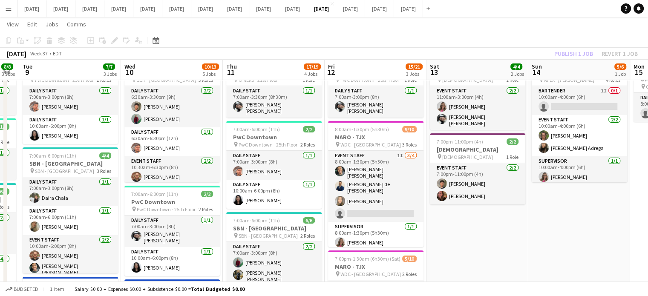
scroll to position [0, 292]
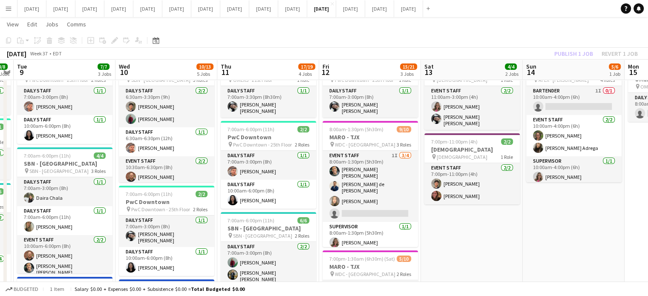
drag, startPoint x: 534, startPoint y: 248, endPoint x: 528, endPoint y: 251, distance: 5.9
click at [528, 251] on app-calendar-viewport "Sat 6 2/2 1 Job Sun 7 Mon 8 8/8 3 Jobs Tue 9 7/7 3 Jobs Wed 10 10/13 5 Jobs Thu…" at bounding box center [324, 266] width 648 height 551
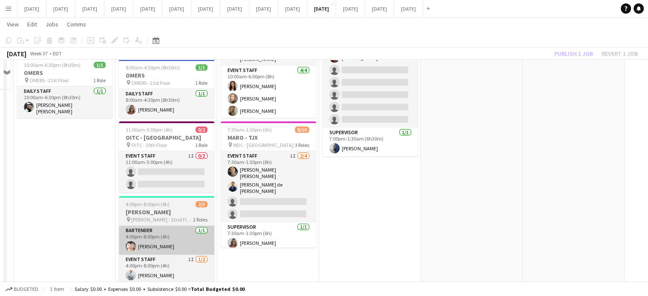
scroll to position [213, 0]
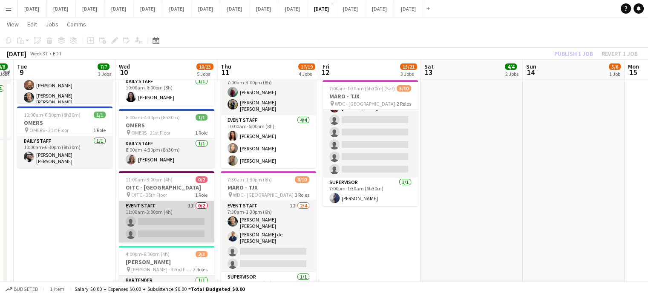
click at [190, 210] on app-card-role "Event Staff 1I 0/2 11:00am-3:00pm (4h) single-neutral-actions single-neutral-ac…" at bounding box center [166, 221] width 95 height 41
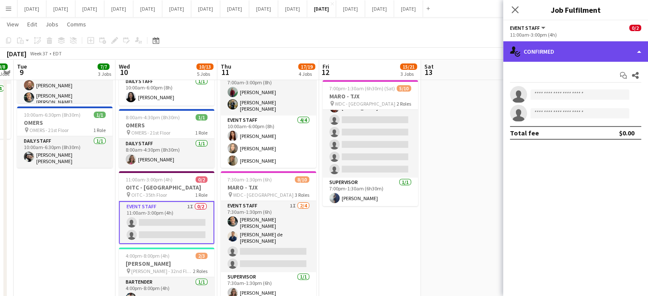
click at [581, 45] on div "single-neutral-actions-check-2 Confirmed" at bounding box center [575, 51] width 145 height 20
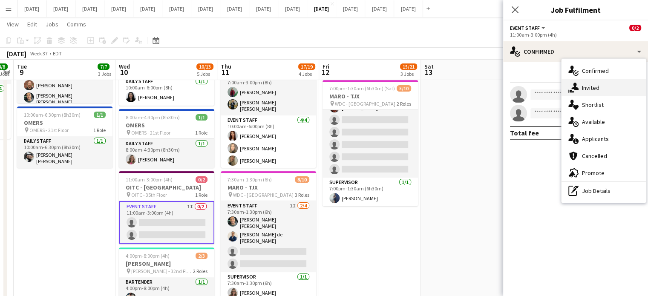
click at [585, 86] on span "Invited" at bounding box center [590, 88] width 17 height 8
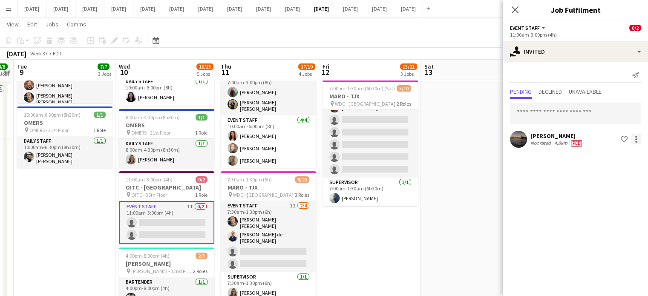
click at [639, 136] on div at bounding box center [636, 139] width 10 height 10
click at [622, 167] on button "Send notification" at bounding box center [609, 175] width 64 height 20
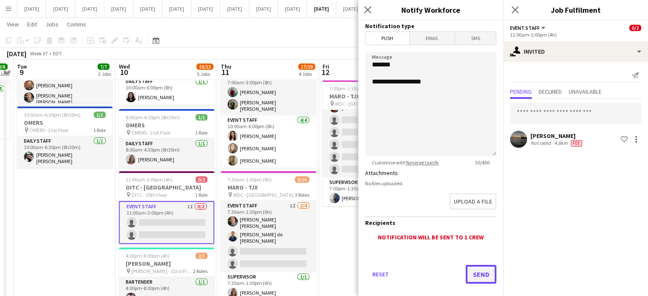
click at [483, 274] on button "Send" at bounding box center [481, 274] width 31 height 19
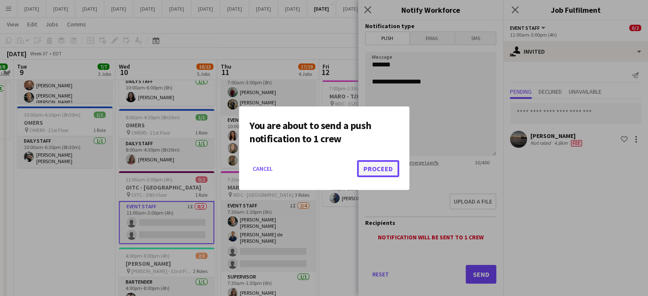
click at [375, 173] on button "Proceed" at bounding box center [378, 168] width 42 height 17
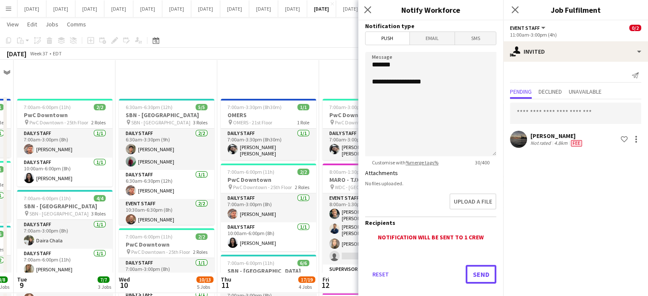
scroll to position [213, 0]
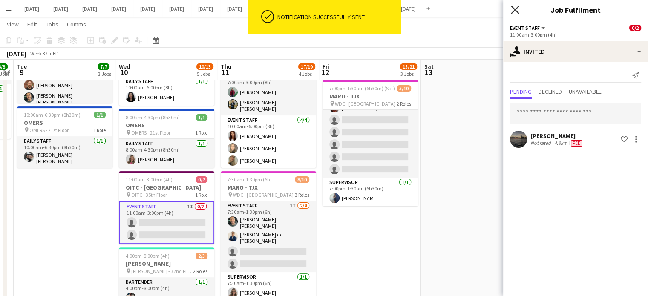
click at [517, 9] on icon at bounding box center [515, 10] width 8 height 8
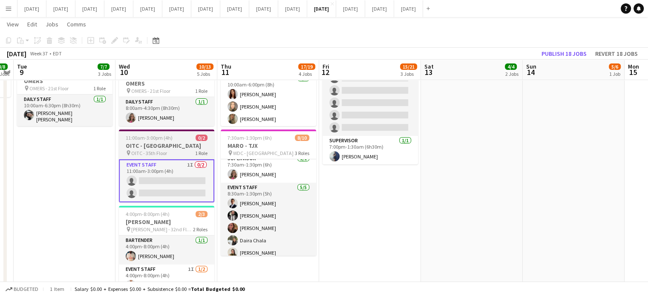
scroll to position [298, 0]
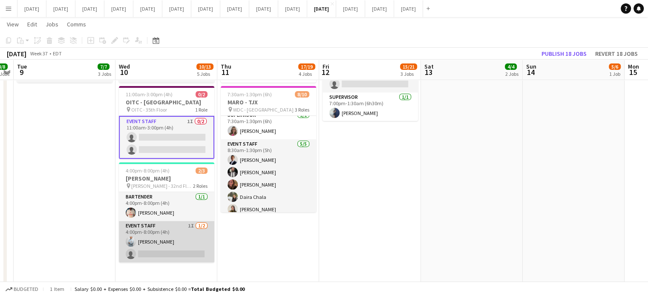
click at [174, 247] on app-card-role "Event Staff 1I [DATE] 4:00pm-8:00pm (4h) [PERSON_NAME] single-neutral-actions" at bounding box center [166, 241] width 95 height 41
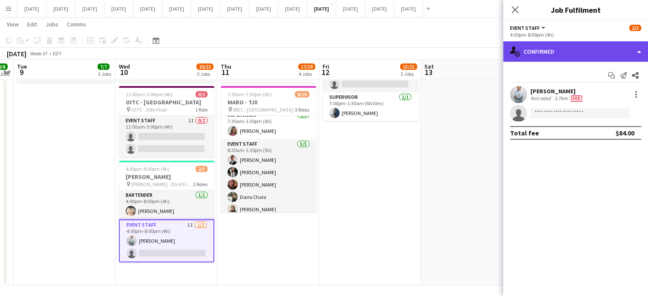
click at [540, 41] on div "single-neutral-actions-check-2 Confirmed" at bounding box center [575, 51] width 145 height 20
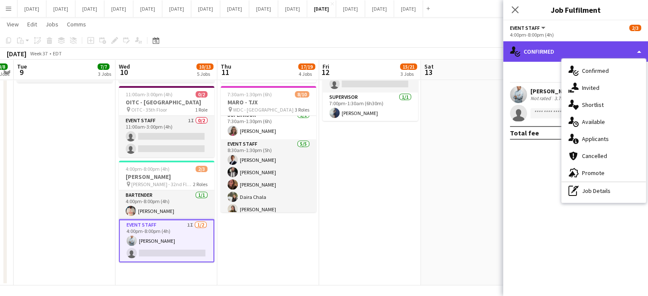
click at [543, 49] on div "single-neutral-actions-check-2 Confirmed" at bounding box center [575, 51] width 145 height 20
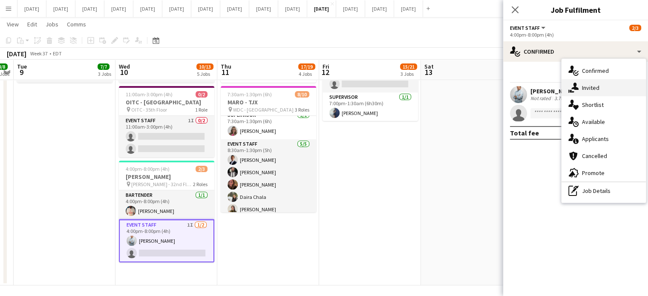
click at [595, 92] on span "Invited" at bounding box center [590, 88] width 17 height 8
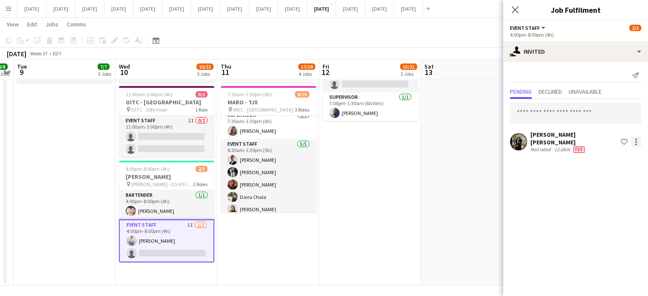
click at [633, 140] on div at bounding box center [636, 142] width 10 height 10
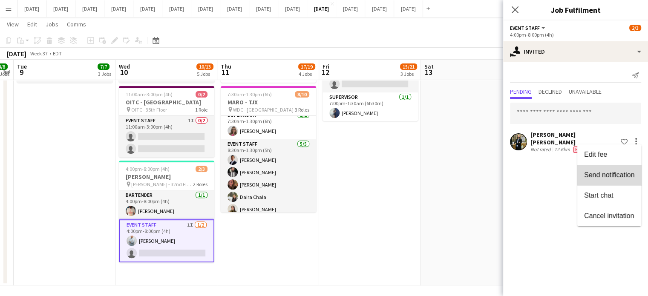
click at [620, 173] on span "Send notification" at bounding box center [609, 174] width 50 height 7
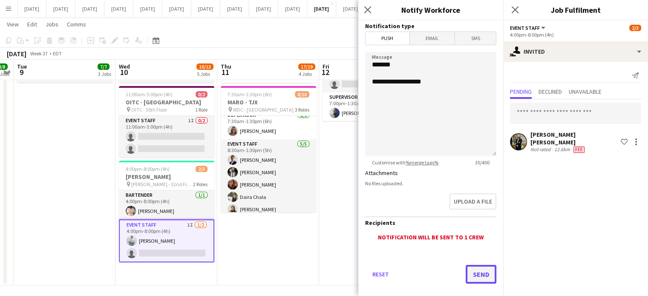
click at [470, 272] on button "Send" at bounding box center [481, 274] width 31 height 19
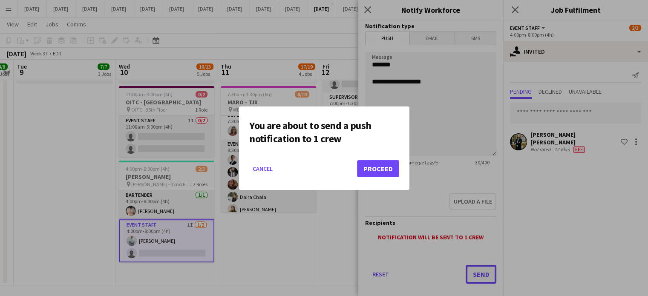
scroll to position [0, 0]
click at [384, 168] on button "Proceed" at bounding box center [378, 168] width 42 height 17
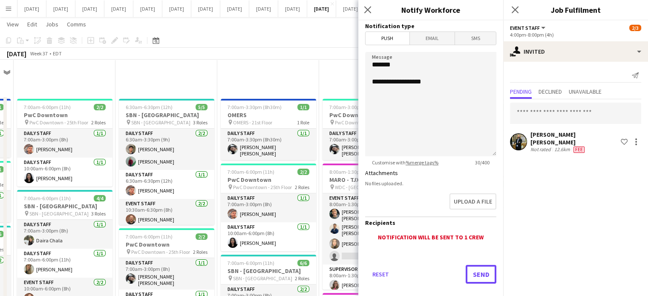
scroll to position [298, 0]
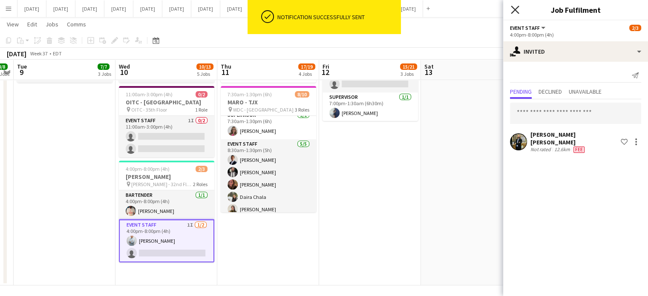
click at [515, 8] on icon "Close pop-in" at bounding box center [515, 10] width 8 height 8
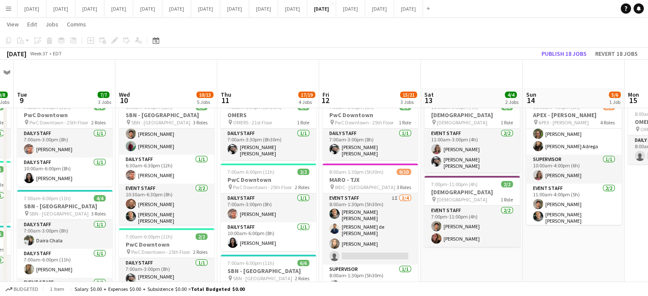
scroll to position [85, 0]
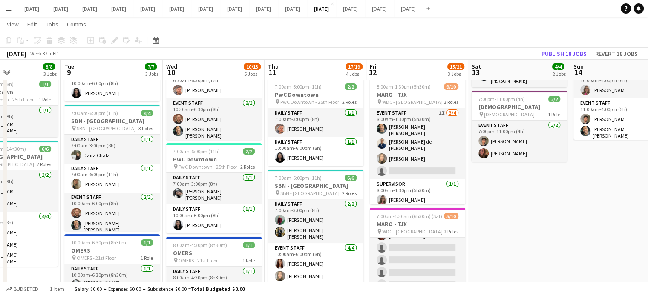
drag, startPoint x: 491, startPoint y: 225, endPoint x: 539, endPoint y: 212, distance: 49.4
click at [539, 212] on app-calendar-viewport "Sat 6 2/2 1 Job Sun 7 Mon 8 8/8 3 Jobs Tue 9 7/7 3 Jobs Wed 10 10/13 5 Jobs Thu…" at bounding box center [324, 223] width 648 height 551
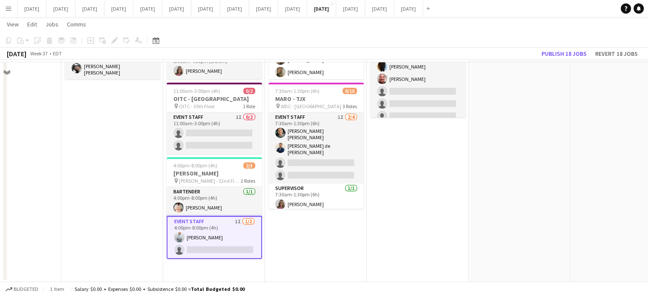
scroll to position [259, 0]
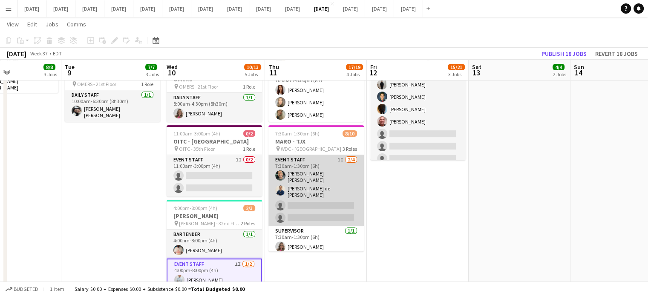
click at [341, 174] on app-card-role "Event Staff 1I [DATE] 7:30am-1:30pm (6h) [PERSON_NAME] [PERSON_NAME] de [PERSON…" at bounding box center [315, 190] width 95 height 71
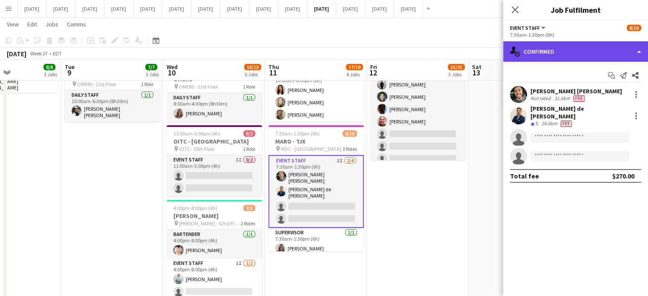
click at [563, 50] on div "single-neutral-actions-check-2 Confirmed" at bounding box center [575, 51] width 145 height 20
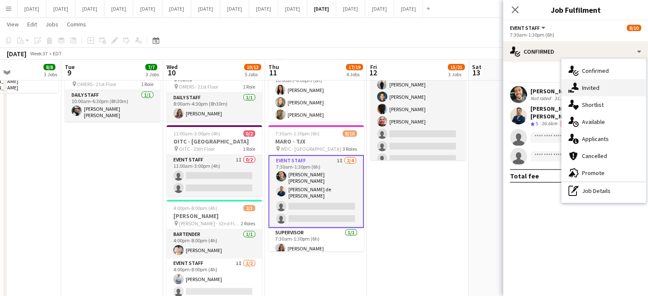
click at [580, 89] on div "single-neutral-actions-share-1 Invited" at bounding box center [604, 87] width 84 height 17
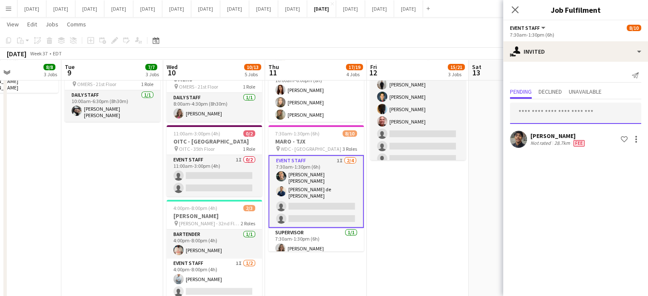
click at [551, 107] on input "text" at bounding box center [575, 113] width 131 height 21
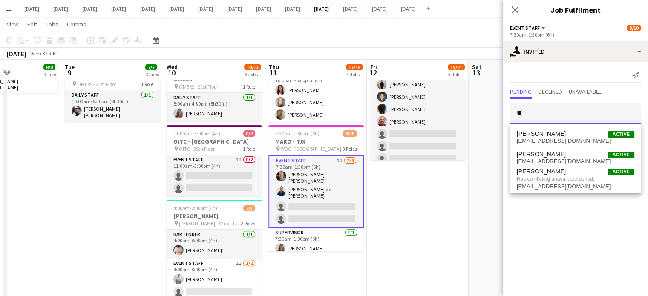
type input "*"
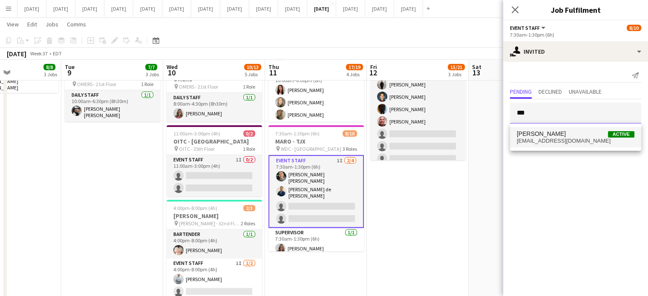
type input "***"
click at [549, 134] on span "[PERSON_NAME]" at bounding box center [541, 133] width 49 height 7
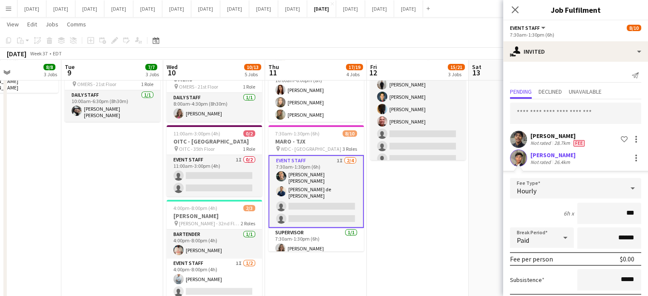
type input "**"
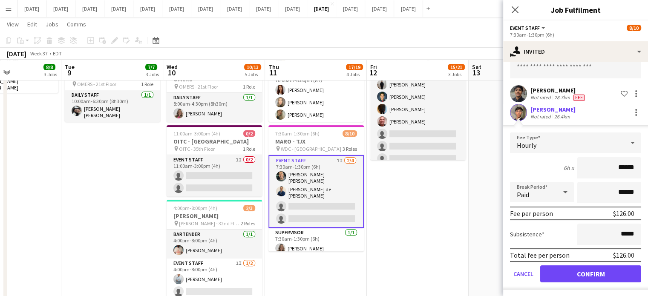
scroll to position [46, 0]
type input "******"
click at [525, 272] on button "Cancel" at bounding box center [523, 273] width 27 height 17
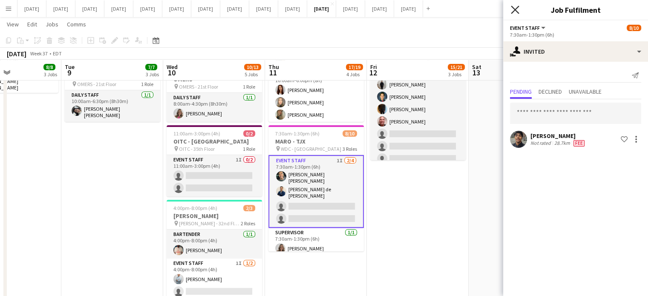
click at [515, 8] on icon "Close pop-in" at bounding box center [515, 10] width 8 height 8
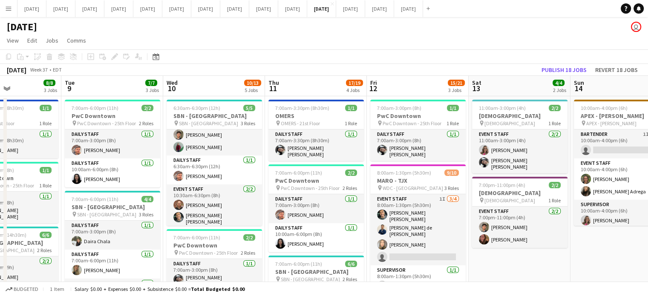
scroll to position [0, 198]
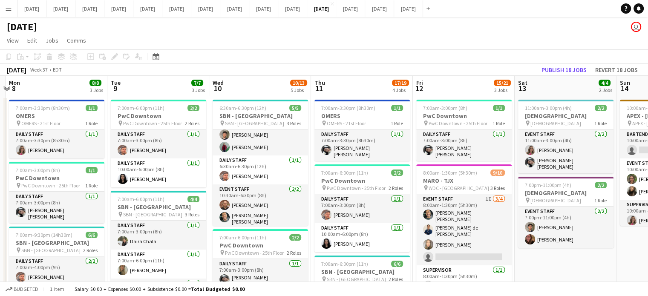
drag, startPoint x: 586, startPoint y: 245, endPoint x: 654, endPoint y: 240, distance: 68.0
click at [648, 240] on html "Menu Boards Boards Boards All jobs Status Workforce Workforce My Workforce Recr…" at bounding box center [324, 299] width 648 height 599
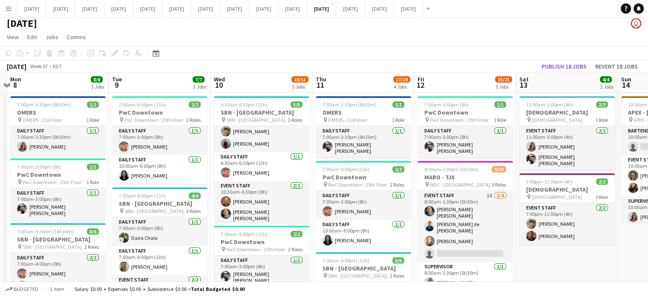
scroll to position [0, 191]
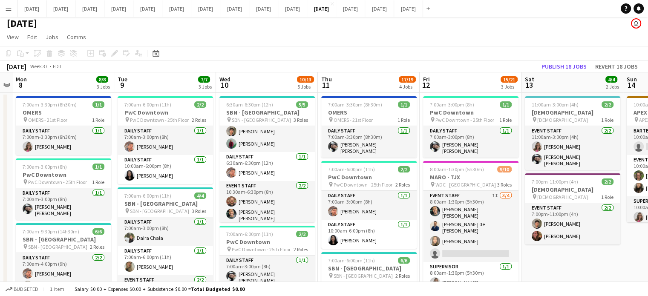
drag, startPoint x: 639, startPoint y: 248, endPoint x: 646, endPoint y: 241, distance: 9.9
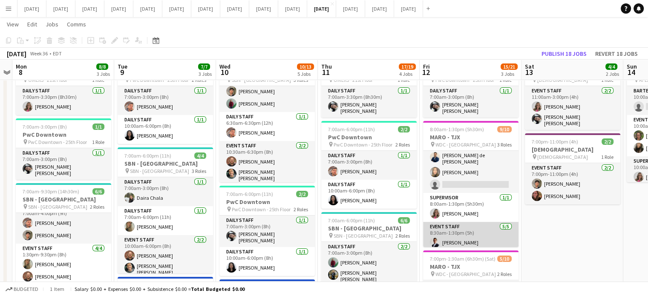
scroll to position [0, 0]
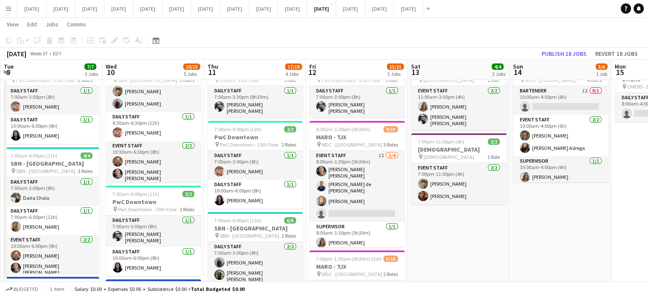
drag, startPoint x: 502, startPoint y: 217, endPoint x: 429, endPoint y: 220, distance: 73.3
click at [429, 220] on app-calendar-viewport "Sat 6 2/2 1 Job Sun 7 Mon 8 8/8 3 Jobs Tue 9 7/7 3 Jobs Wed 10 10/13 5 Jobs Thu…" at bounding box center [324, 266] width 648 height 551
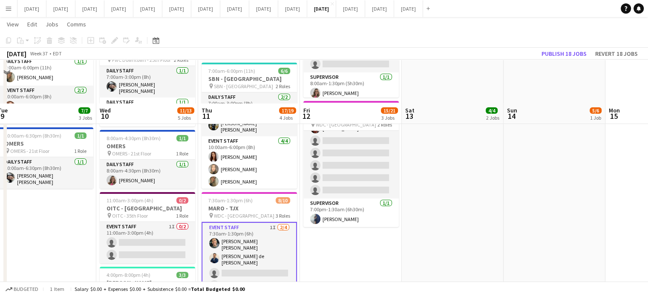
scroll to position [256, 0]
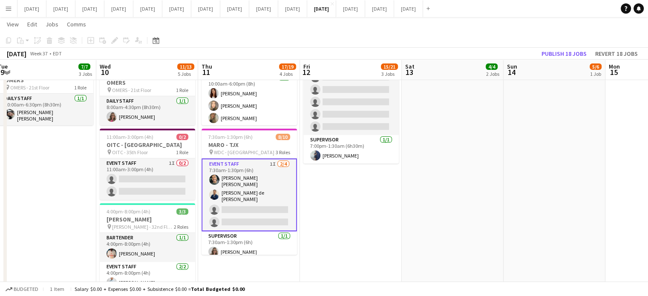
click at [280, 182] on app-card-role "Event Staff 1I [DATE] 7:30am-1:30pm (6h) [PERSON_NAME] [PERSON_NAME] de [PERSON…" at bounding box center [249, 195] width 95 height 73
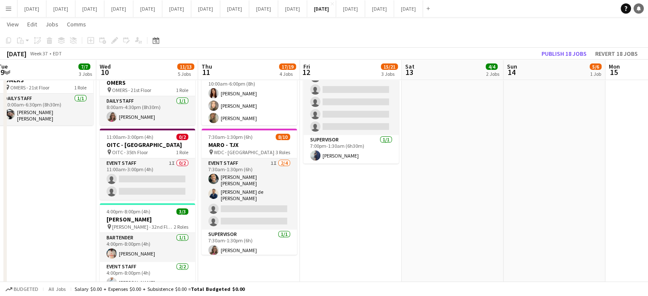
click at [643, 9] on link "Notifications" at bounding box center [639, 8] width 10 height 10
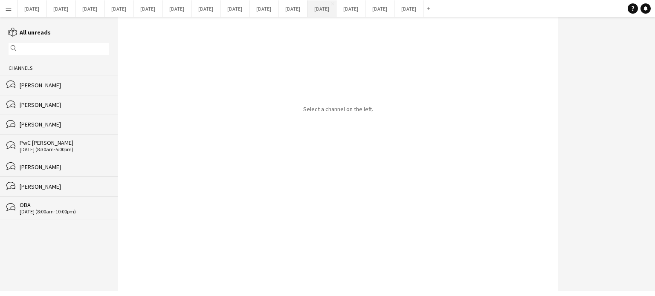
click at [336, 11] on button "[DATE] Close" at bounding box center [321, 8] width 29 height 17
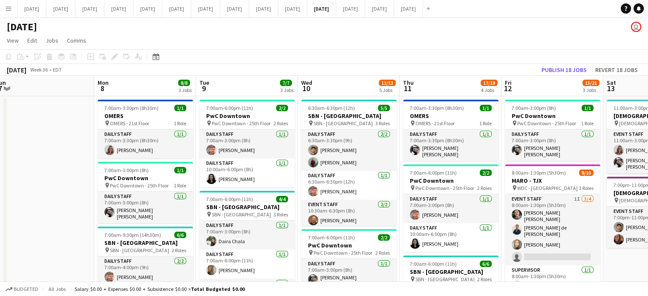
scroll to position [0, 366]
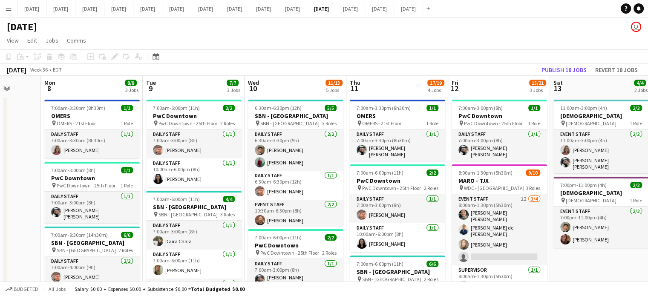
drag, startPoint x: 225, startPoint y: 201, endPoint x: 0, endPoint y: 214, distance: 225.8
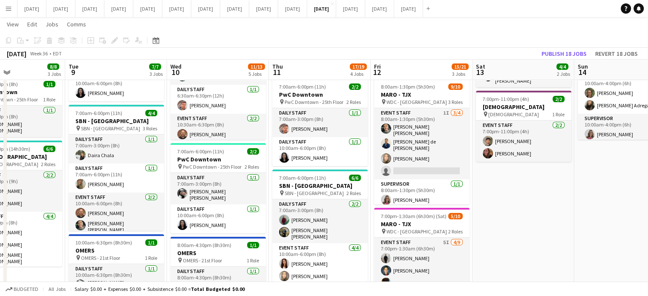
scroll to position [0, 242]
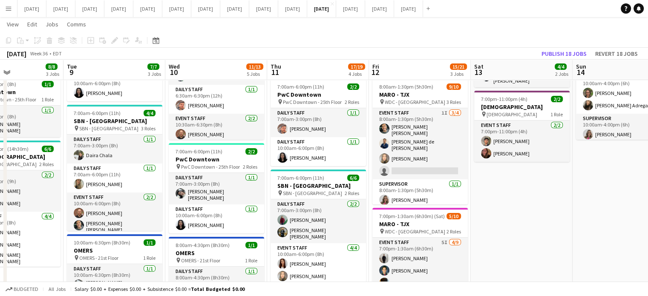
drag, startPoint x: 608, startPoint y: 194, endPoint x: 529, endPoint y: 201, distance: 79.1
click at [529, 201] on app-calendar-viewport "Sat 6 2/2 1 Job Sun 7 Mon 8 8/8 3 Jobs Tue 9 7/7 3 Jobs Wed 10 11/13 5 Jobs Thu…" at bounding box center [324, 223] width 648 height 551
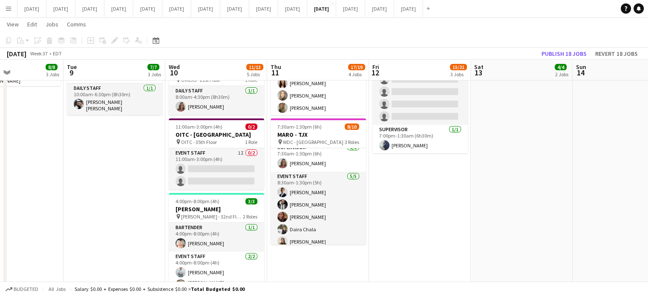
scroll to position [302, 0]
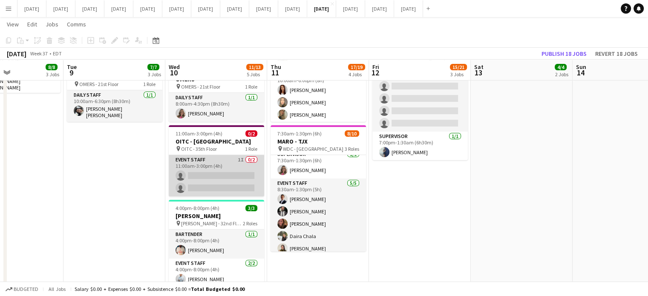
click at [234, 172] on app-card-role "Event Staff 1I 0/2 11:00am-3:00pm (4h) single-neutral-actions single-neutral-ac…" at bounding box center [216, 175] width 95 height 41
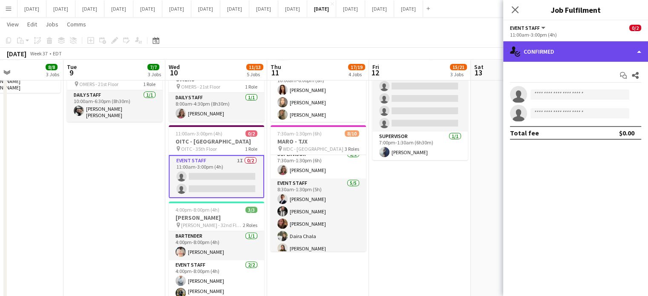
click at [554, 51] on div "single-neutral-actions-check-2 Confirmed" at bounding box center [575, 51] width 145 height 20
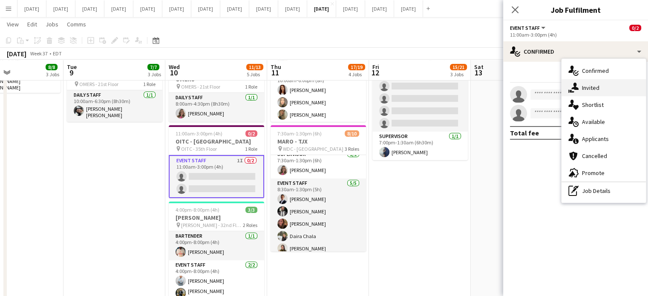
click at [578, 81] on div "single-neutral-actions-share-1 Invited" at bounding box center [604, 87] width 84 height 17
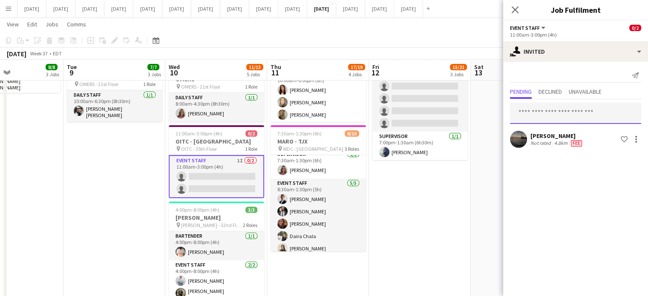
click at [549, 107] on input "text" at bounding box center [575, 113] width 131 height 21
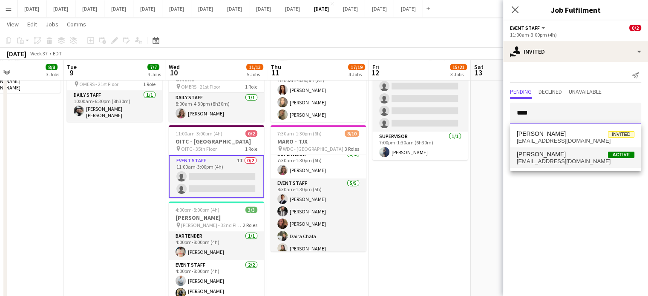
type input "****"
click at [561, 156] on span "[PERSON_NAME] Active" at bounding box center [576, 154] width 118 height 7
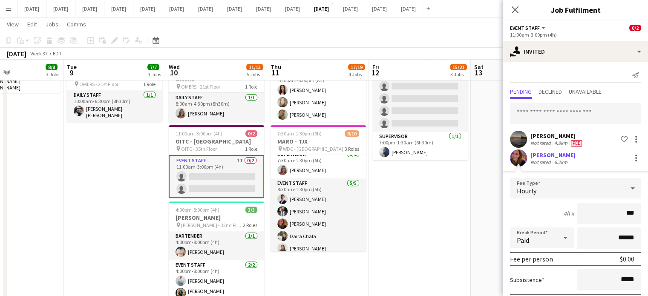
type input "**"
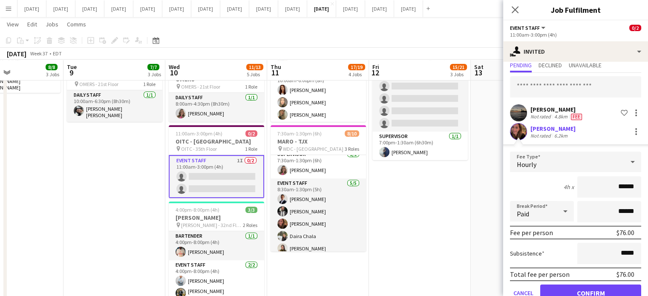
scroll to position [46, 0]
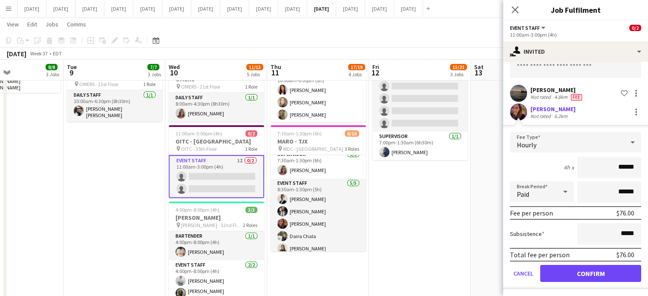
type input "******"
click at [570, 268] on button "Confirm" at bounding box center [590, 273] width 101 height 17
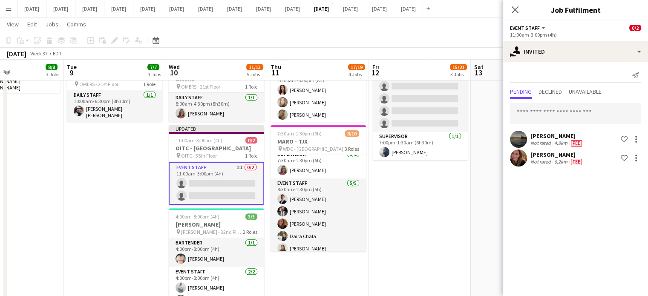
scroll to position [0, 0]
click at [519, 7] on app-icon "Close pop-in" at bounding box center [515, 10] width 12 height 12
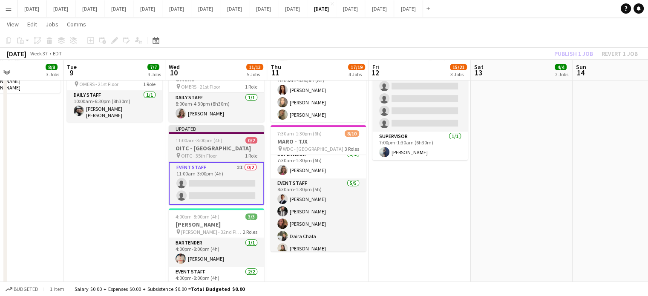
click at [239, 138] on div "11:00am-3:00pm (4h) 0/2" at bounding box center [216, 140] width 95 height 6
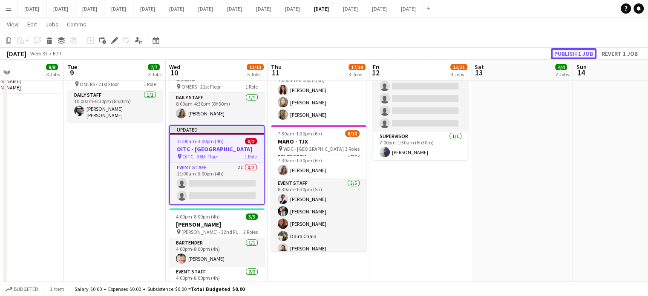
click at [560, 49] on button "Publish 1 job" at bounding box center [574, 53] width 46 height 11
